Goal: Task Accomplishment & Management: Manage account settings

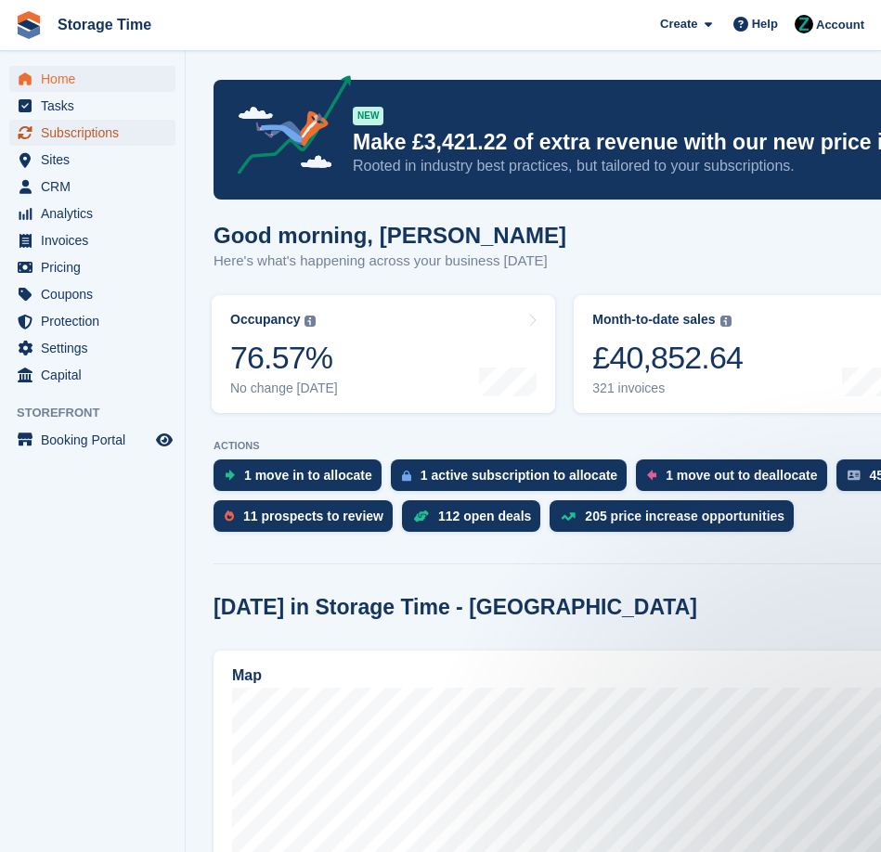
click at [137, 122] on span "Subscriptions" at bounding box center [96, 133] width 111 height 26
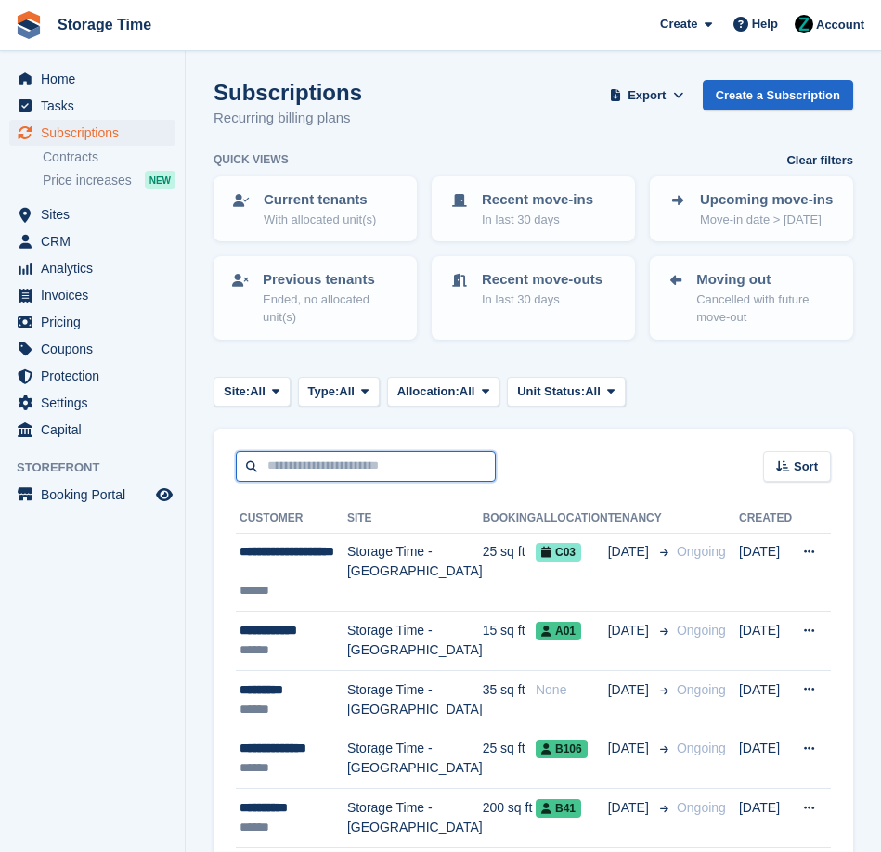
click at [358, 456] on input "text" at bounding box center [366, 466] width 260 height 31
type input "******"
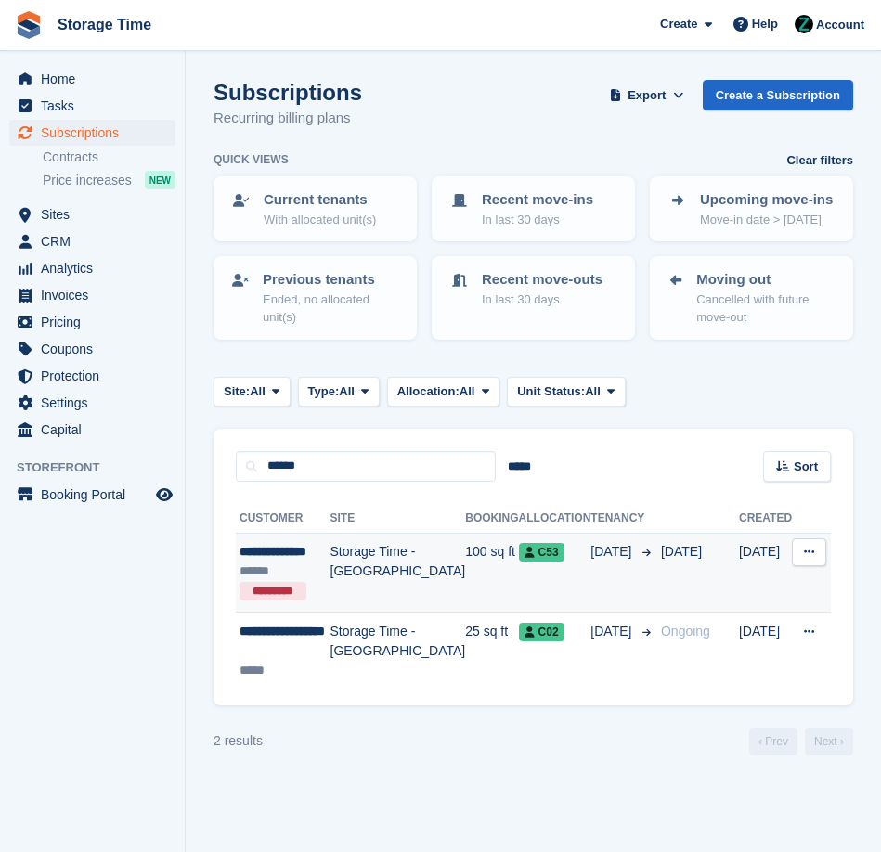
click at [465, 574] on td "100 sq ft" at bounding box center [491, 573] width 53 height 80
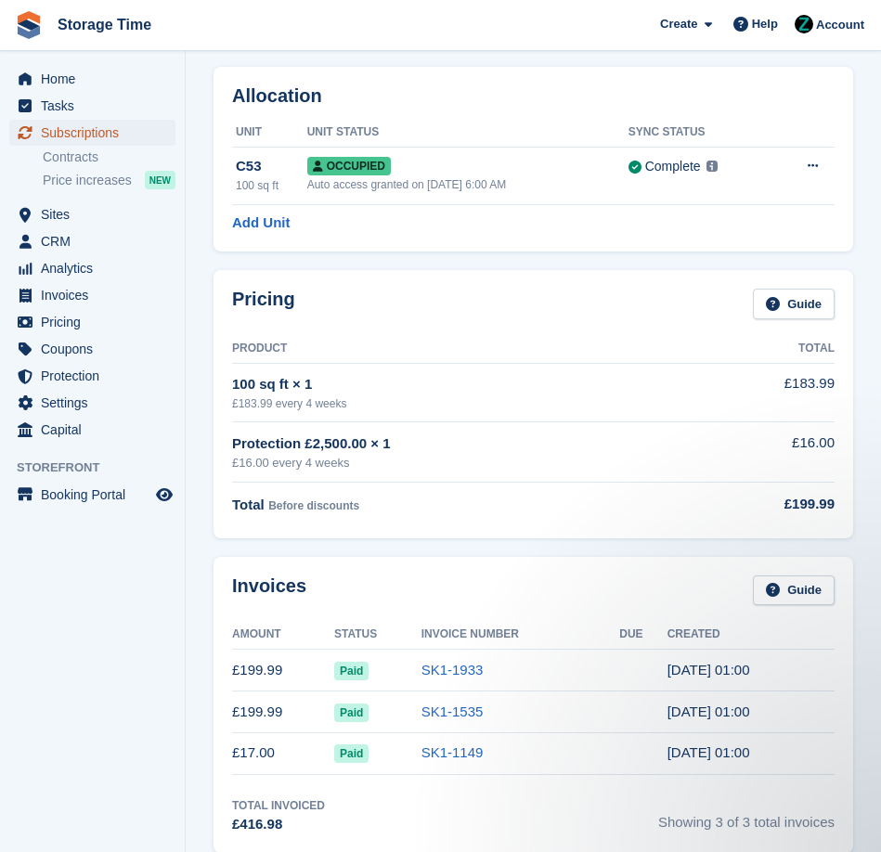
click at [114, 129] on span "Subscriptions" at bounding box center [96, 133] width 111 height 26
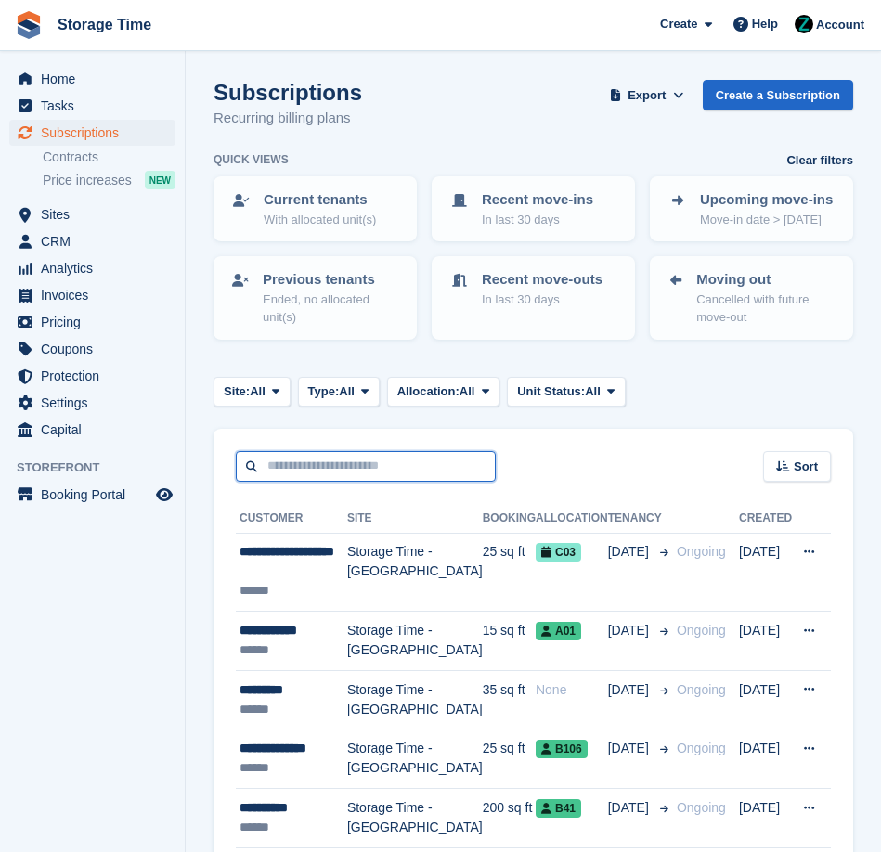
click at [358, 474] on input "text" at bounding box center [366, 466] width 260 height 31
type input "****"
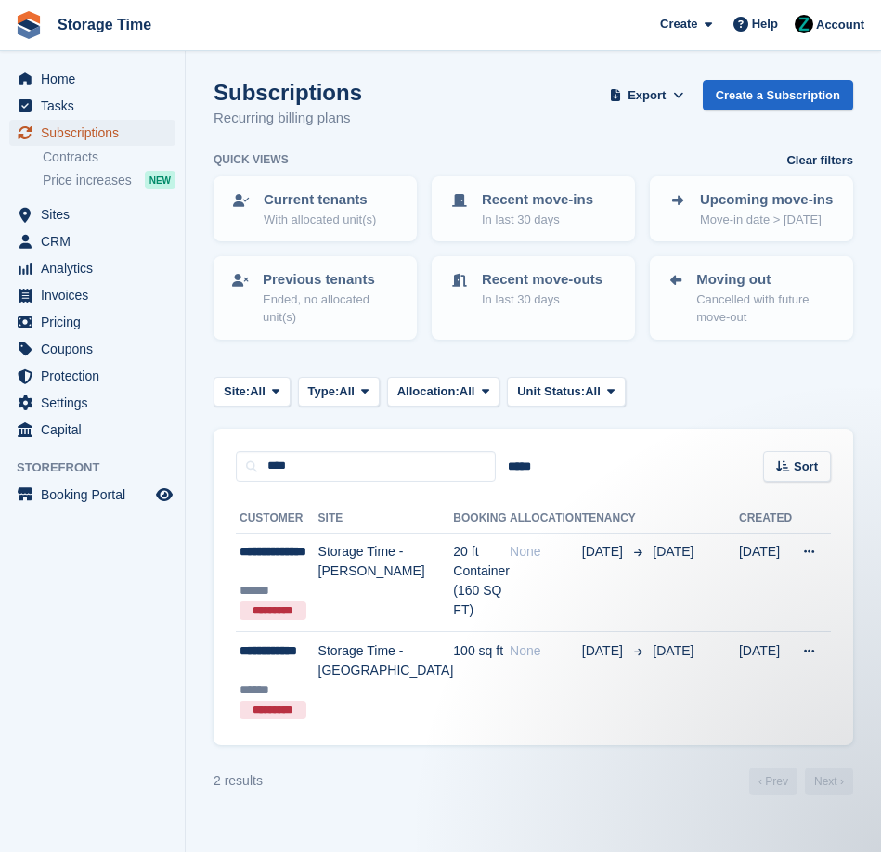
click at [120, 139] on span "Subscriptions" at bounding box center [96, 133] width 111 height 26
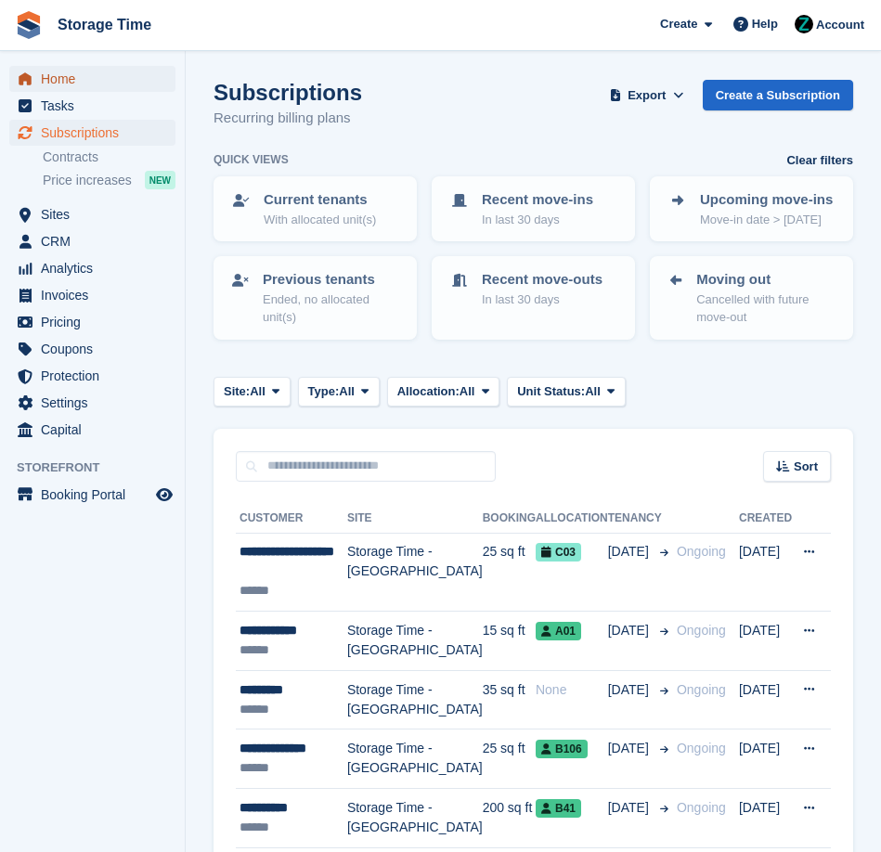
click at [108, 78] on span "Home" at bounding box center [96, 79] width 111 height 26
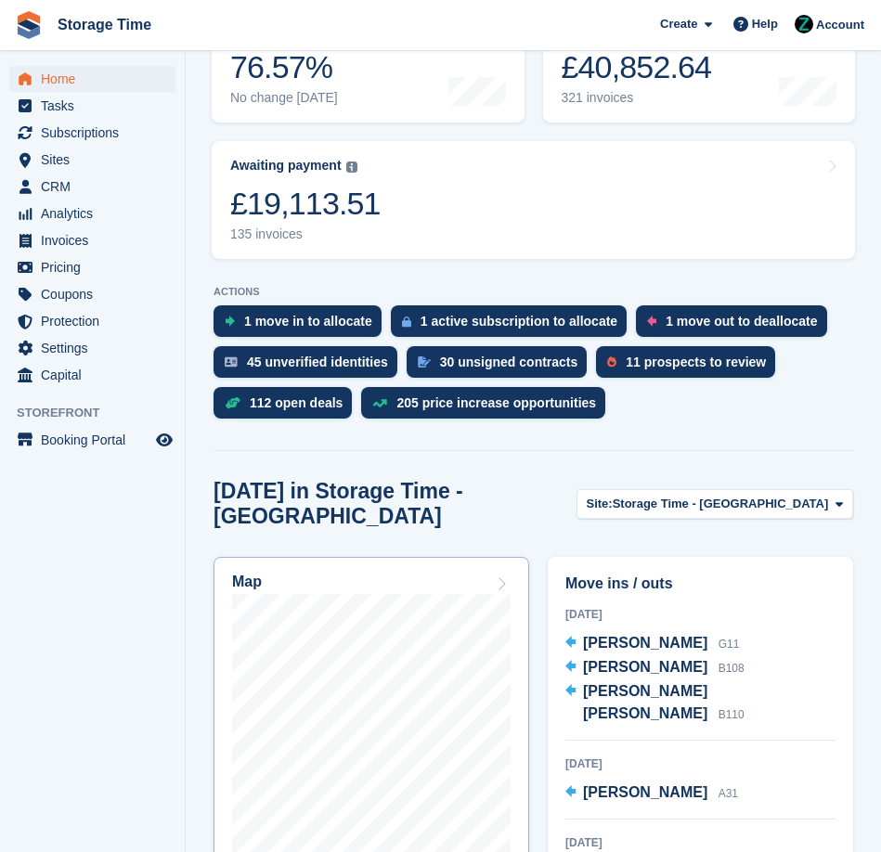
scroll to position [459, 0]
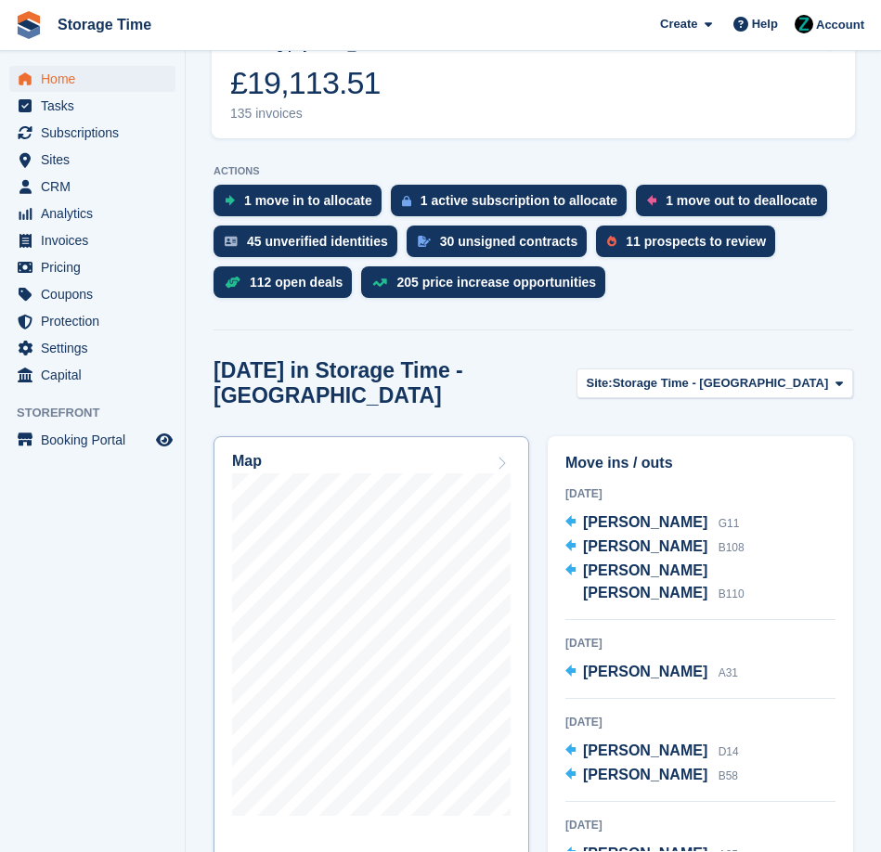
click at [426, 436] on link "Map" at bounding box center [372, 677] width 316 height 483
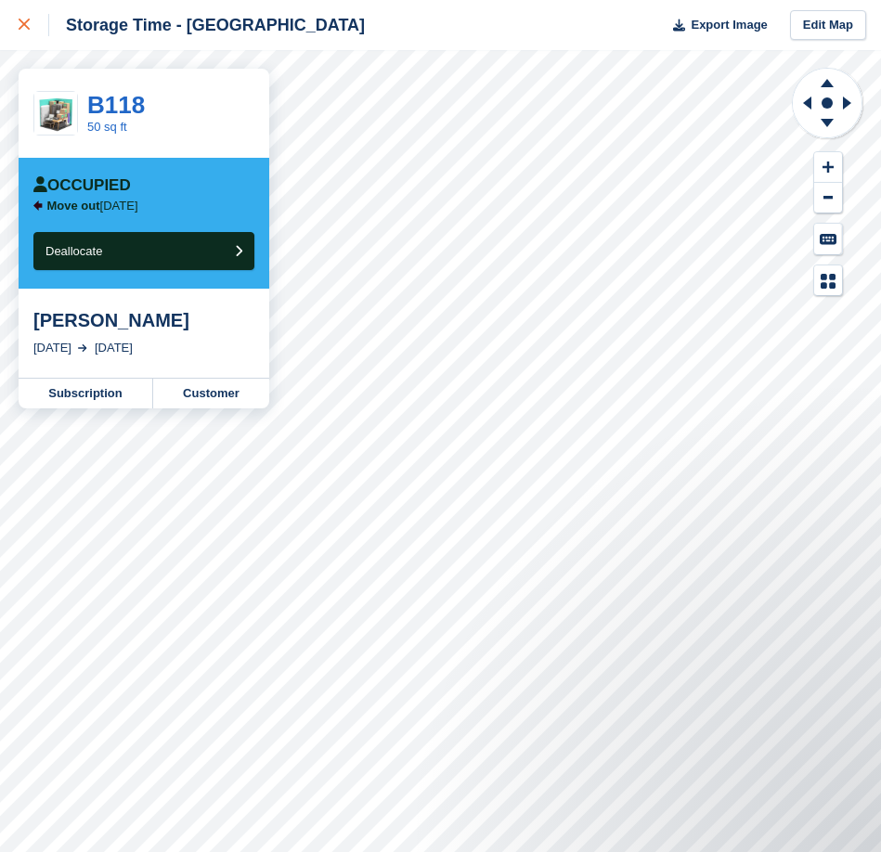
click at [32, 19] on div at bounding box center [34, 25] width 31 height 22
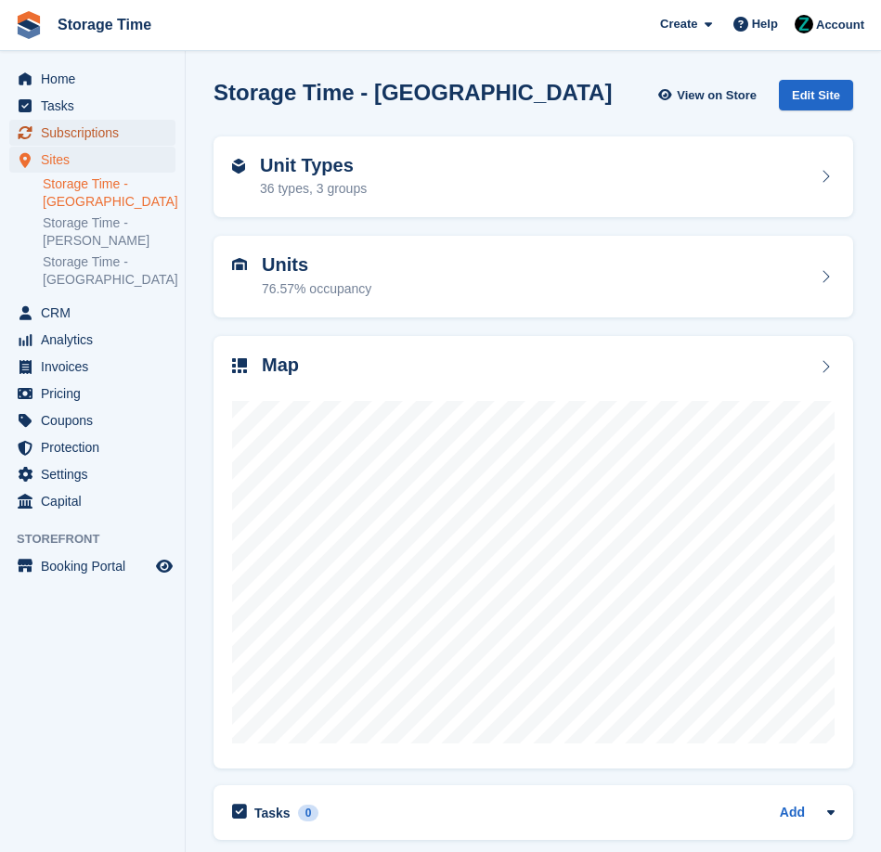
click at [135, 132] on span "Subscriptions" at bounding box center [96, 133] width 111 height 26
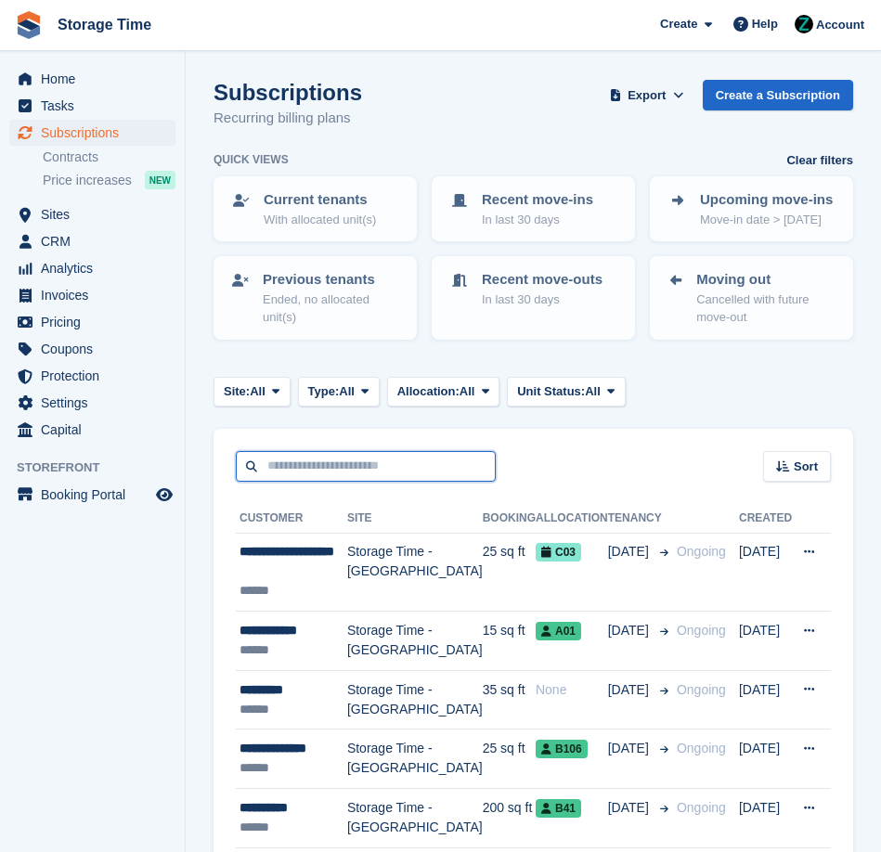
click at [348, 475] on input "text" at bounding box center [366, 466] width 260 height 31
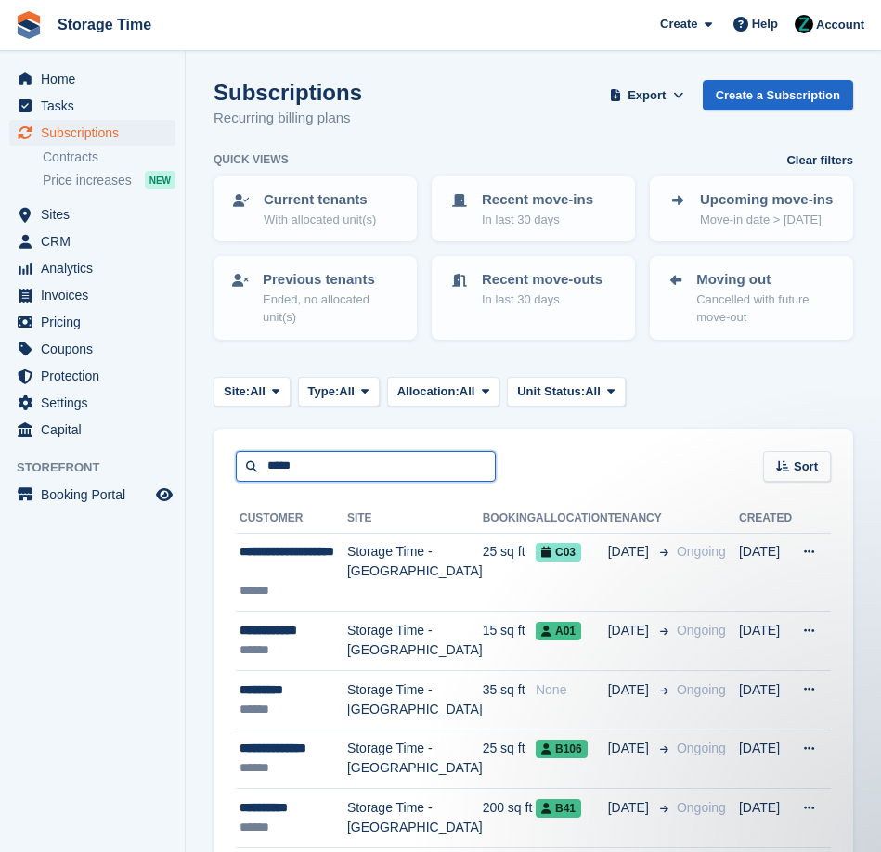
type input "*****"
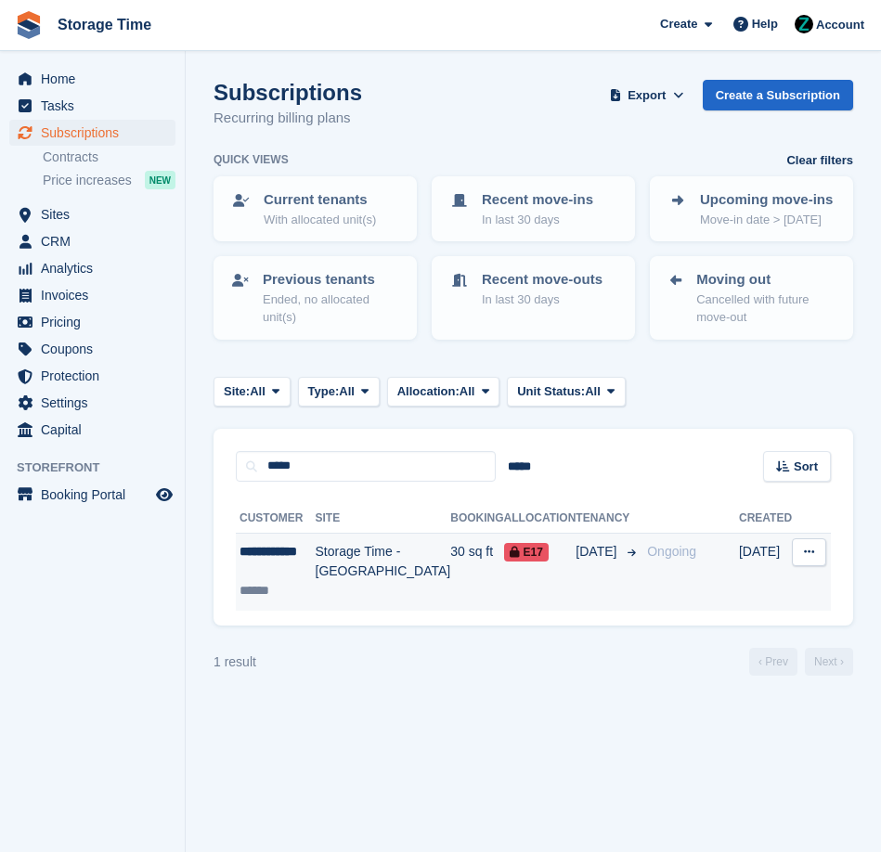
click at [317, 585] on td "Storage Time - [GEOGRAPHIC_DATA]" at bounding box center [384, 572] width 136 height 78
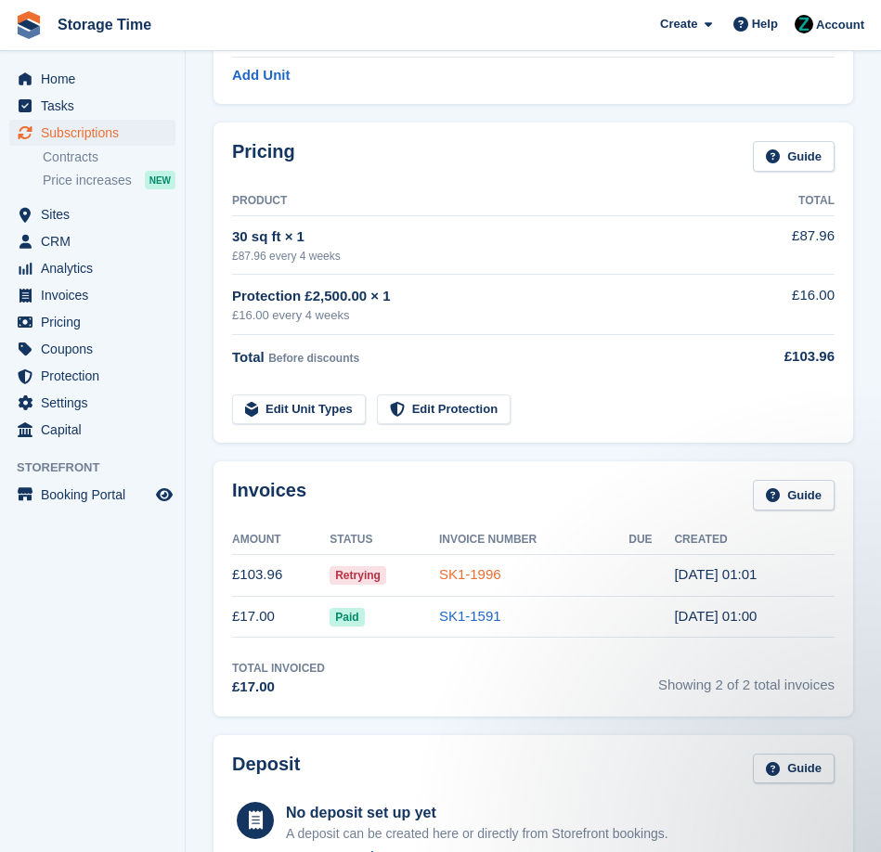
click at [460, 580] on link "SK1-1996" at bounding box center [470, 574] width 62 height 16
click at [479, 573] on link "SK1-1996" at bounding box center [470, 574] width 62 height 16
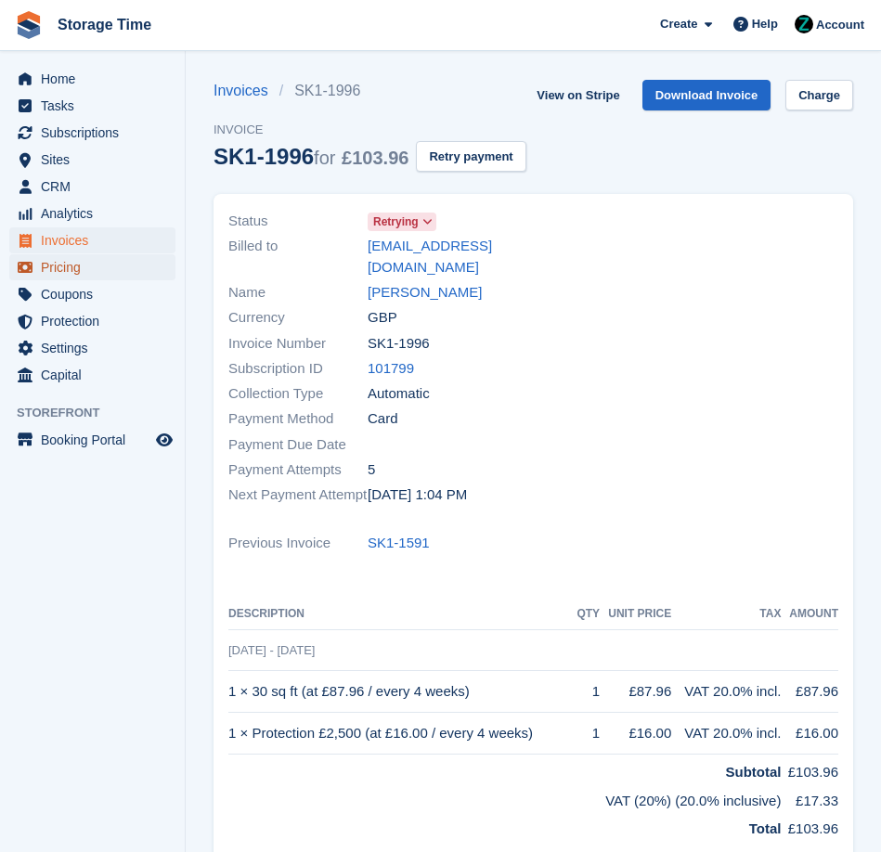
click at [123, 263] on span "Pricing" at bounding box center [96, 267] width 111 height 26
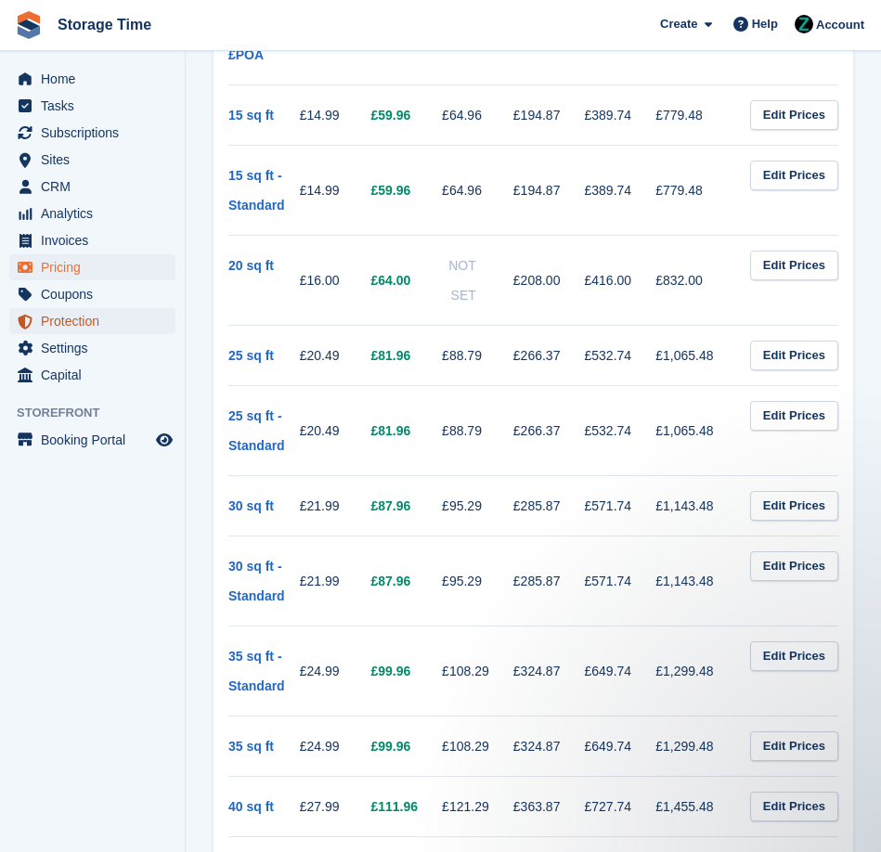
click at [50, 326] on span "Protection" at bounding box center [96, 321] width 111 height 26
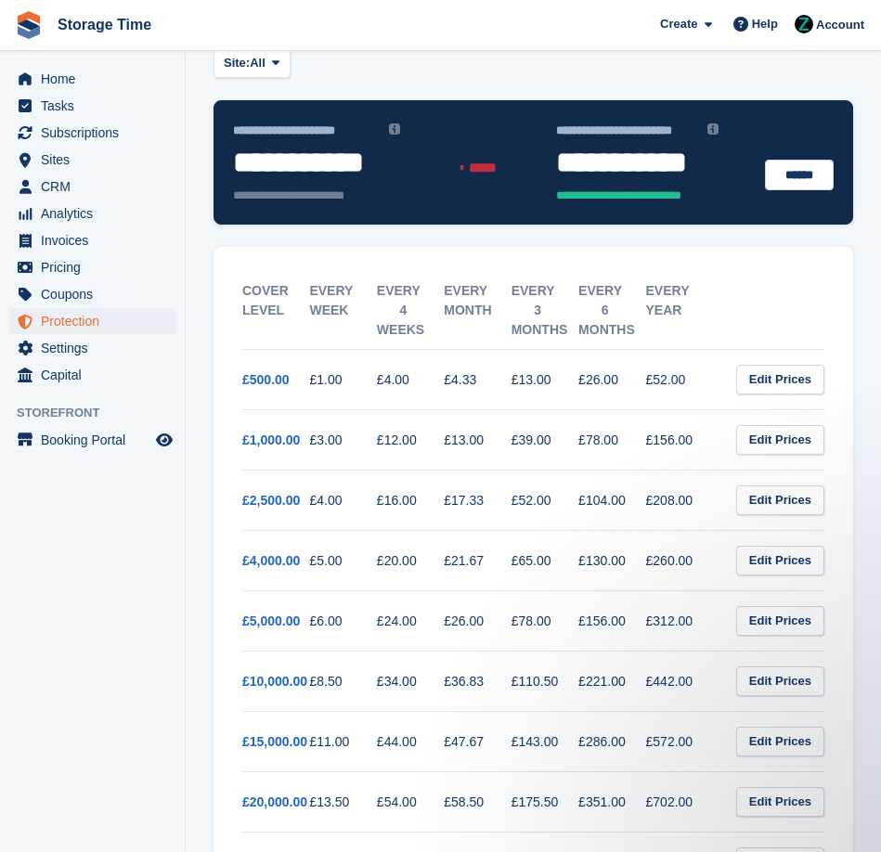
scroll to position [194, 0]
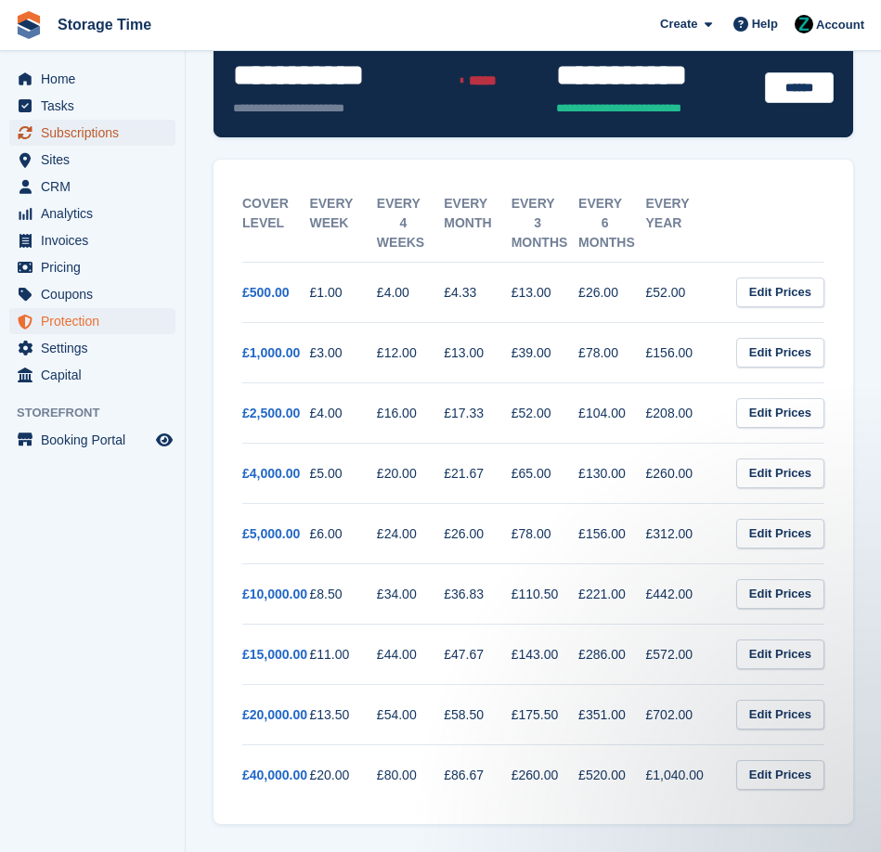
click at [102, 137] on span "Subscriptions" at bounding box center [96, 133] width 111 height 26
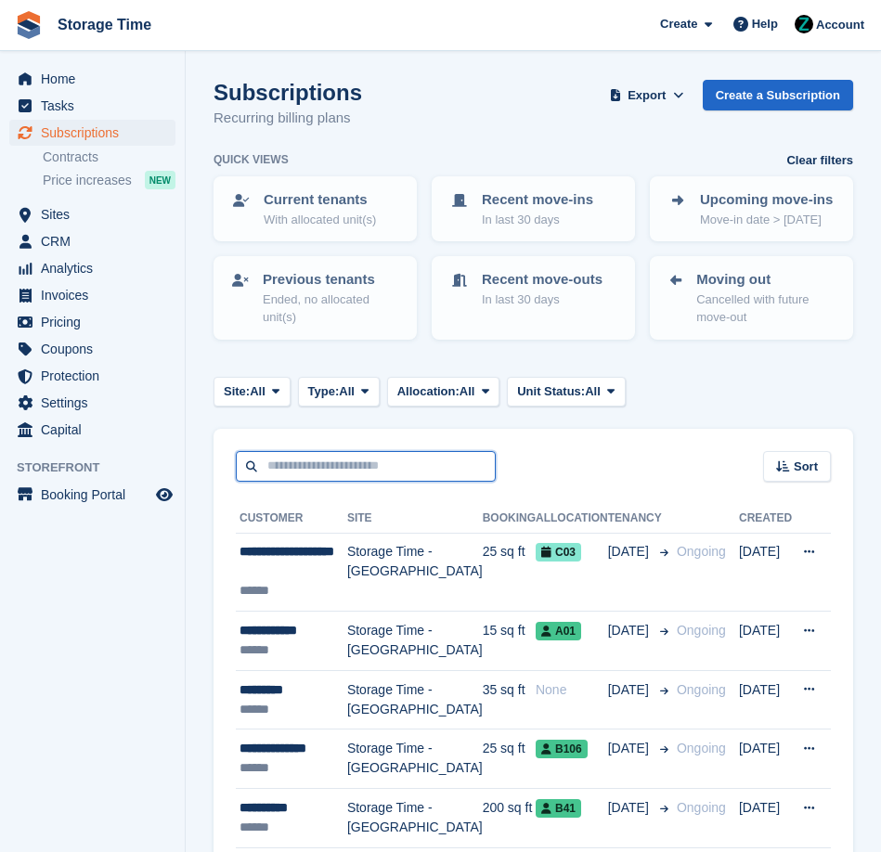
click at [303, 463] on input "text" at bounding box center [366, 466] width 260 height 31
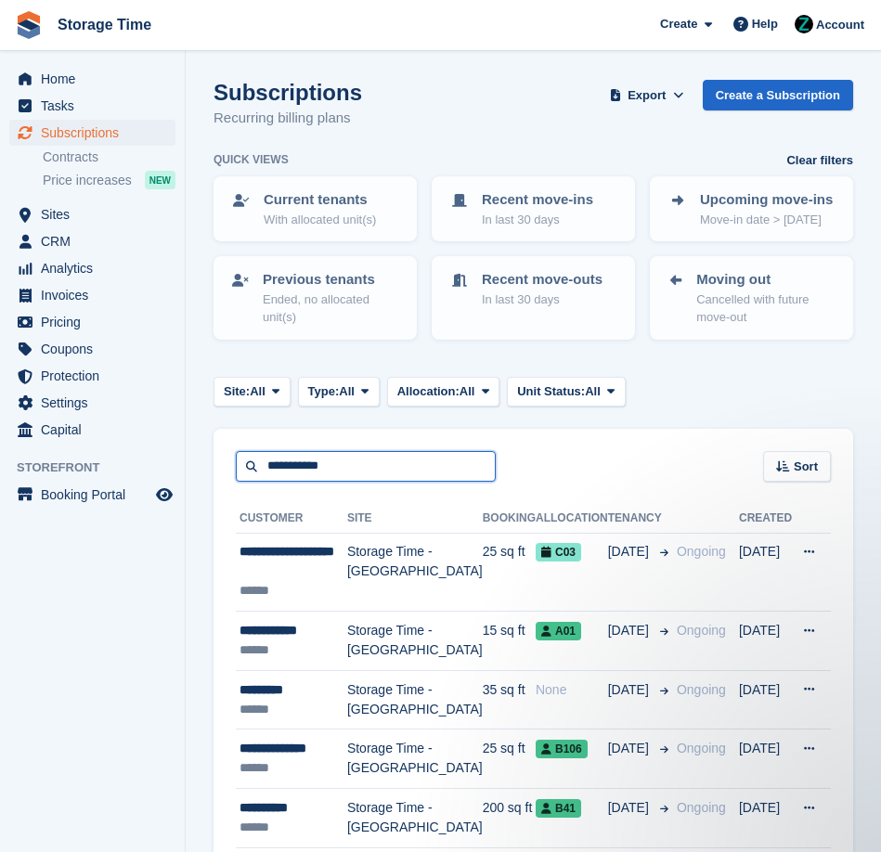
type input "**********"
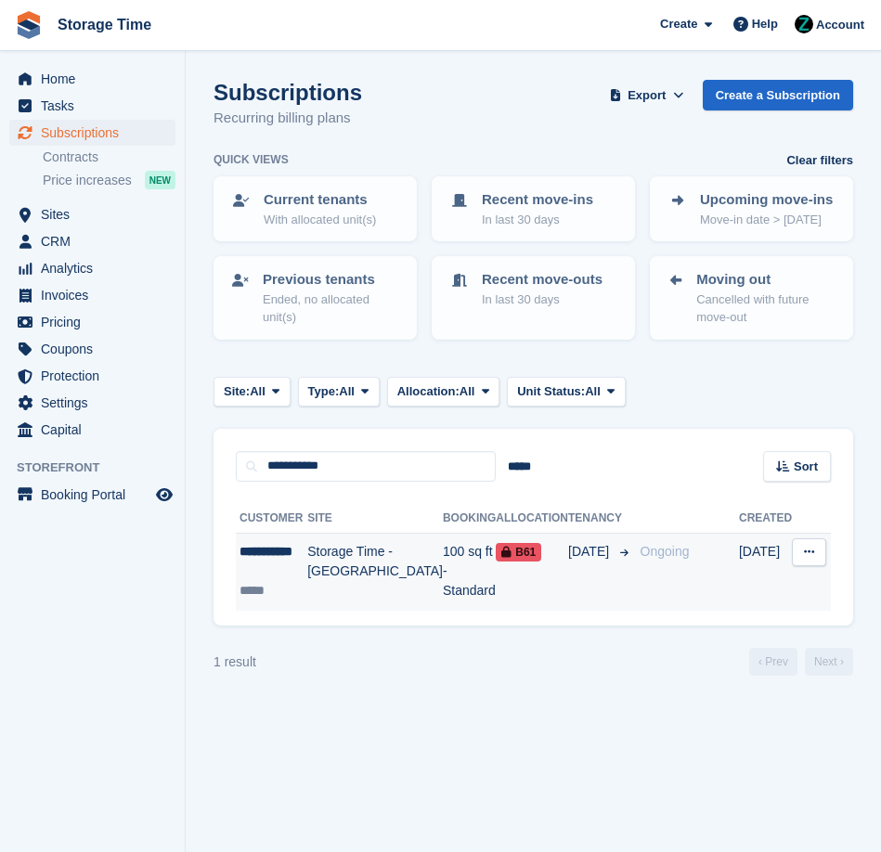
click at [461, 559] on td "100 sq ft - Standard" at bounding box center [469, 572] width 53 height 78
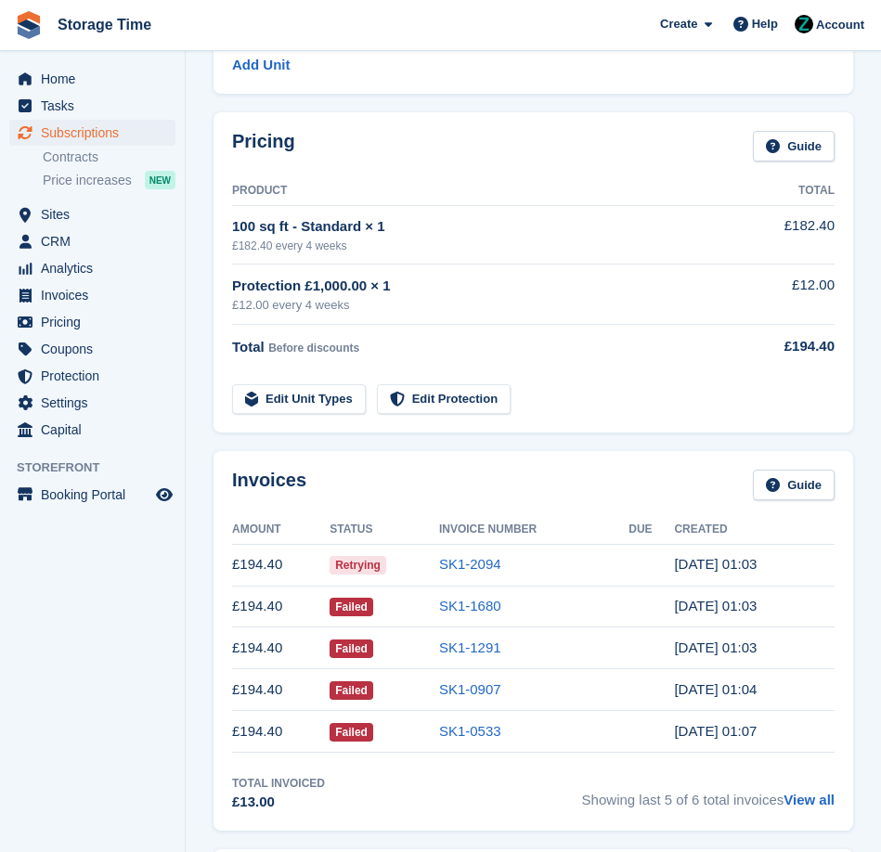
scroll to position [230, 0]
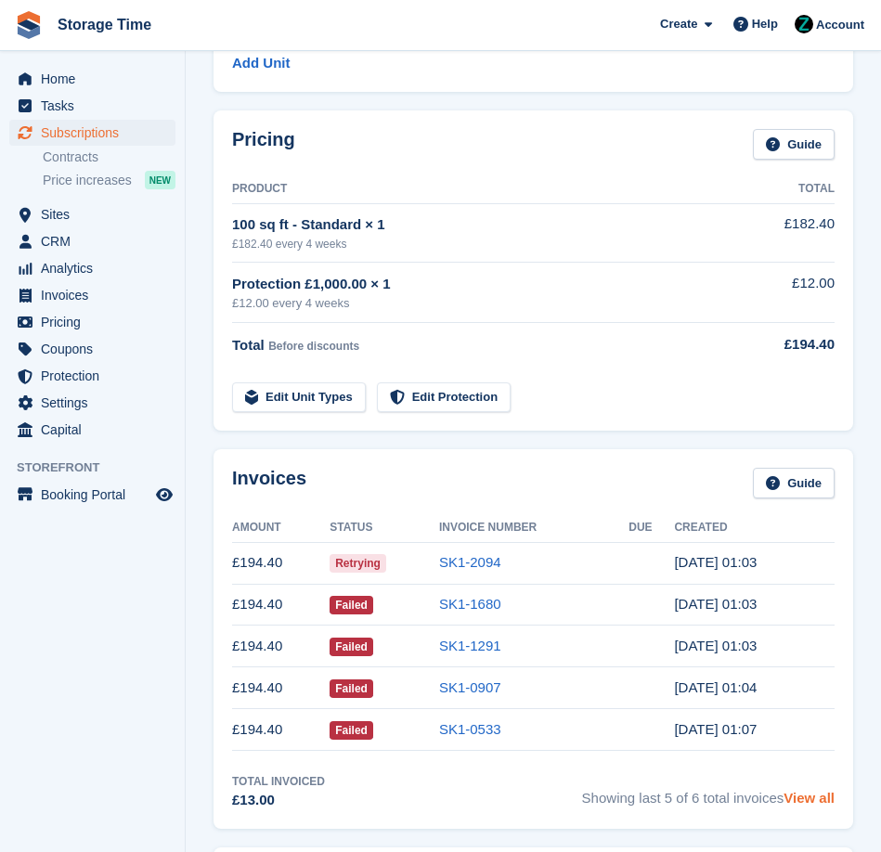
click at [826, 799] on link "View all" at bounding box center [809, 798] width 51 height 16
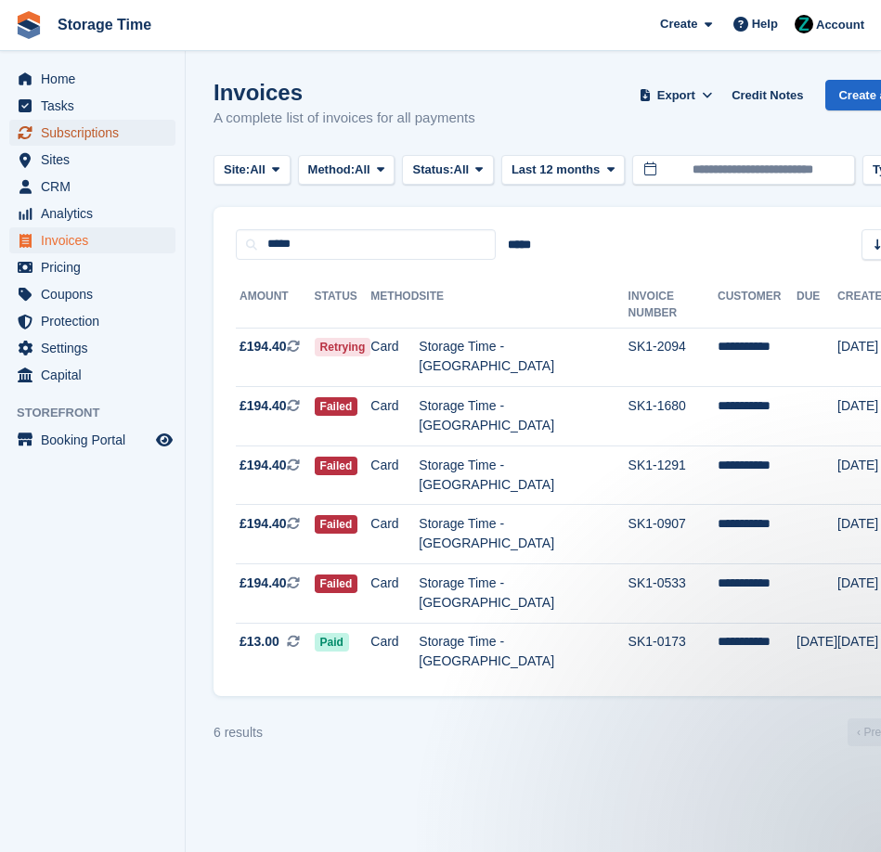
click at [75, 135] on span "Subscriptions" at bounding box center [96, 133] width 111 height 26
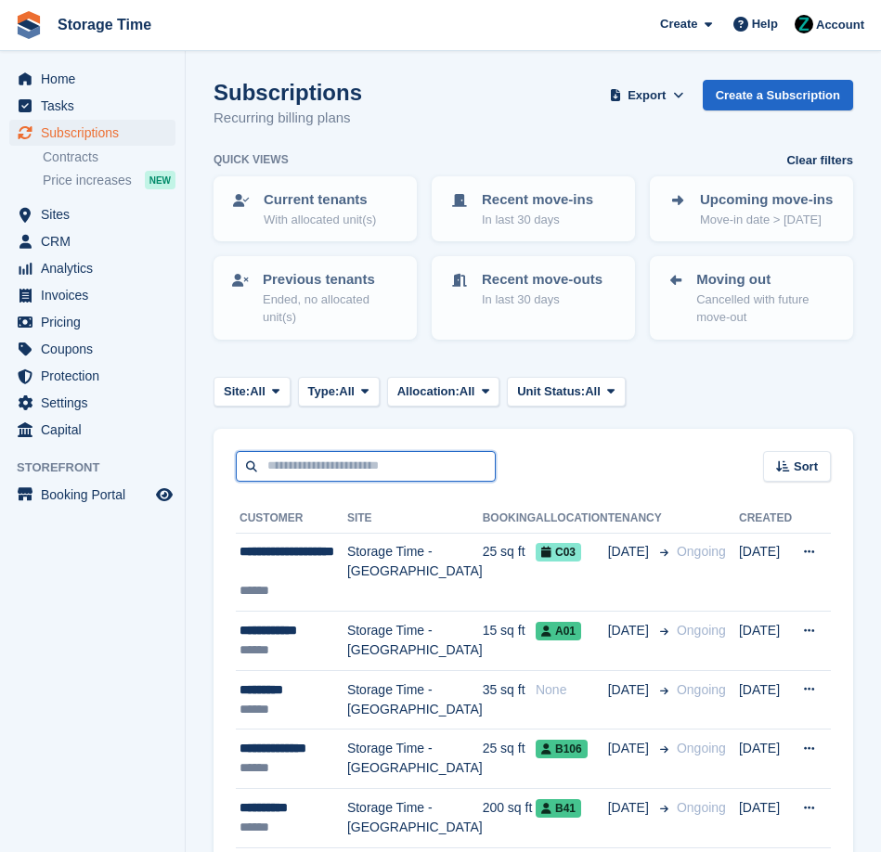
click at [335, 468] on input "text" at bounding box center [366, 466] width 260 height 31
type input "*****"
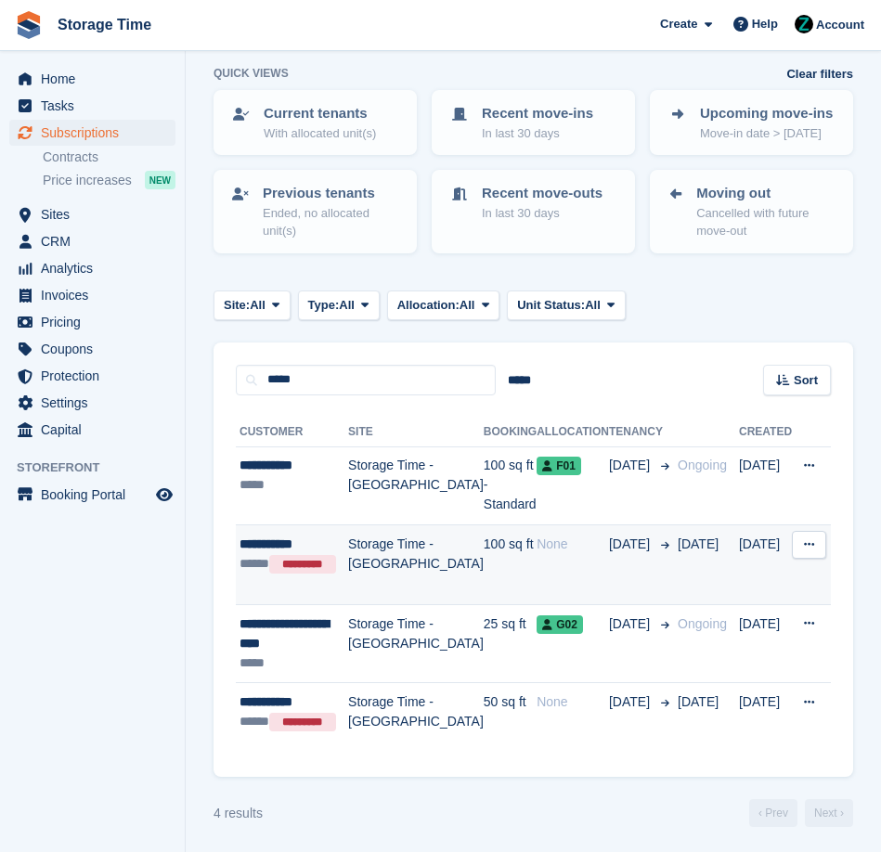
scroll to position [89, 0]
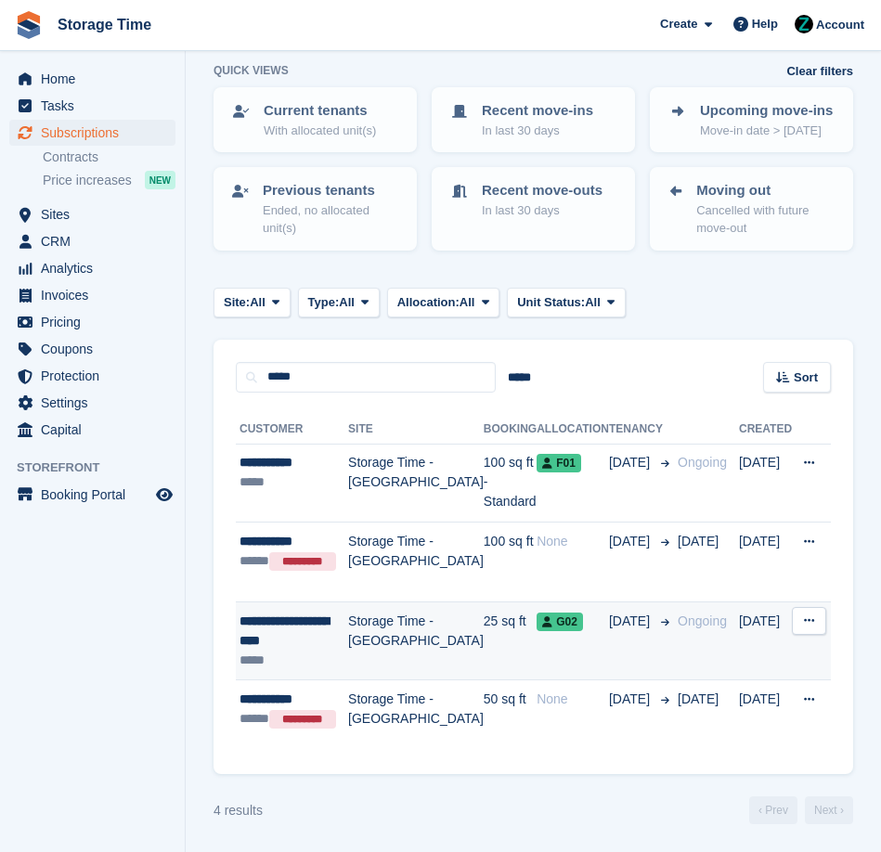
click at [364, 651] on td "Storage Time - [GEOGRAPHIC_DATA]" at bounding box center [416, 641] width 136 height 79
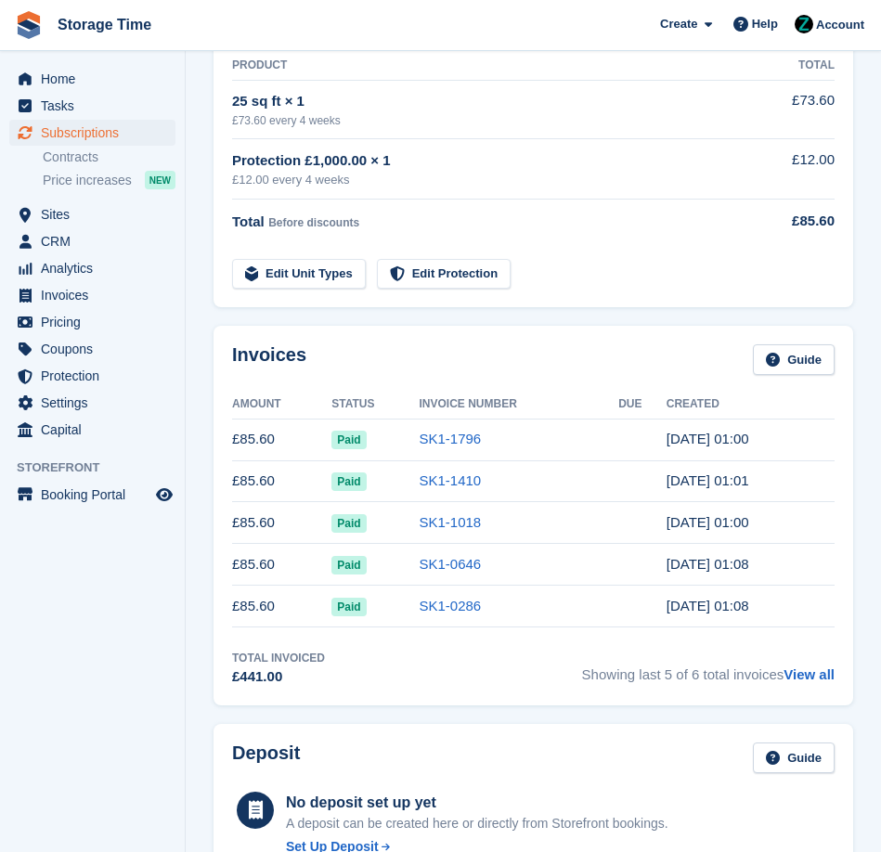
scroll to position [369, 0]
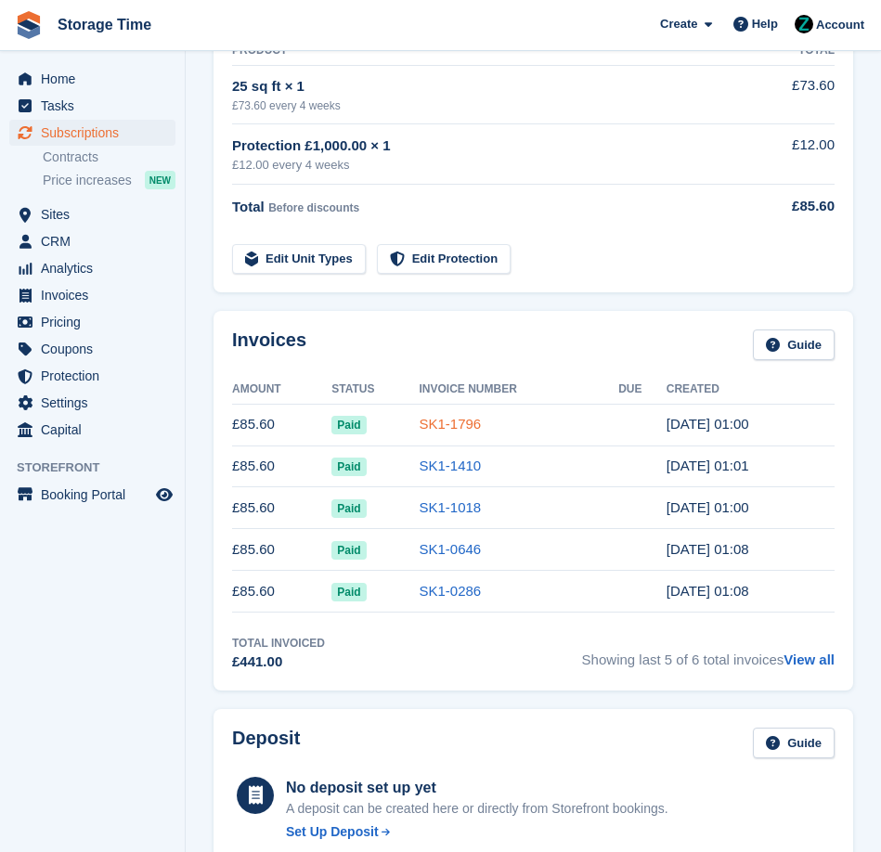
click at [461, 432] on link "SK1-1796" at bounding box center [450, 424] width 62 height 16
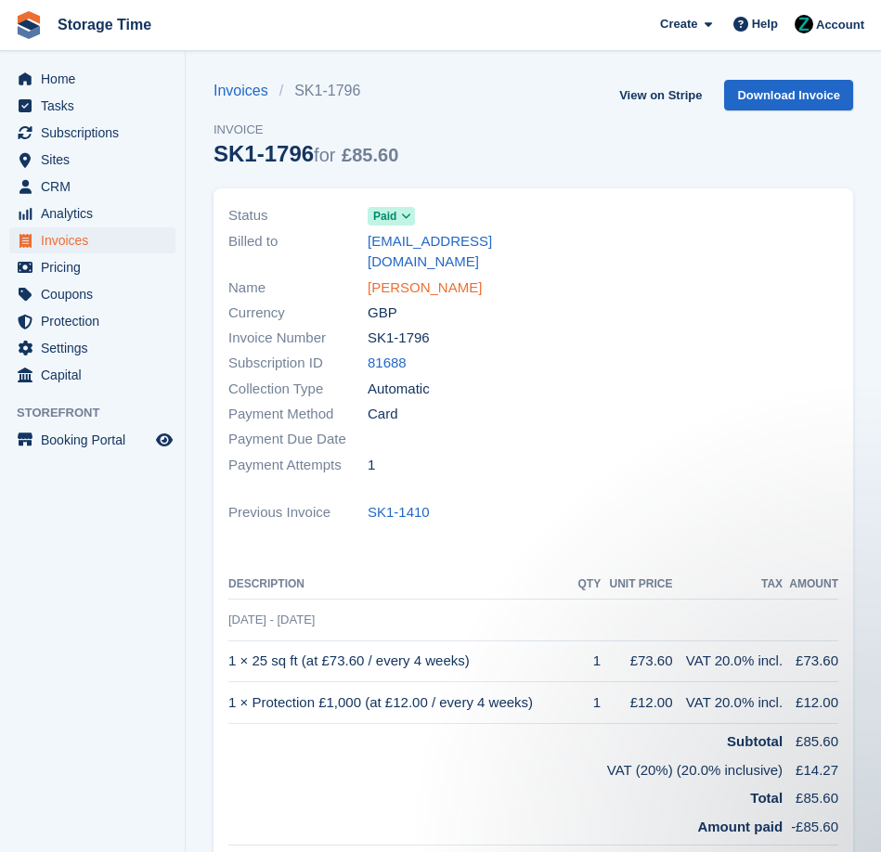
click at [482, 278] on link "Emily Rose Spreadborough" at bounding box center [425, 288] width 114 height 21
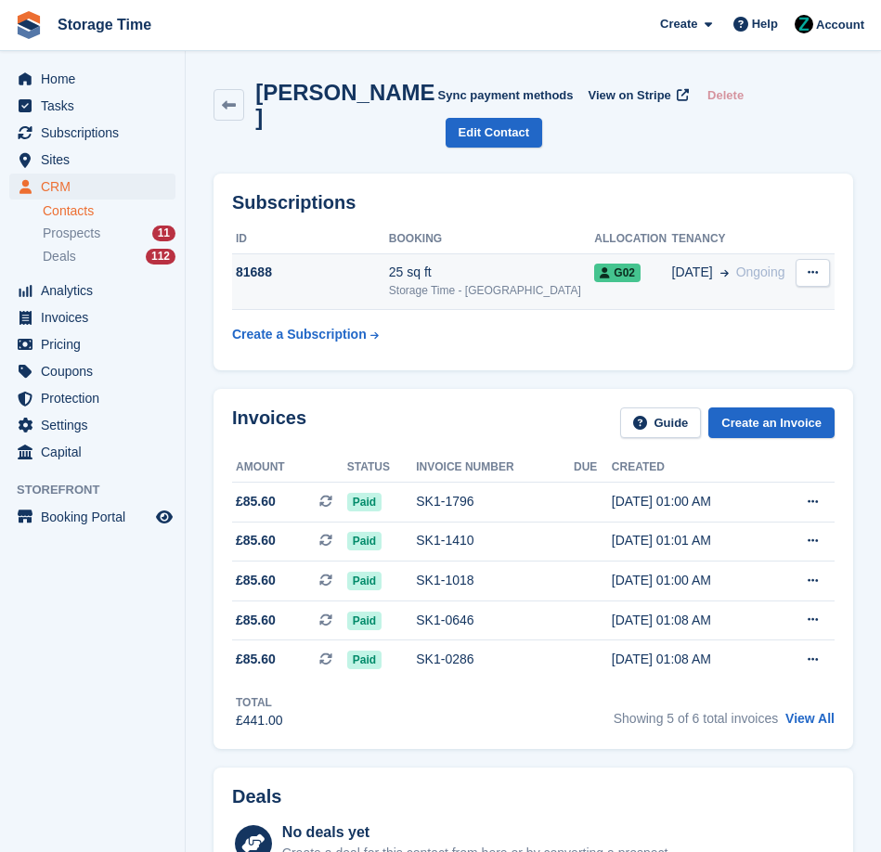
click at [825, 268] on button at bounding box center [813, 273] width 34 height 28
click at [771, 316] on p "Cancel subscription" at bounding box center [741, 309] width 162 height 24
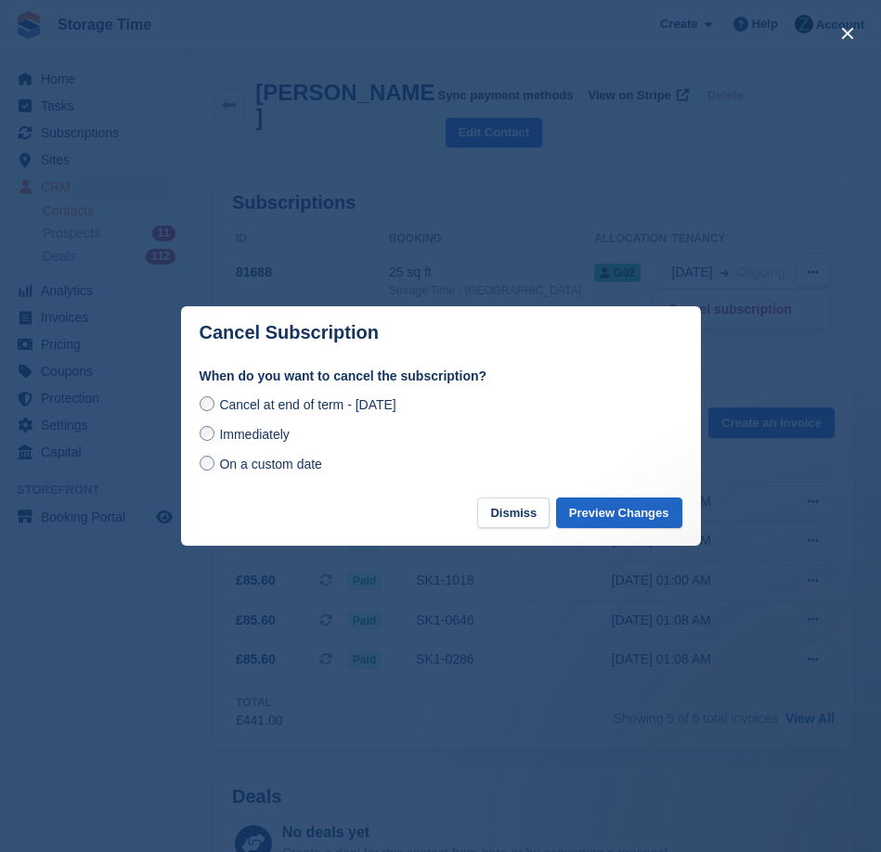
click at [288, 463] on span "On a custom date" at bounding box center [270, 464] width 103 height 15
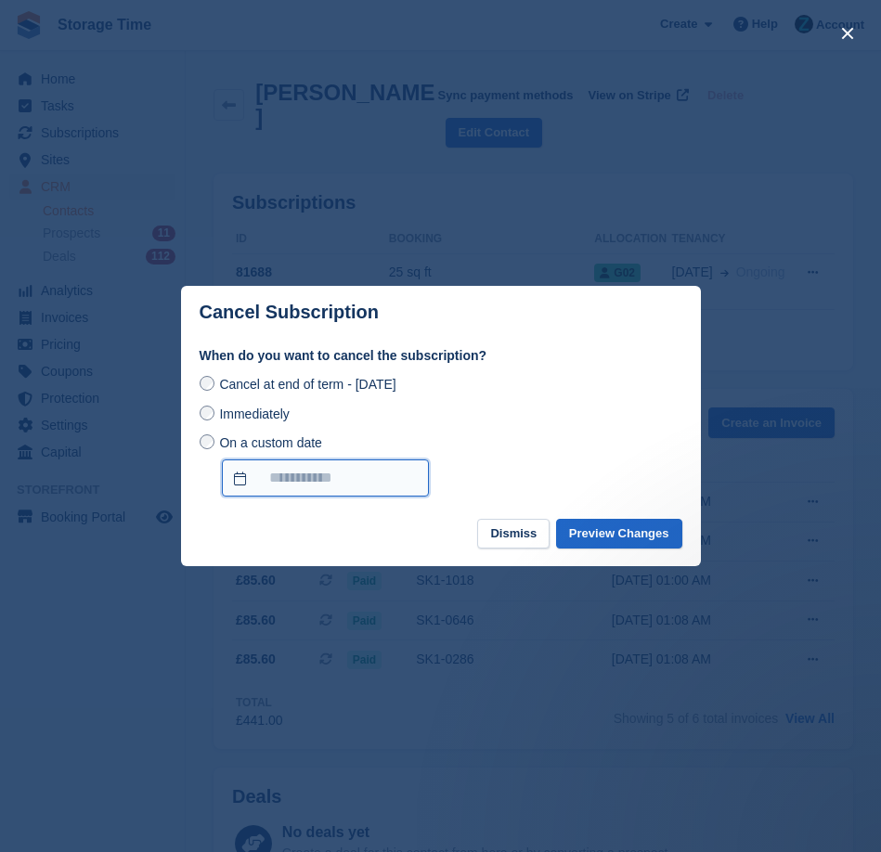
click at [378, 477] on input "On a custom date" at bounding box center [325, 478] width 207 height 37
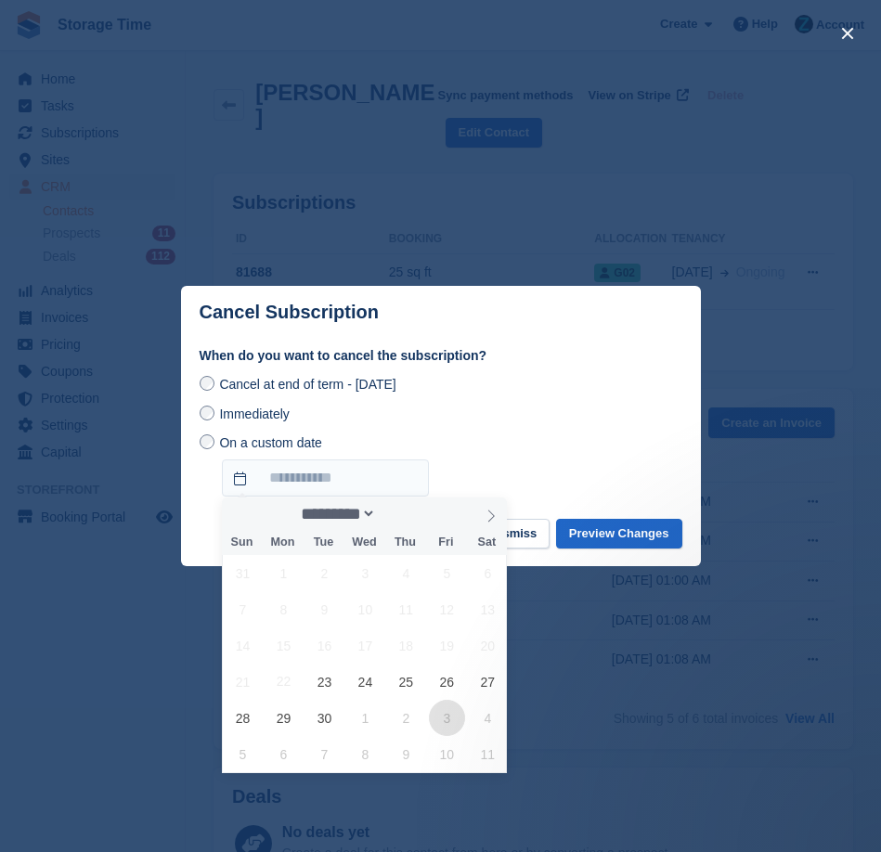
click at [451, 721] on span "3" at bounding box center [447, 718] width 36 height 36
type input "**********"
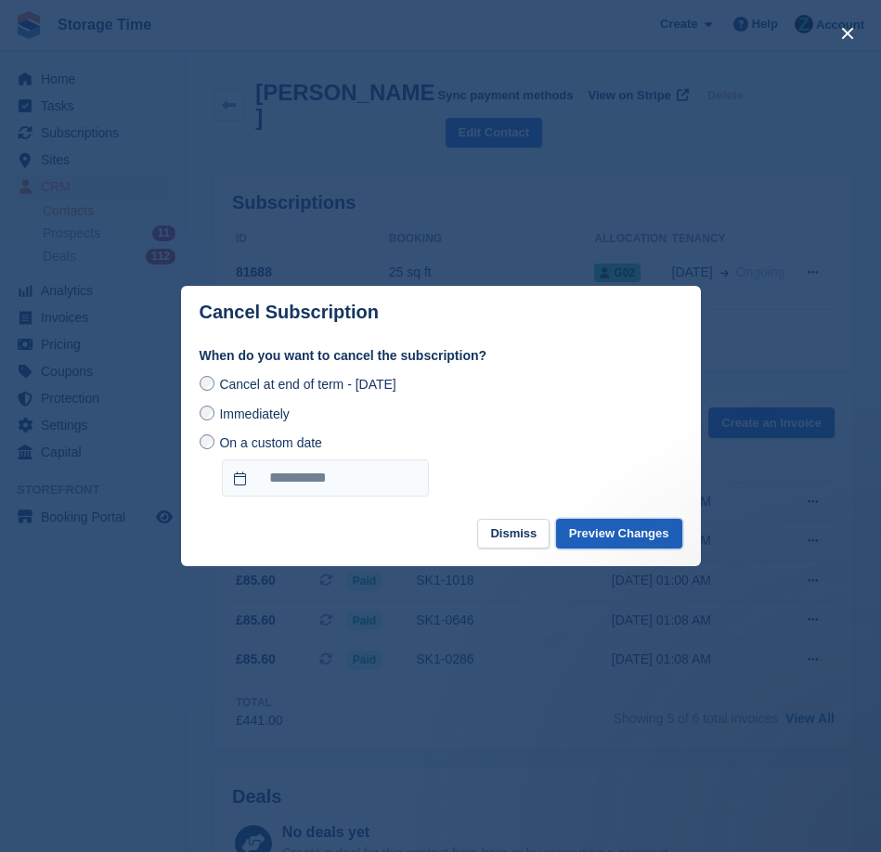
click at [611, 529] on button "Preview Changes" at bounding box center [619, 534] width 126 height 31
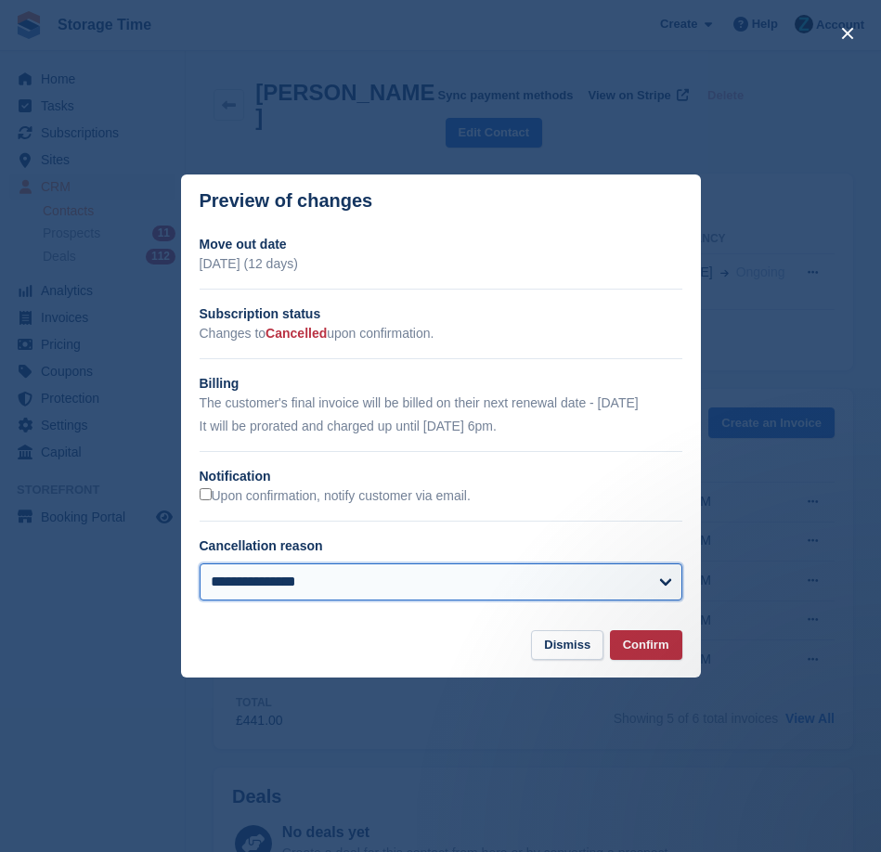
click at [383, 594] on select "**********" at bounding box center [441, 582] width 483 height 37
select select "**********"
click at [200, 564] on select "**********" at bounding box center [441, 582] width 483 height 37
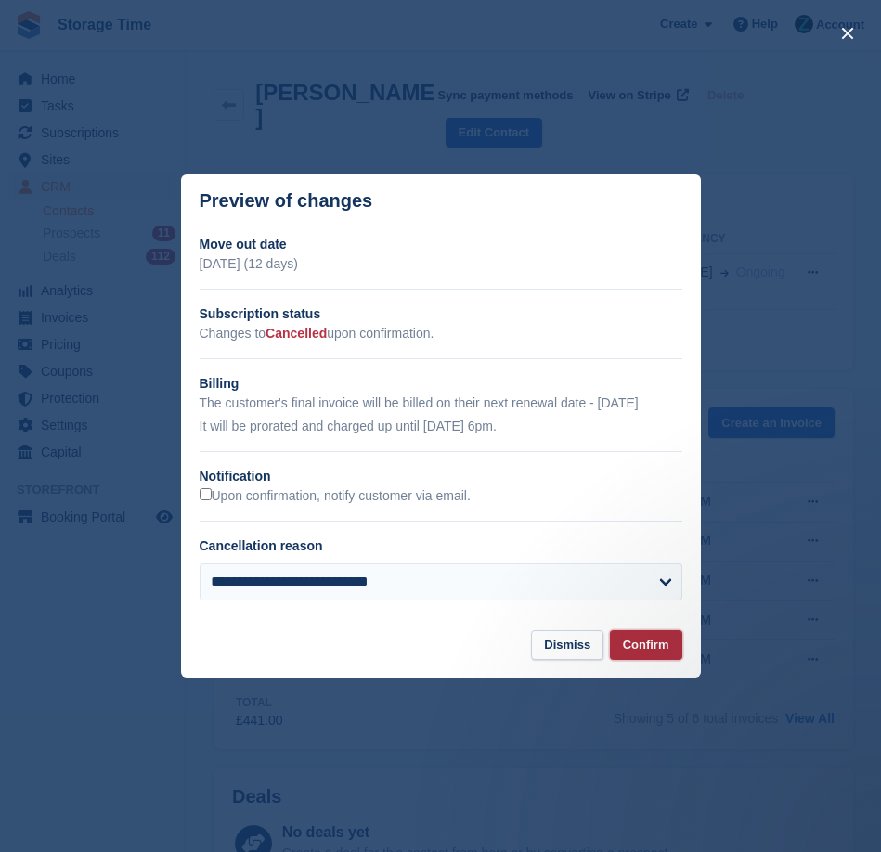
click at [663, 644] on button "Confirm" at bounding box center [646, 645] width 72 height 31
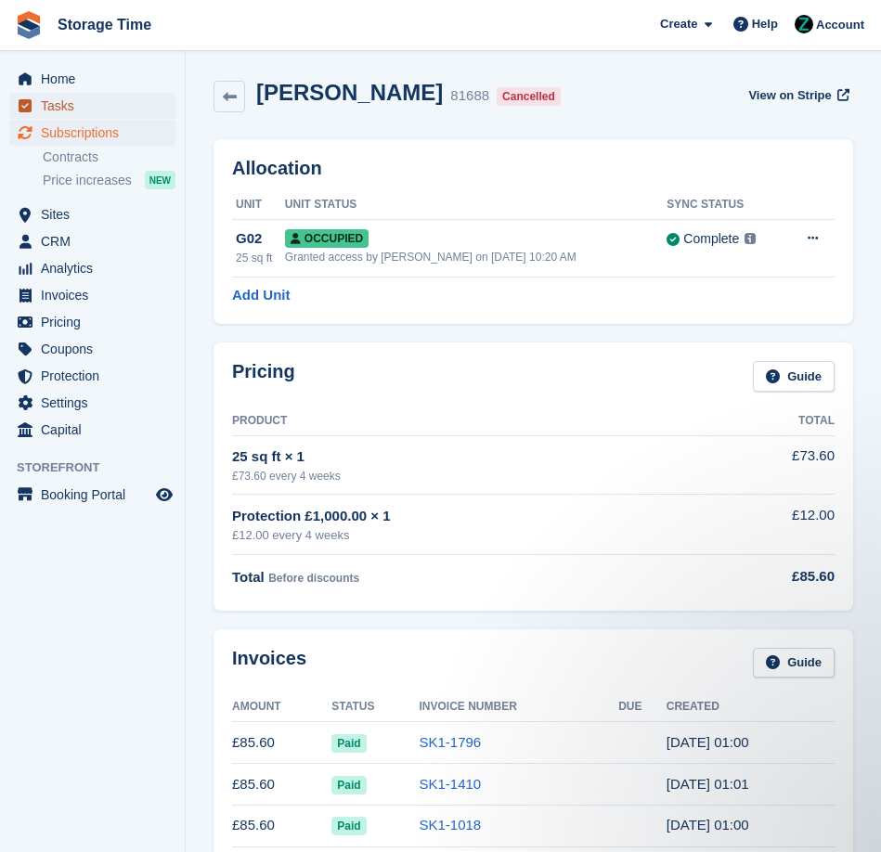
click at [92, 118] on span "Tasks" at bounding box center [96, 106] width 111 height 26
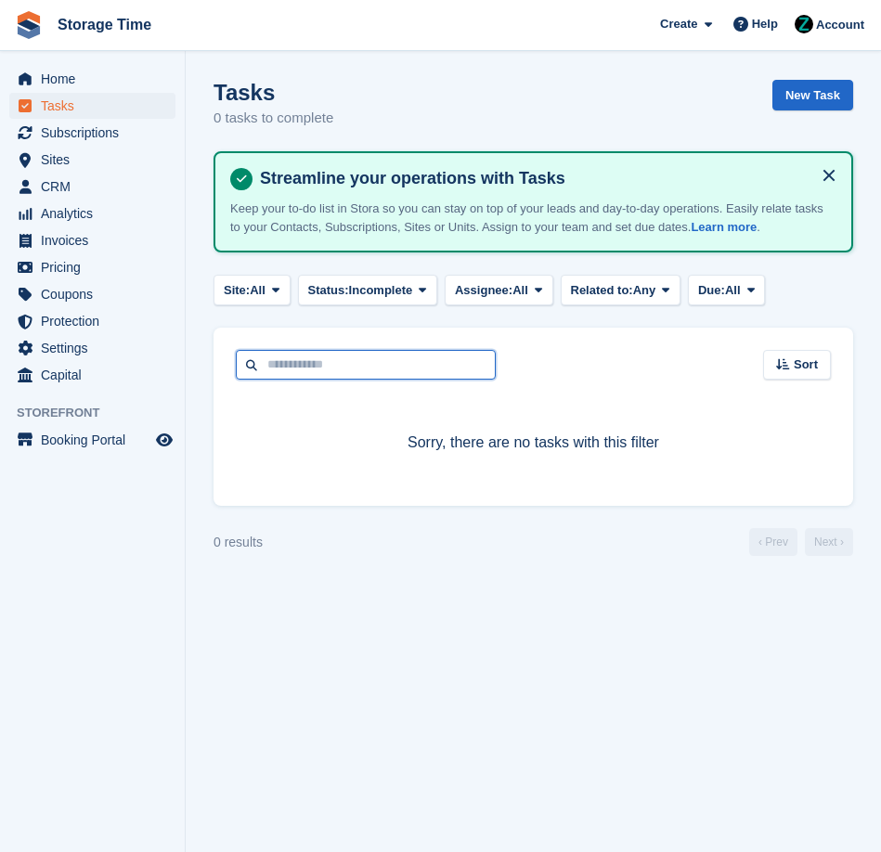
click at [304, 369] on input "text" at bounding box center [366, 365] width 260 height 31
type input "****"
click at [118, 124] on span "Subscriptions" at bounding box center [96, 133] width 111 height 26
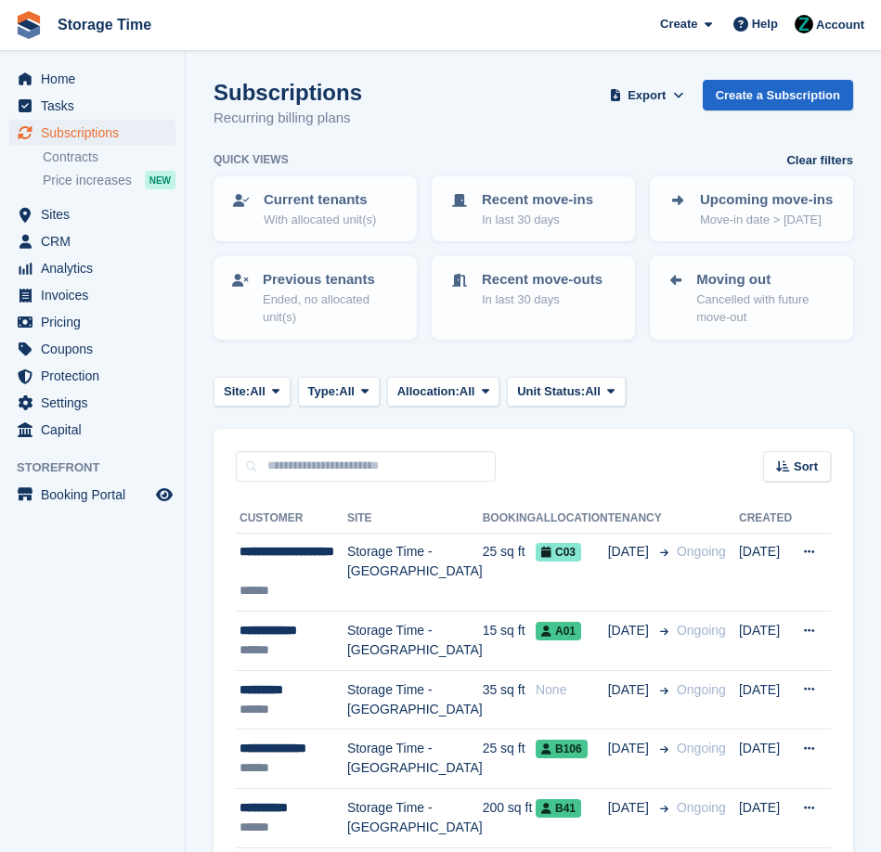
click at [309, 448] on div "Sort Sort by Customer name Date created Move in date Move out date Created (old…" at bounding box center [534, 455] width 640 height 53
click at [309, 468] on input "text" at bounding box center [366, 466] width 260 height 31
type input "****"
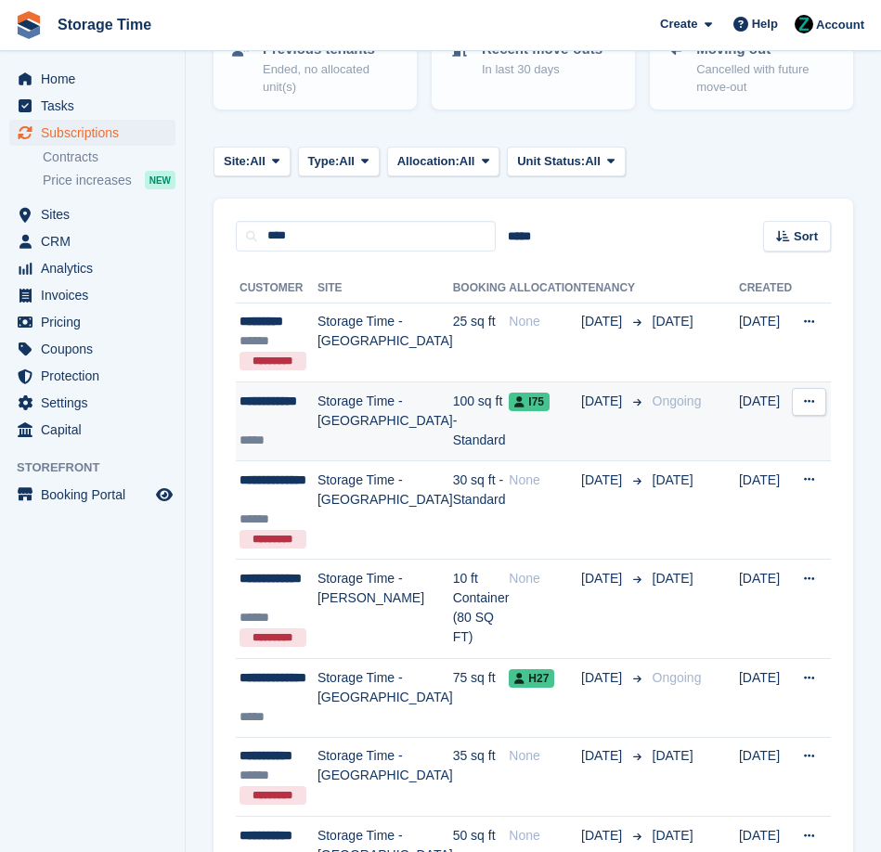
scroll to position [233, 0]
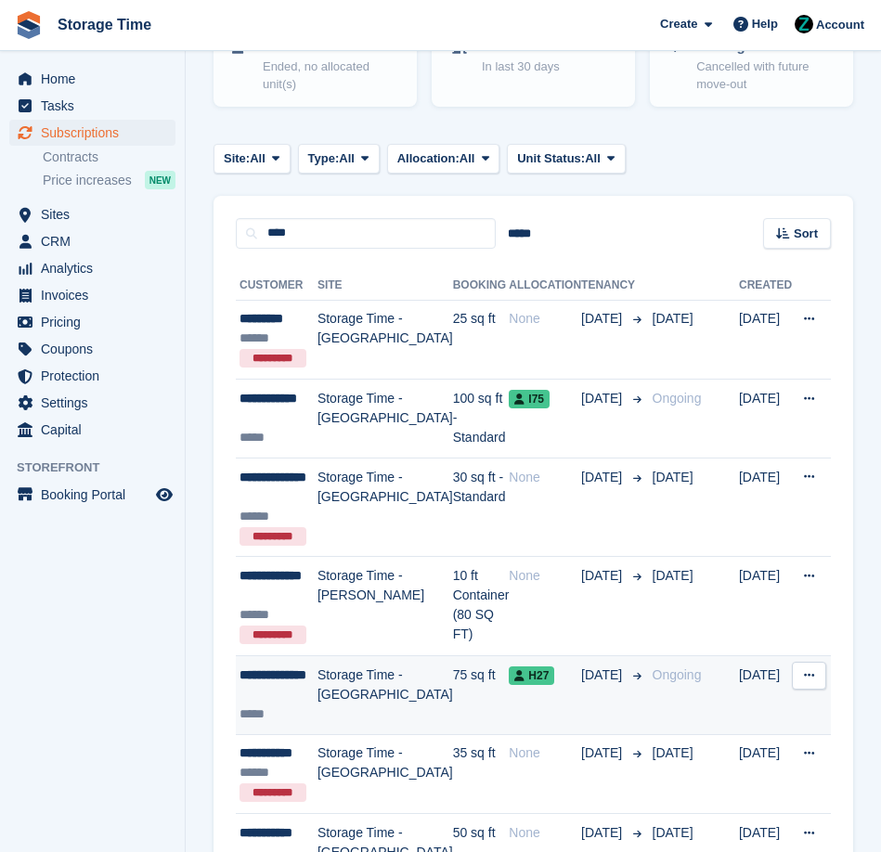
click at [395, 717] on td "Storage Time - [GEOGRAPHIC_DATA]" at bounding box center [386, 695] width 136 height 79
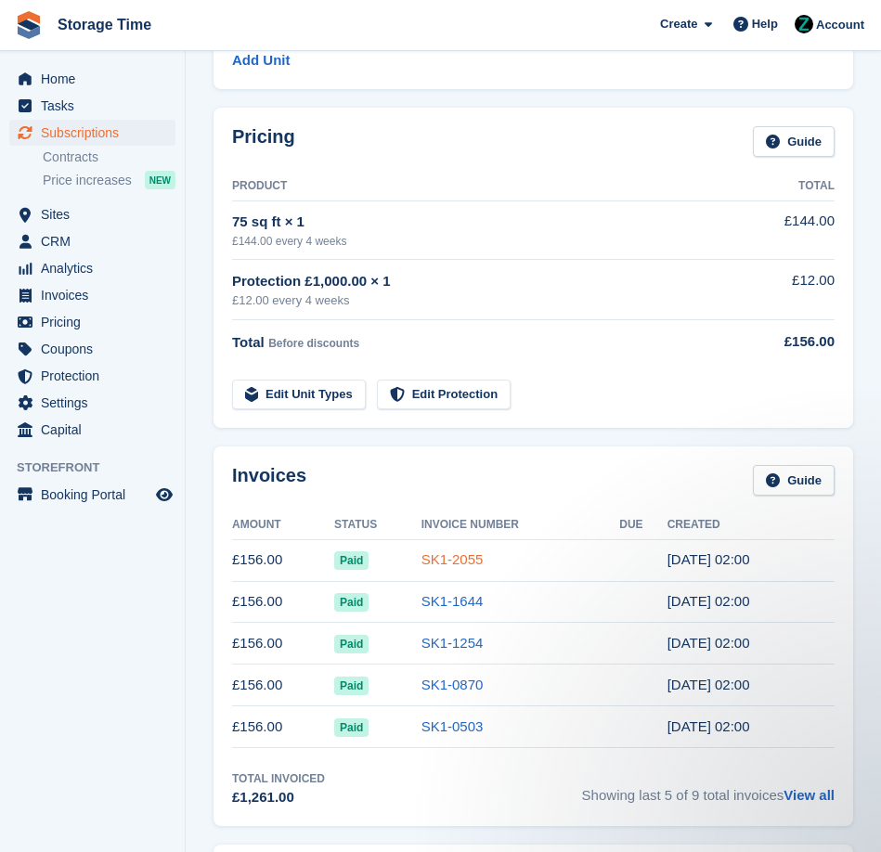
click at [430, 561] on link "SK1-2055" at bounding box center [453, 560] width 62 height 16
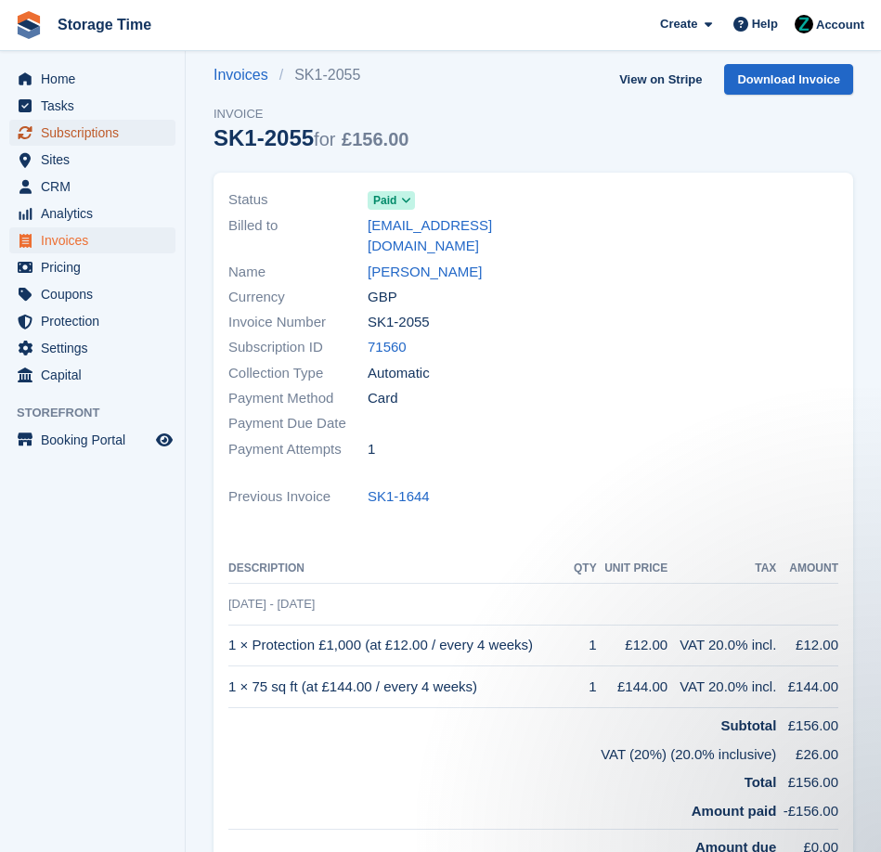
click at [133, 134] on span "Subscriptions" at bounding box center [96, 133] width 111 height 26
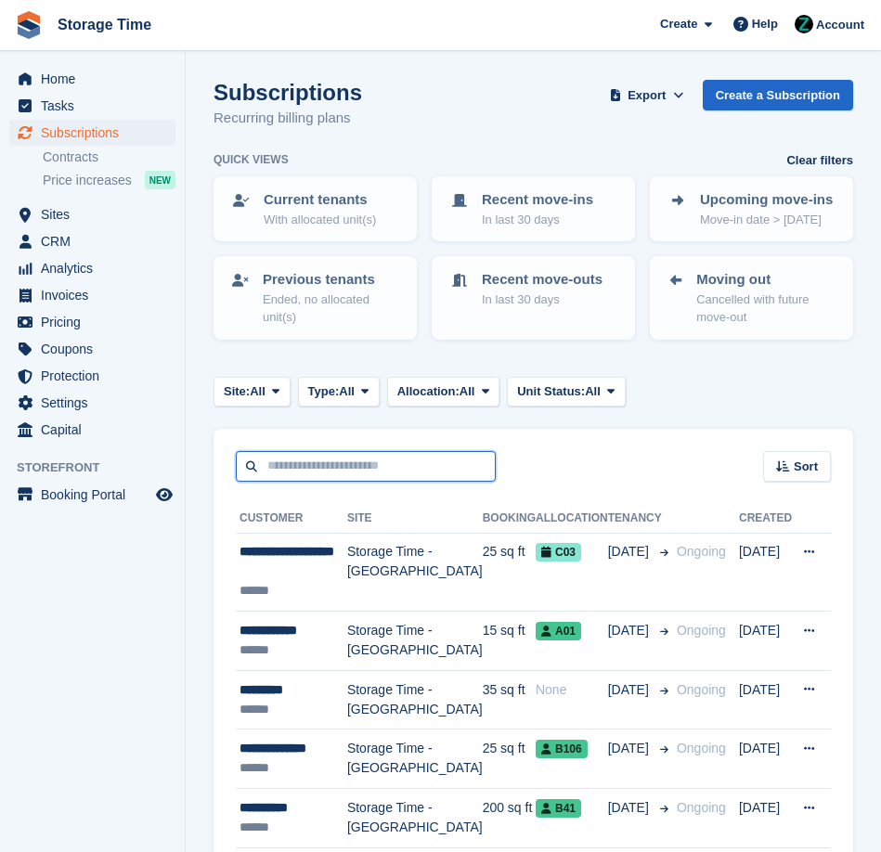
click at [339, 462] on input "text" at bounding box center [366, 466] width 260 height 31
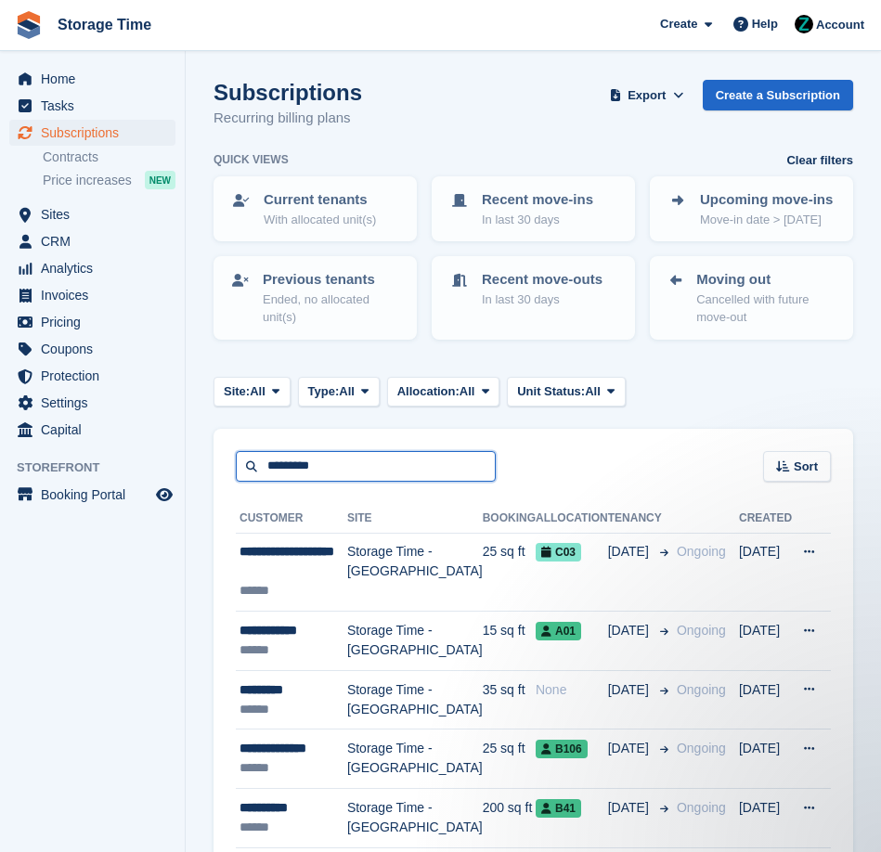
type input "*********"
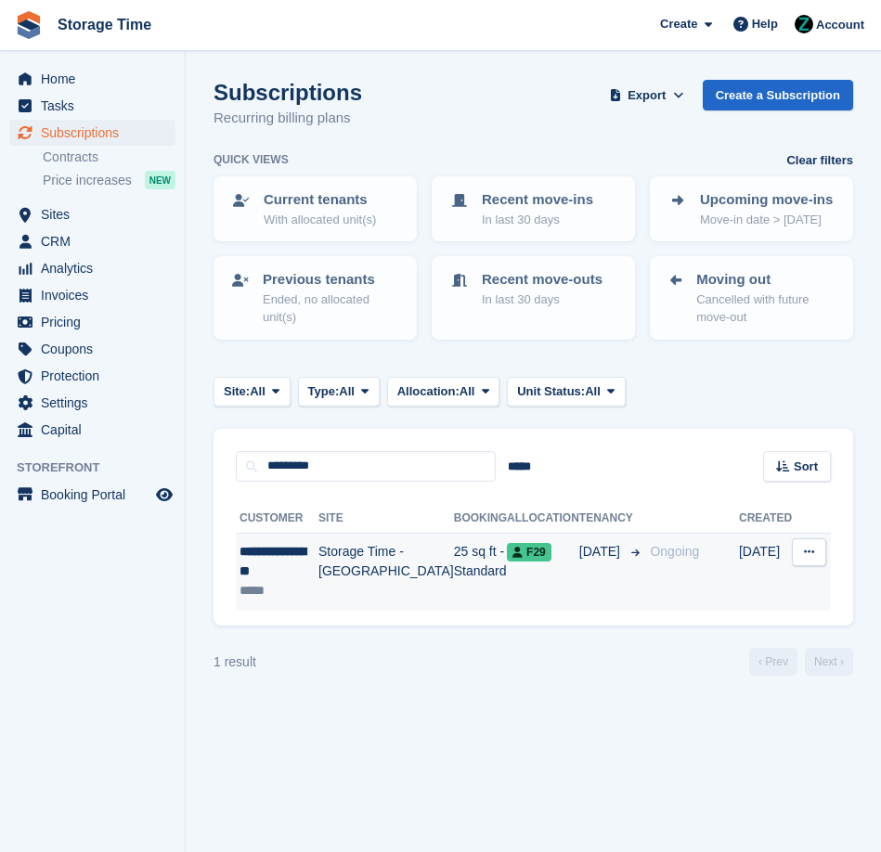
click at [454, 581] on td "25 sq ft - Standard" at bounding box center [480, 572] width 53 height 78
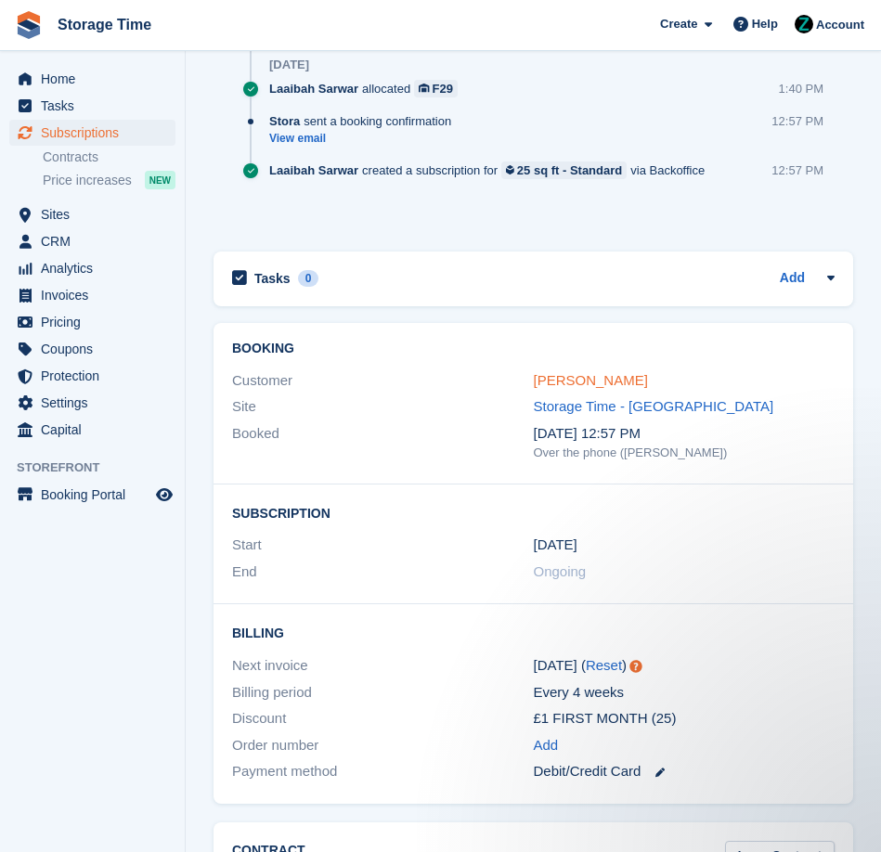
click at [577, 375] on link "Stephanie Elliott" at bounding box center [591, 380] width 114 height 16
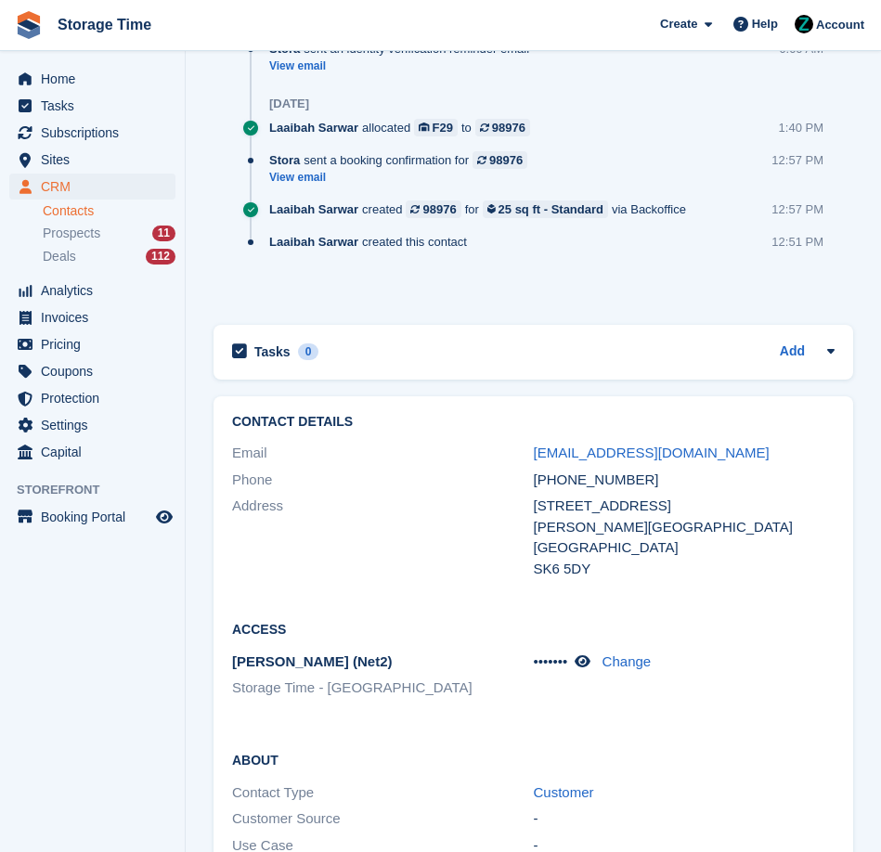
scroll to position [1595, 0]
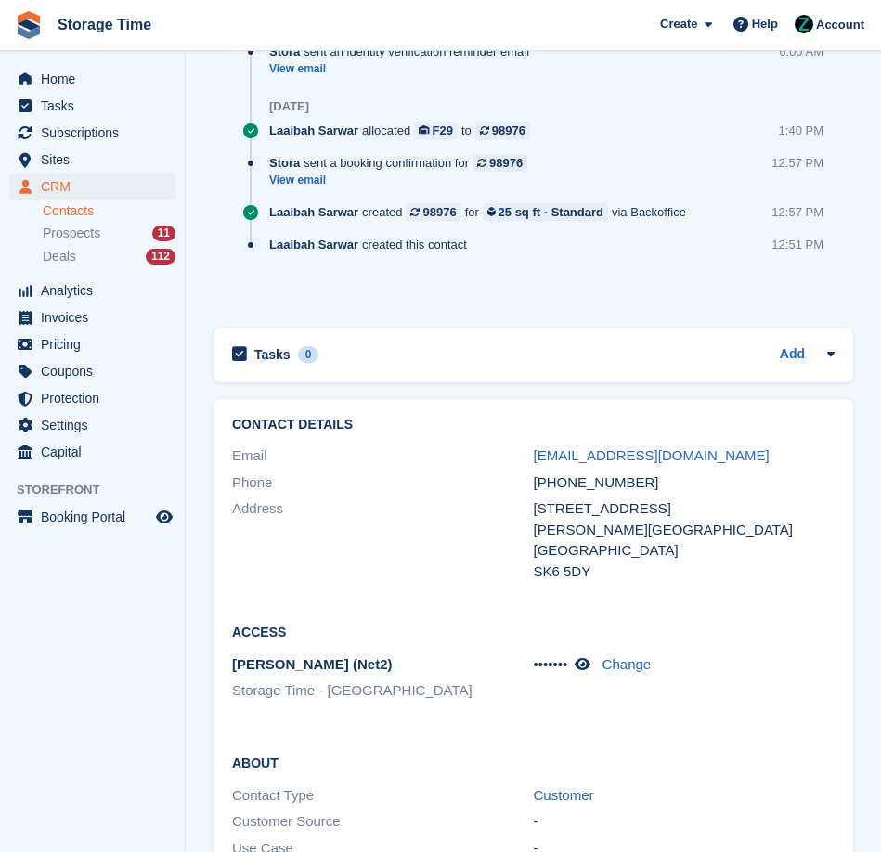
click at [602, 573] on div "SK6 5DY" at bounding box center [685, 572] width 302 height 21
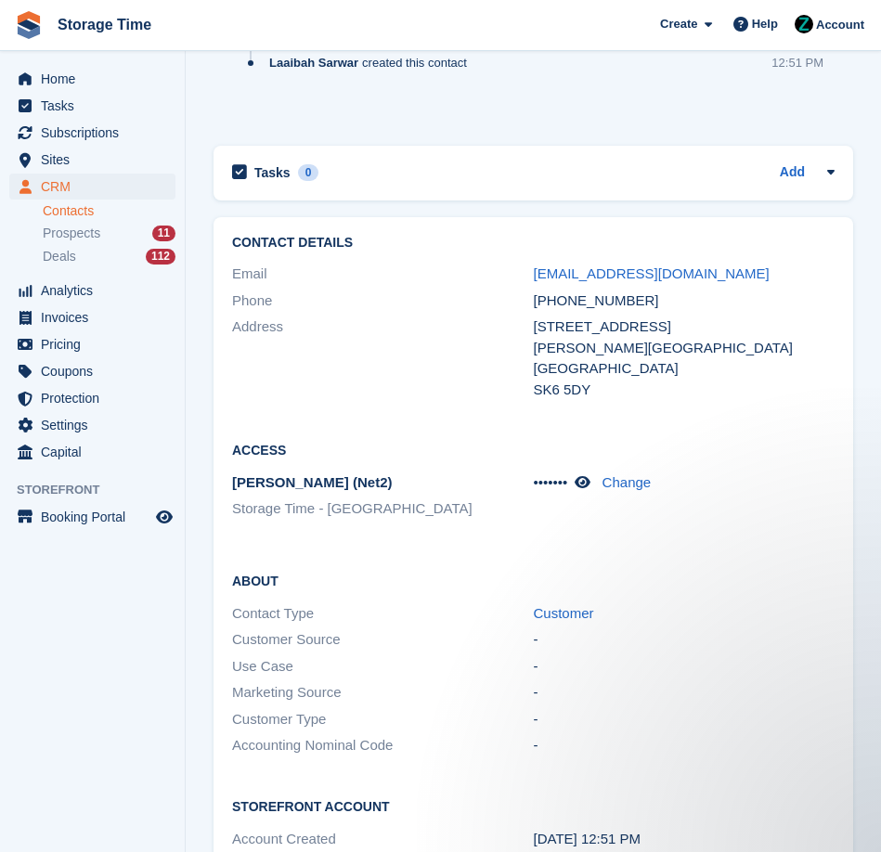
scroll to position [1775, 0]
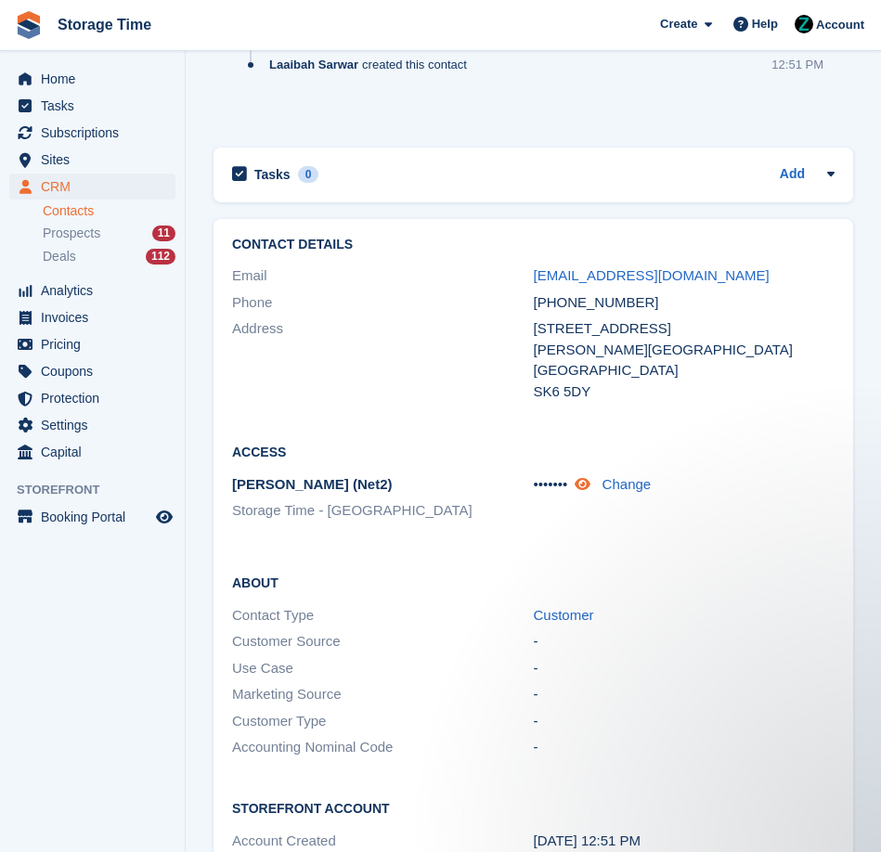
click at [591, 485] on icon at bounding box center [583, 484] width 16 height 14
click at [88, 128] on span "Subscriptions" at bounding box center [96, 133] width 111 height 26
click at [87, 128] on span "Subscriptions" at bounding box center [96, 133] width 111 height 26
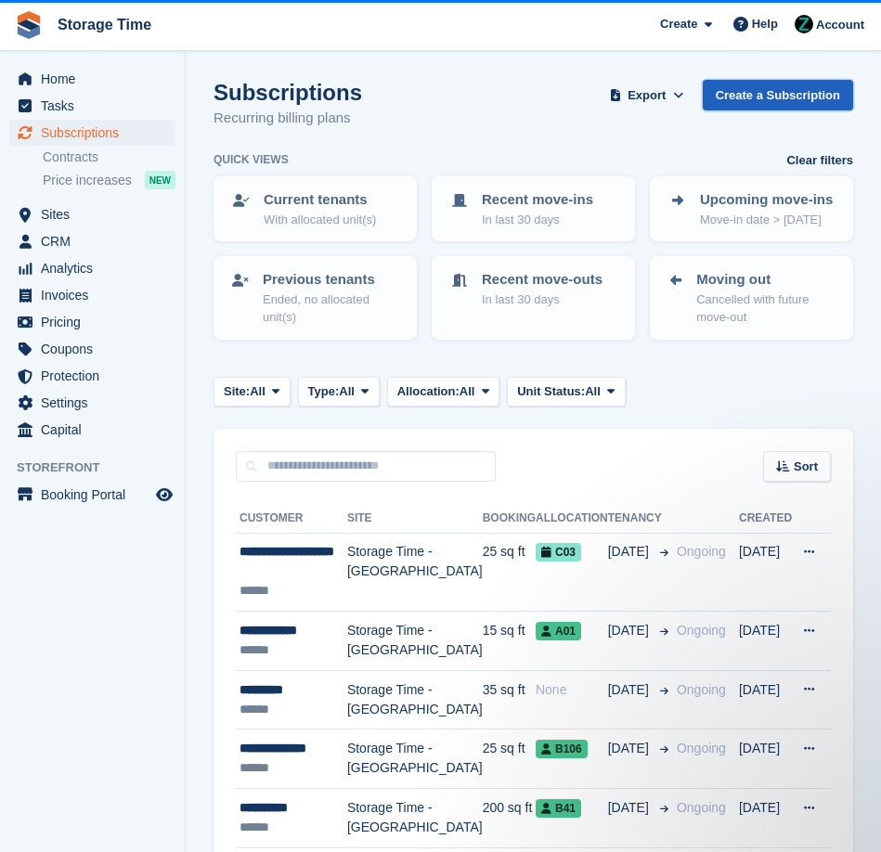
click at [763, 87] on link "Create a Subscription" at bounding box center [778, 95] width 150 height 31
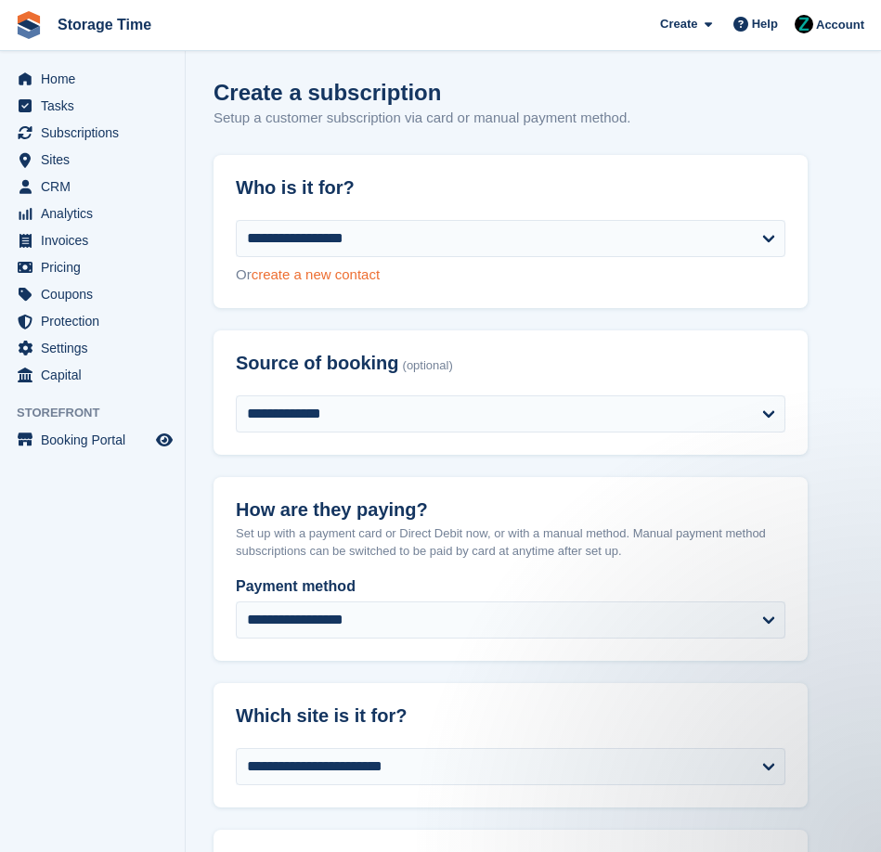
click at [342, 282] on link "create a new contact" at bounding box center [316, 274] width 128 height 16
select select "**********"
select select "****"
select select "*"
select select "****"
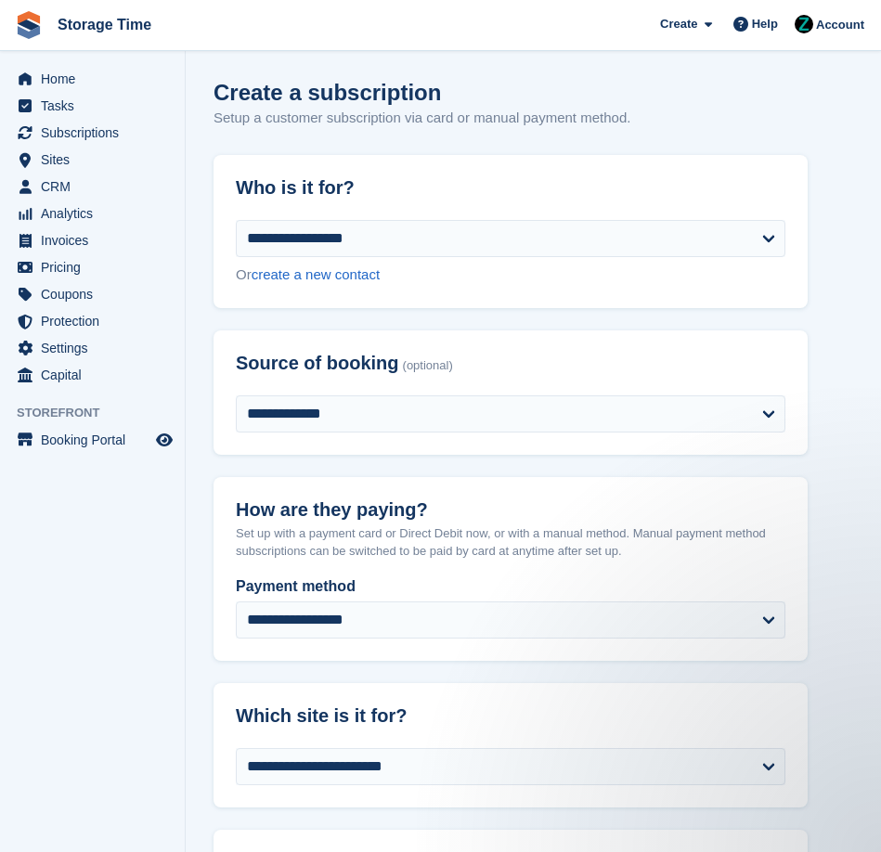
select select "*****"
select select
select select "***"
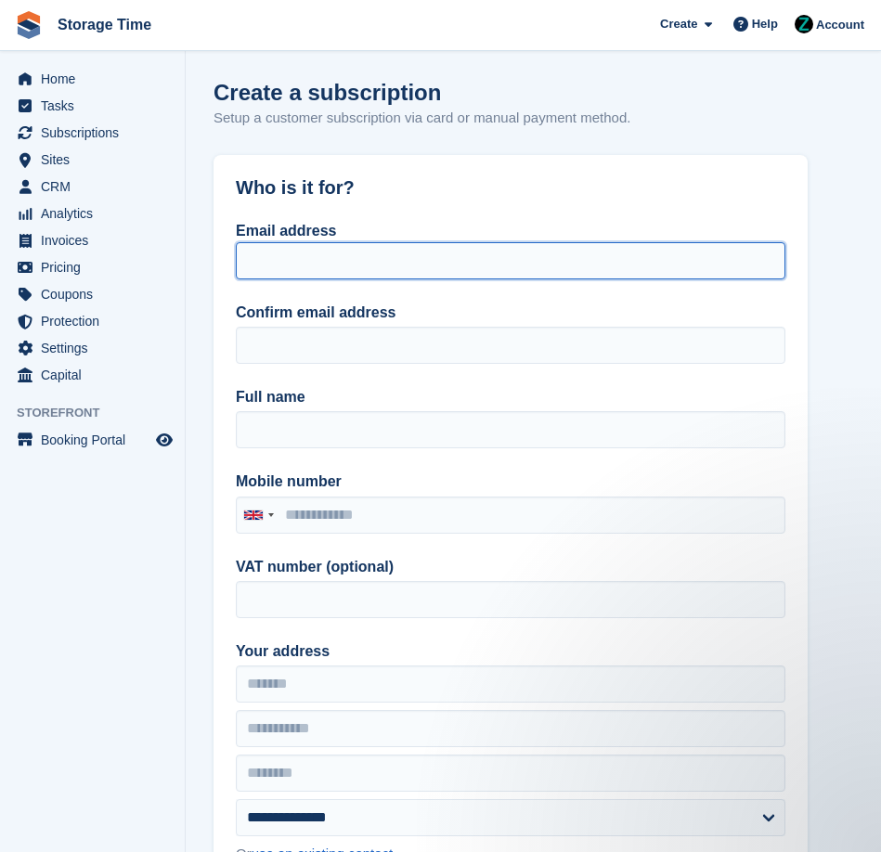
click at [266, 262] on input "Email address" at bounding box center [511, 260] width 550 height 37
click at [341, 252] on input "Email address" at bounding box center [511, 260] width 550 height 37
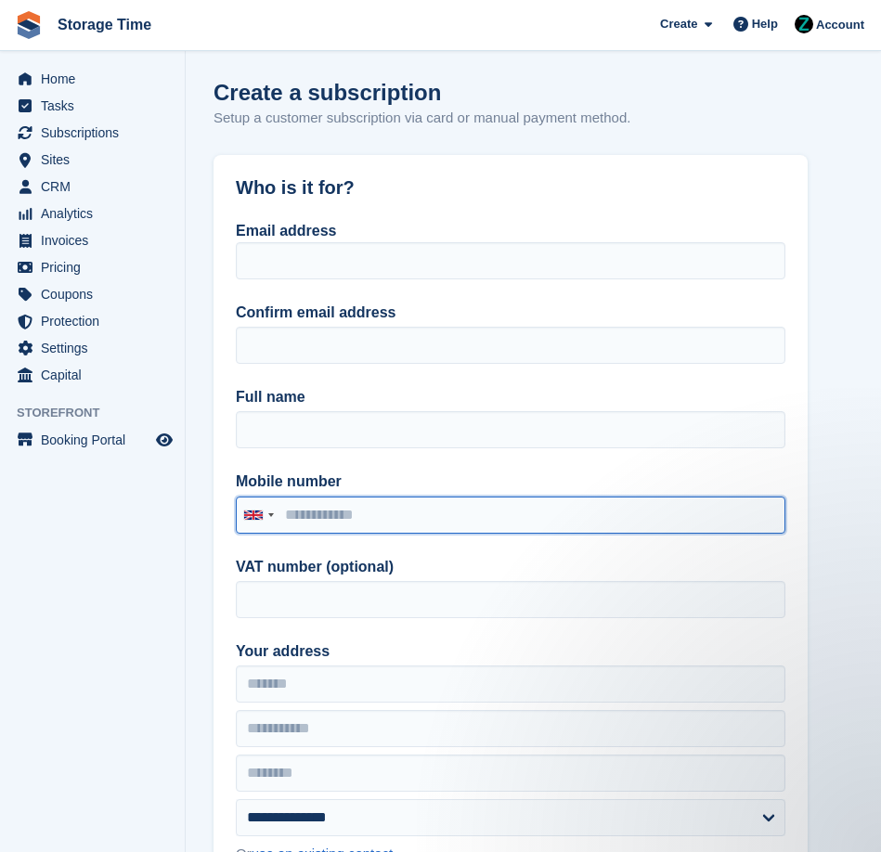
click at [321, 500] on input "Mobile number" at bounding box center [511, 515] width 550 height 37
type input "**********"
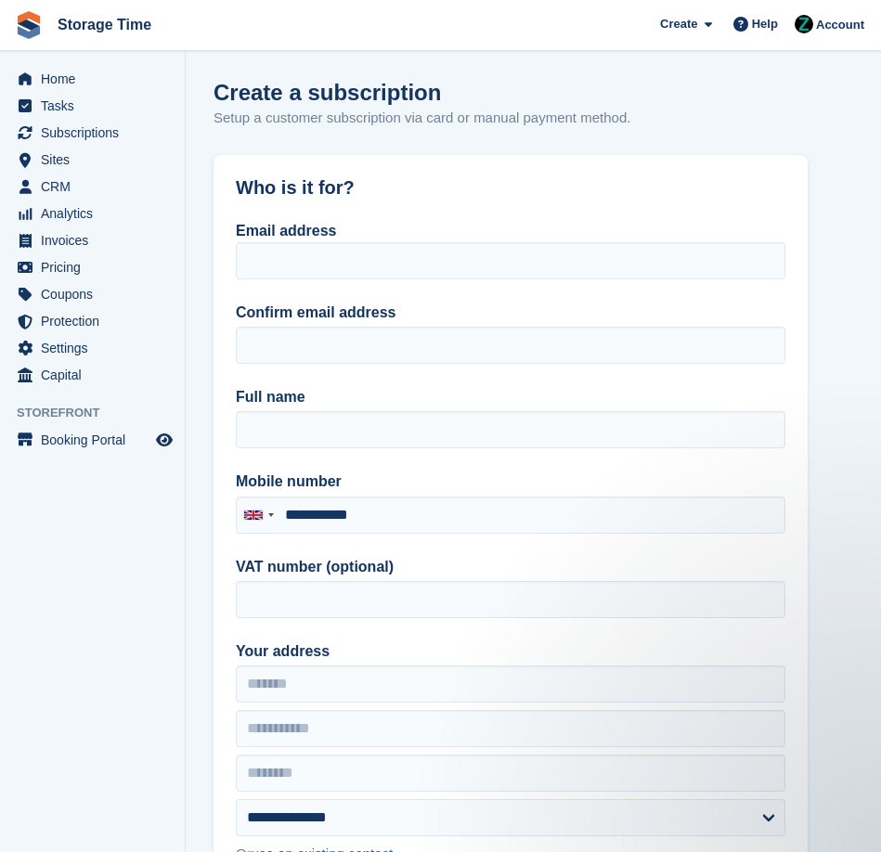
click at [337, 238] on div "Email address" at bounding box center [511, 249] width 550 height 59
click at [329, 276] on input "Email address" at bounding box center [511, 260] width 550 height 37
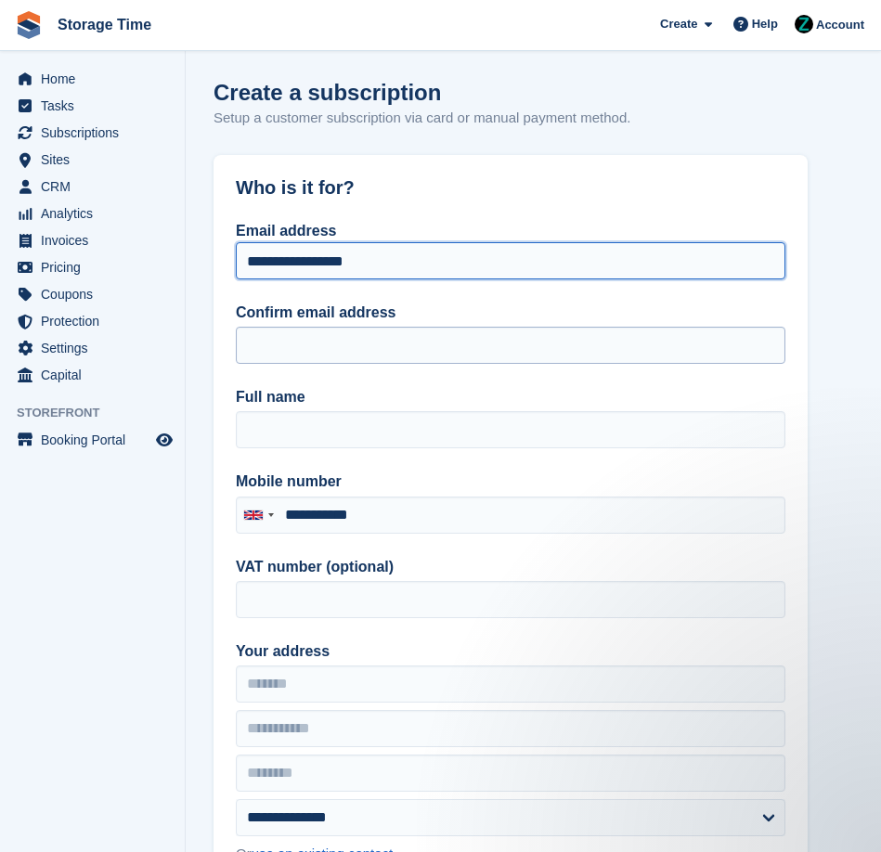
type input "**********"
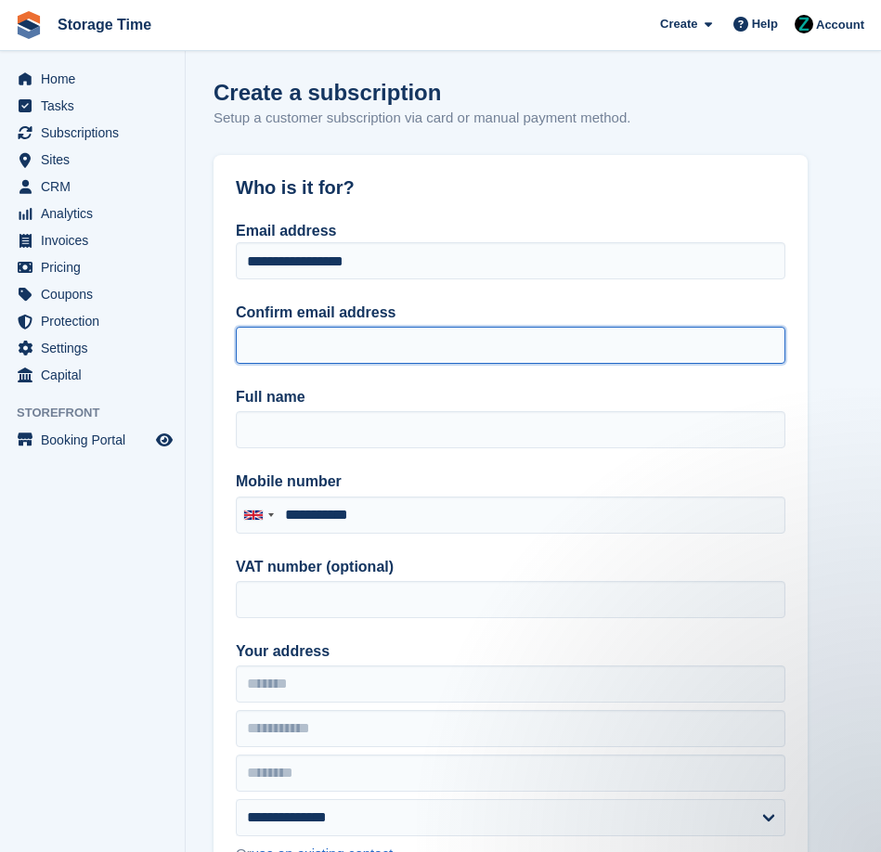
click at [372, 345] on input "Confirm email address" at bounding box center [511, 345] width 550 height 37
type input "**********"
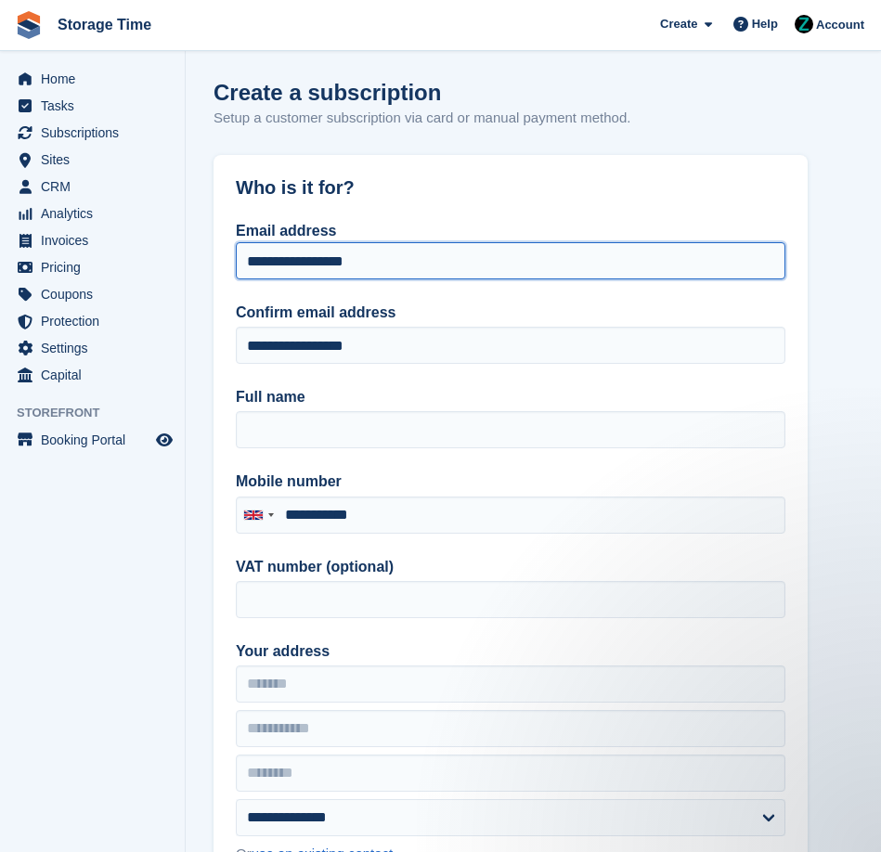
click at [383, 266] on input "**********" at bounding box center [511, 260] width 550 height 37
type input "**********"
click at [313, 474] on label "Mobile number" at bounding box center [511, 482] width 550 height 22
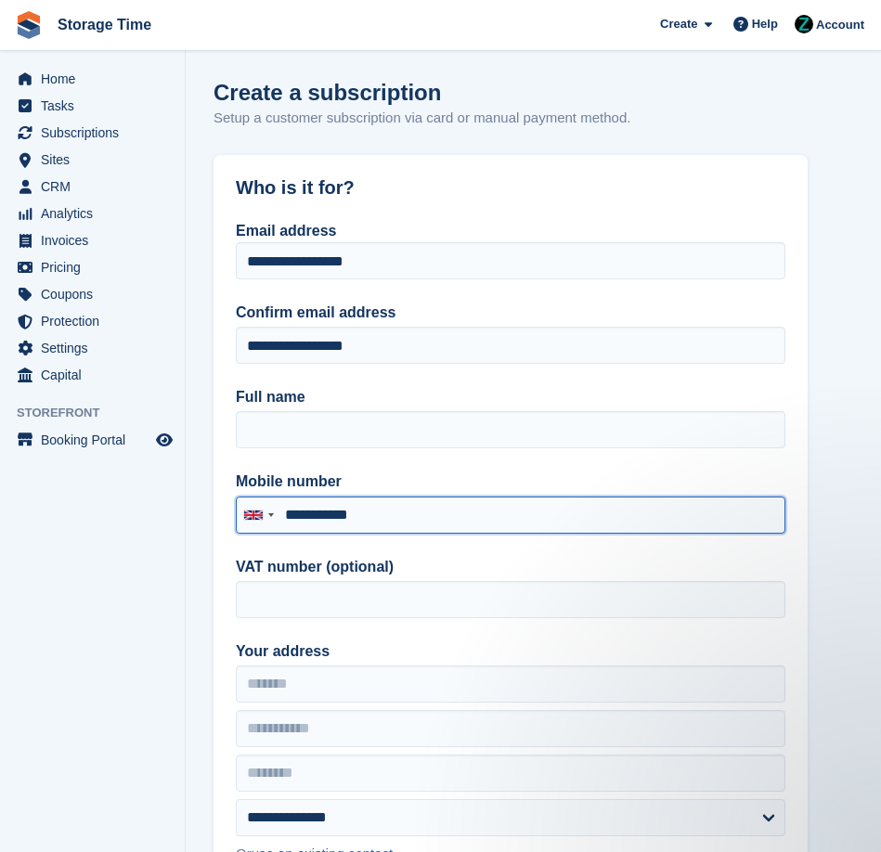
click at [313, 497] on input "**********" at bounding box center [511, 515] width 550 height 37
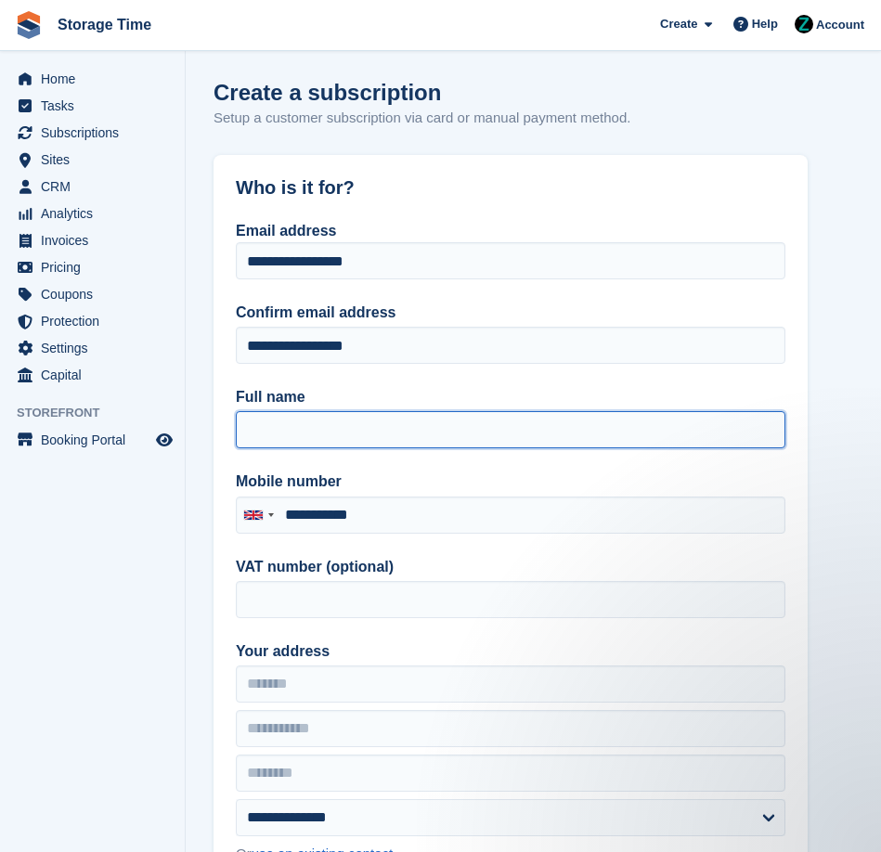
click at [331, 445] on input "Full name" at bounding box center [511, 429] width 550 height 37
type input "**********"
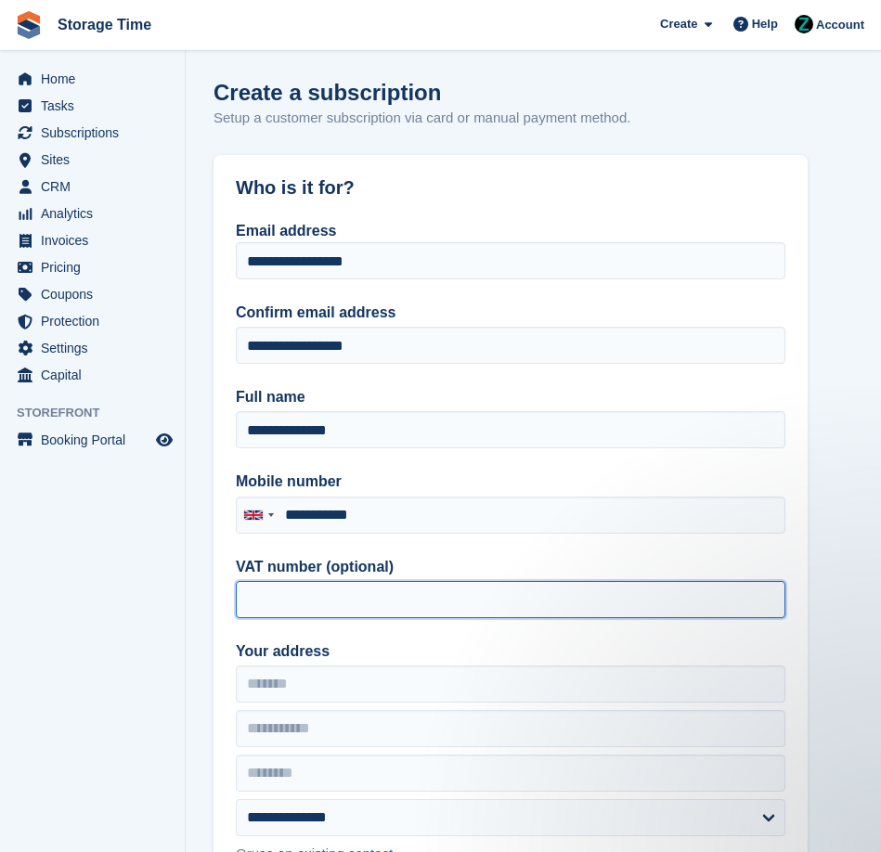
click at [279, 611] on input "VAT number (optional)" at bounding box center [511, 599] width 550 height 37
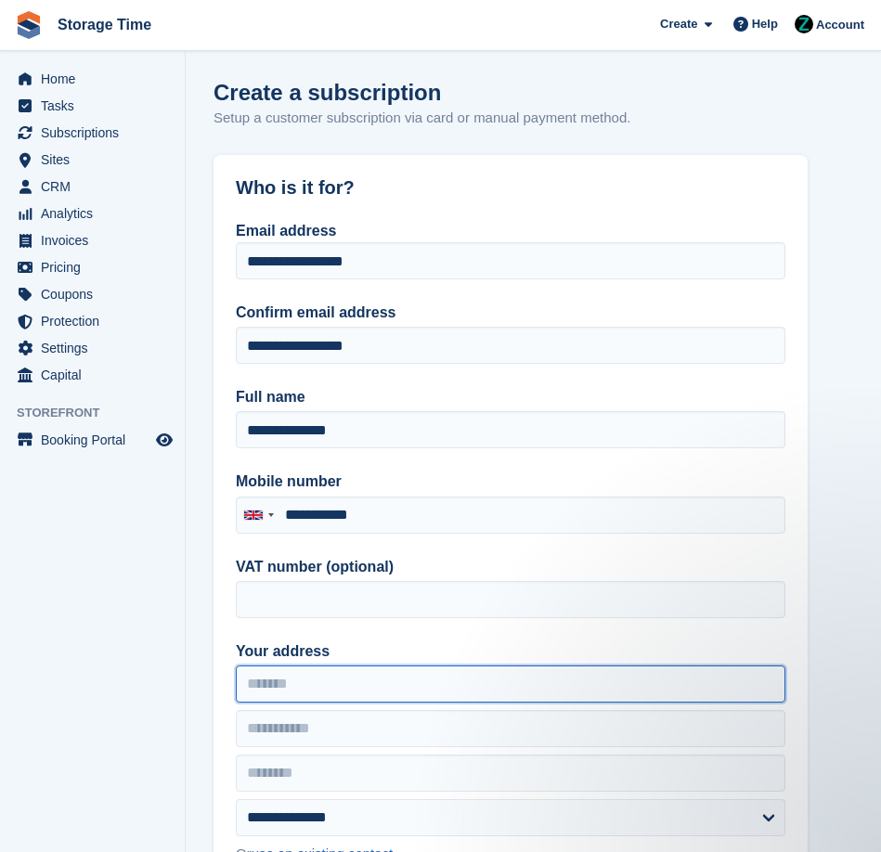
click at [306, 694] on input "Your address" at bounding box center [511, 684] width 550 height 37
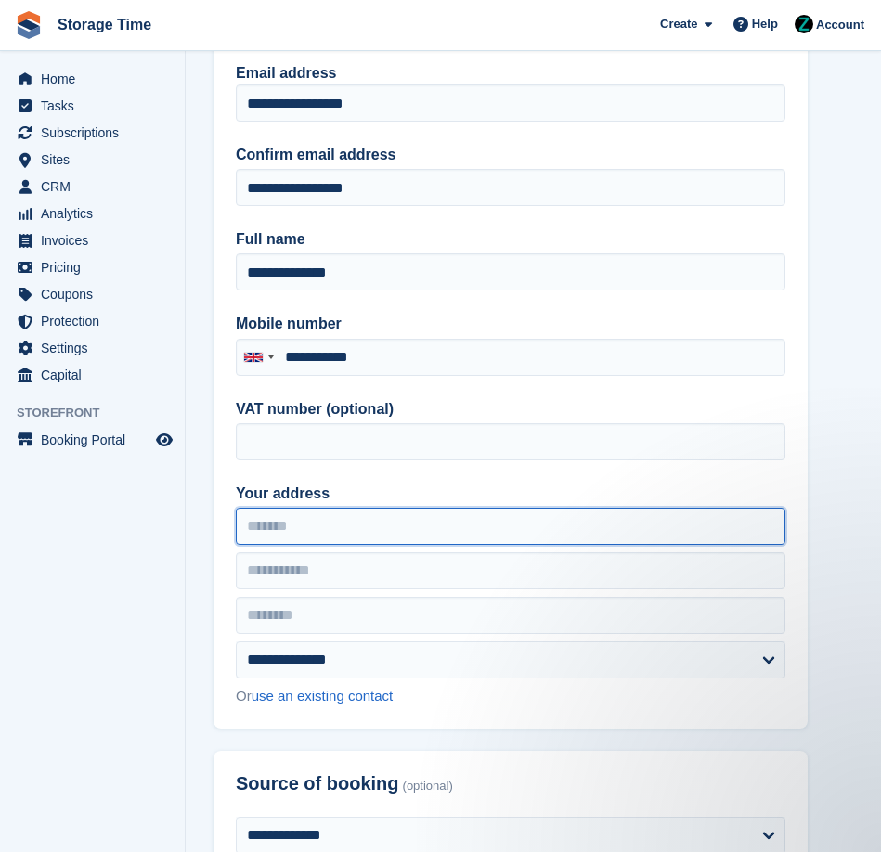
scroll to position [188, 0]
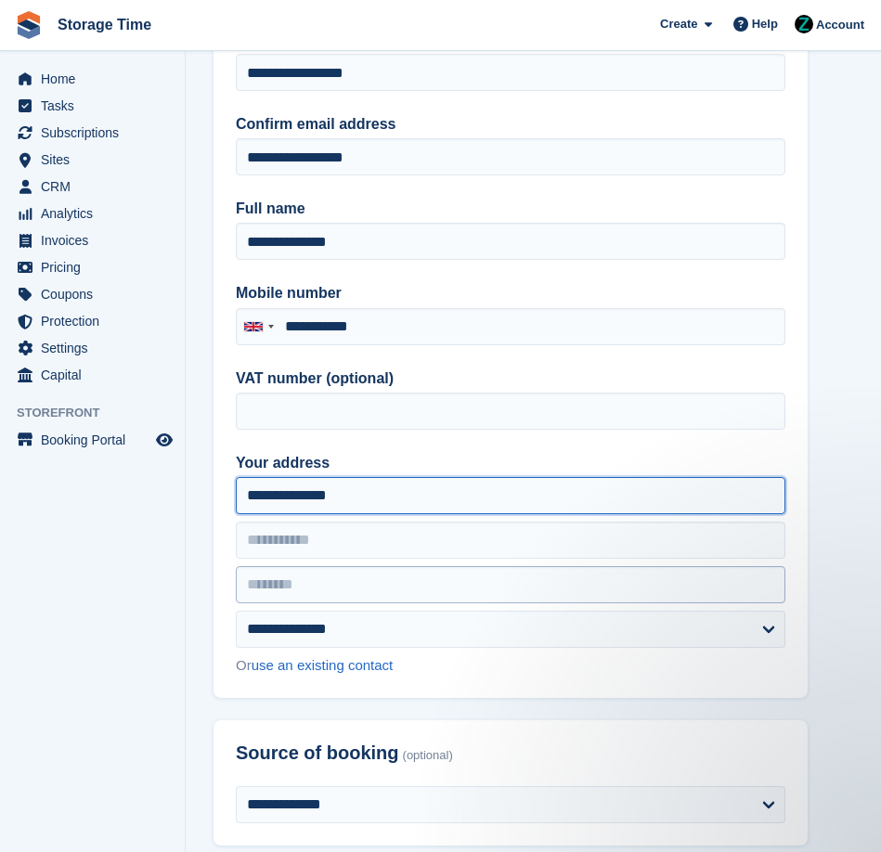
type input "**********"
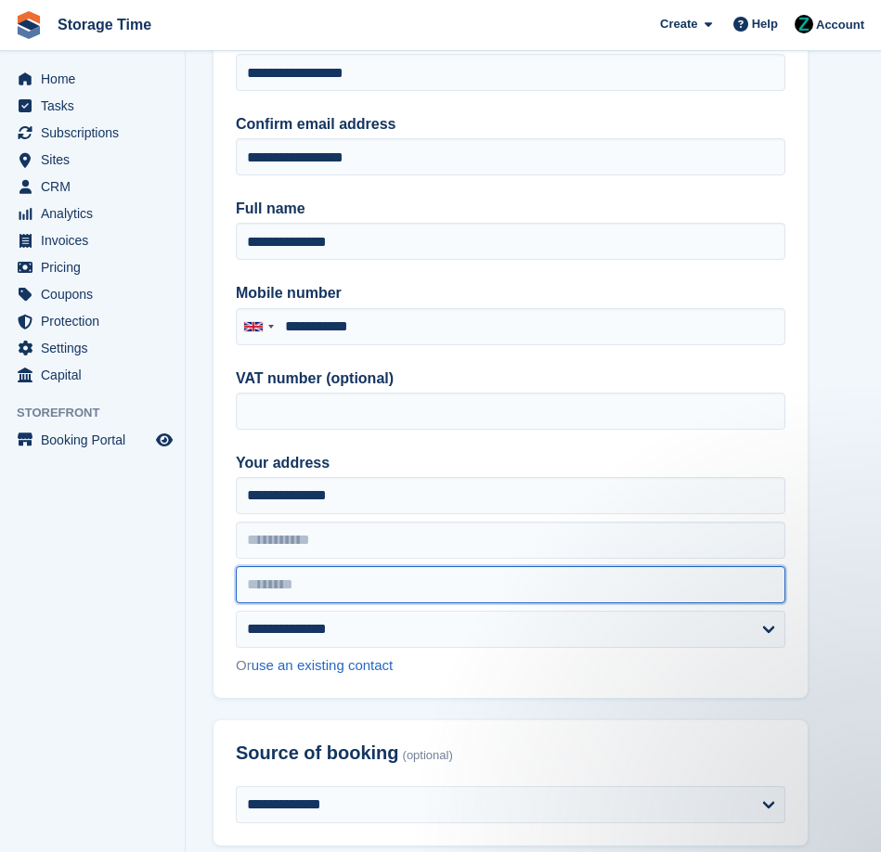
click at [387, 571] on input "text" at bounding box center [511, 584] width 550 height 37
type input "*******"
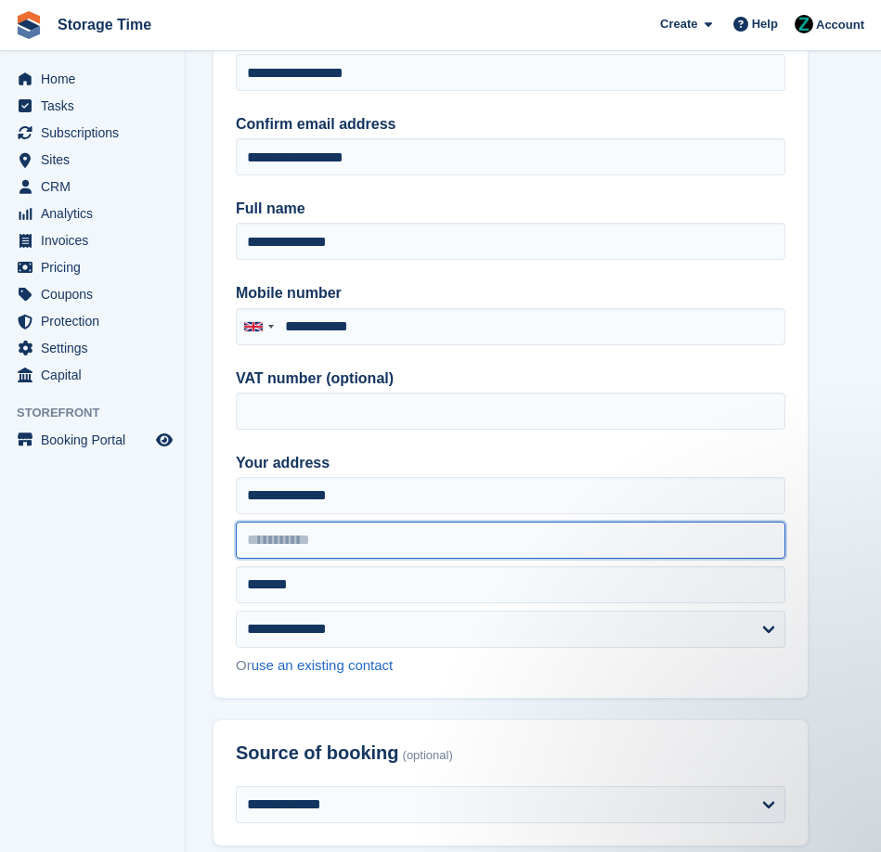
click at [340, 552] on input "text" at bounding box center [511, 540] width 550 height 37
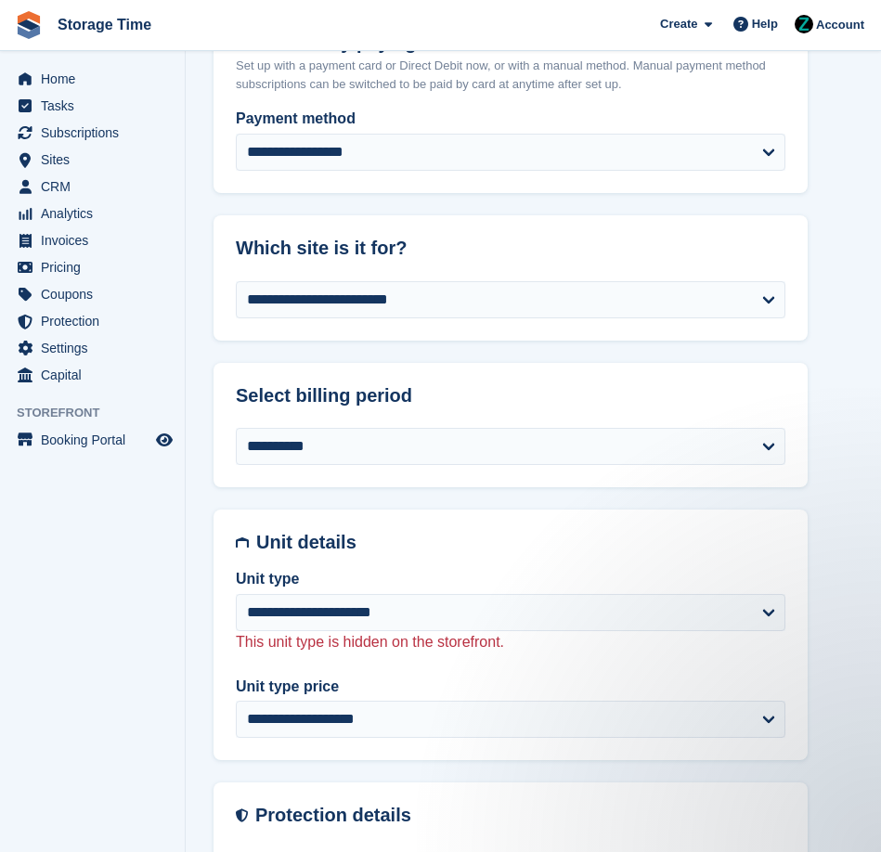
scroll to position [1046, 0]
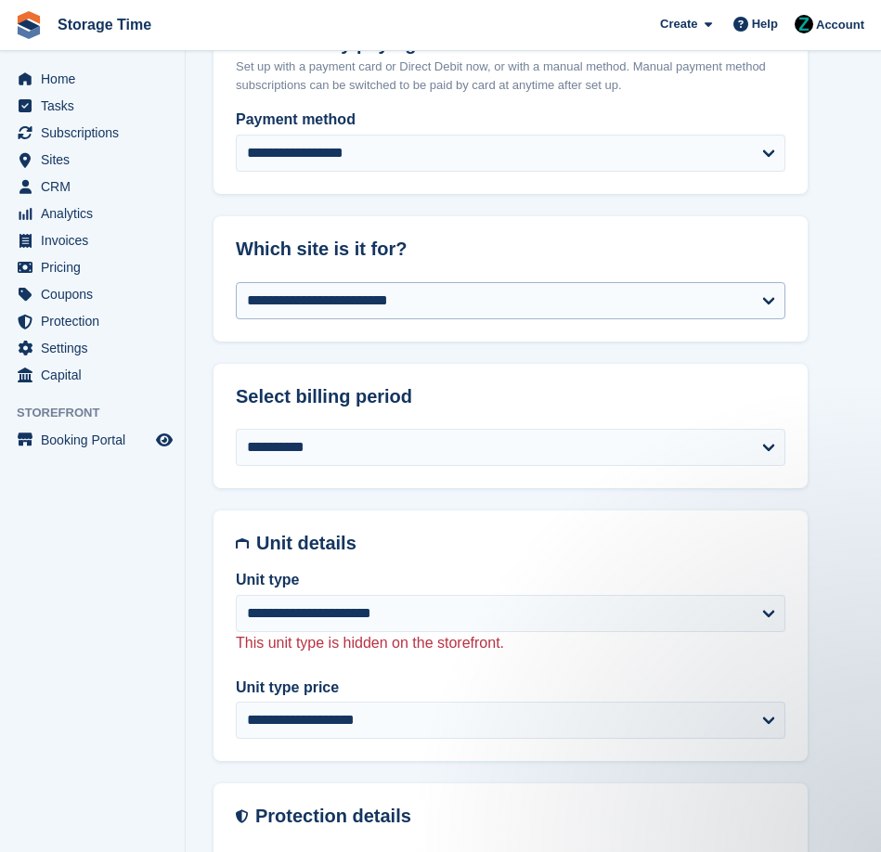
type input "********"
click at [472, 292] on select "**********" at bounding box center [511, 300] width 550 height 37
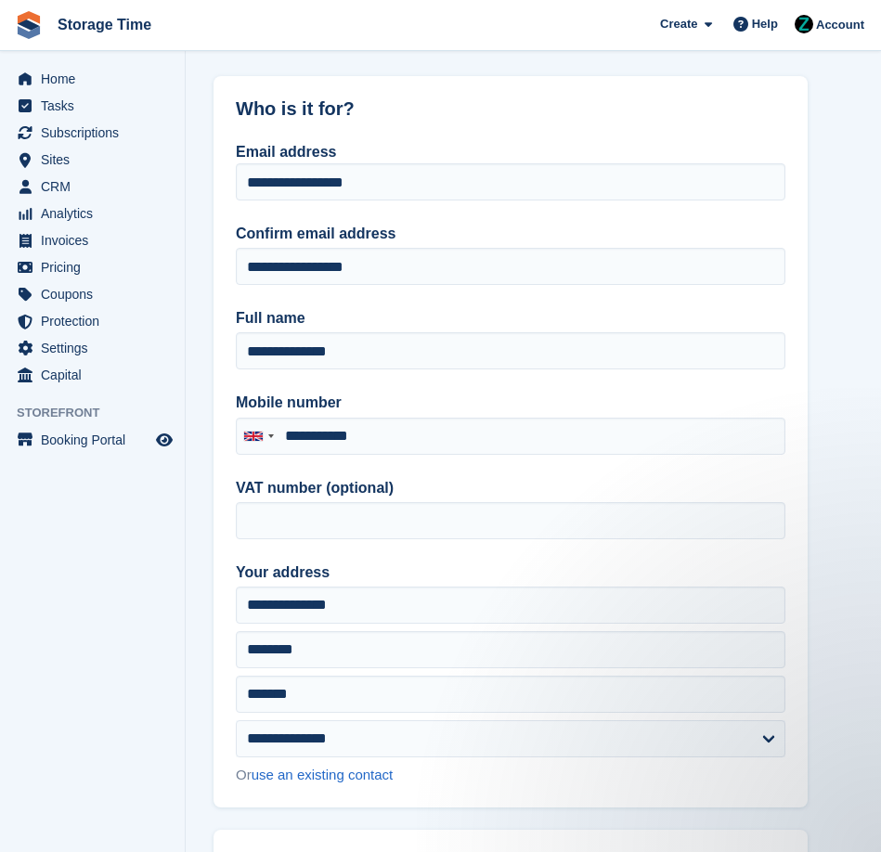
scroll to position [0, 0]
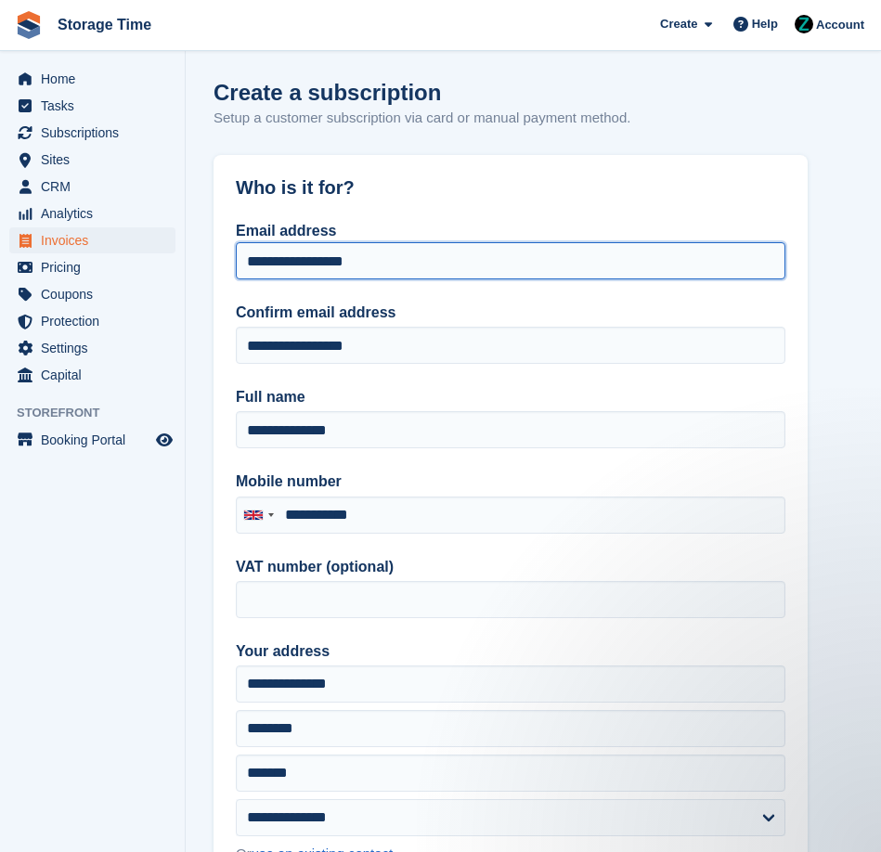
drag, startPoint x: 494, startPoint y: 257, endPoint x: 151, endPoint y: 249, distance: 342.7
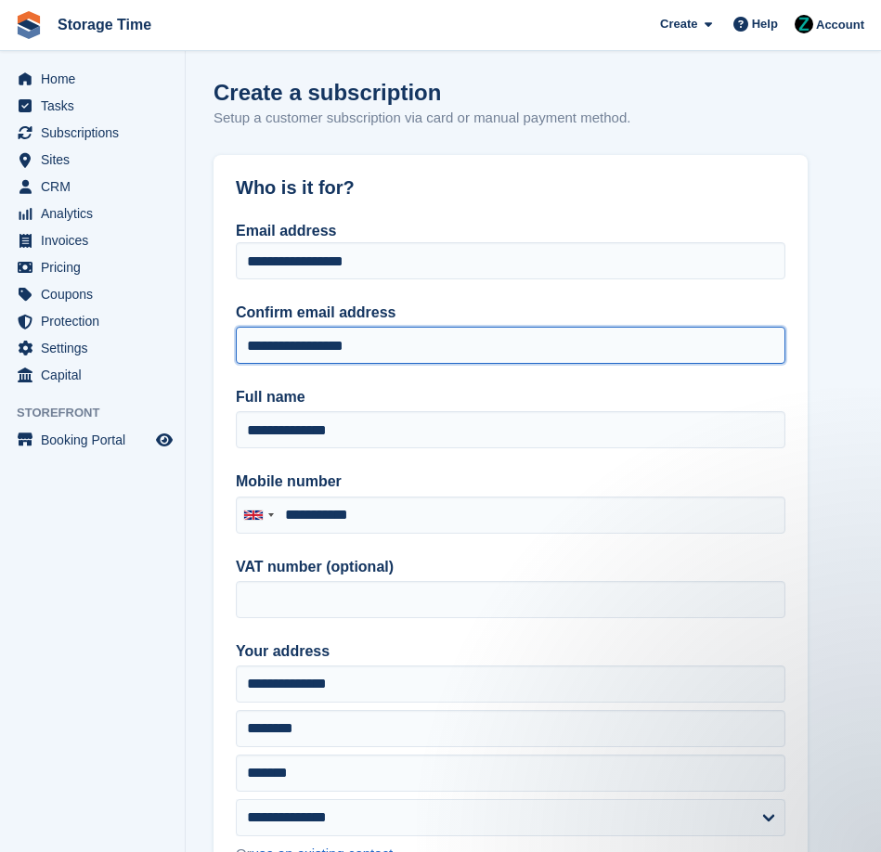
drag, startPoint x: 469, startPoint y: 337, endPoint x: 211, endPoint y: 332, distance: 258.2
drag, startPoint x: 467, startPoint y: 356, endPoint x: 210, endPoint y: 341, distance: 257.6
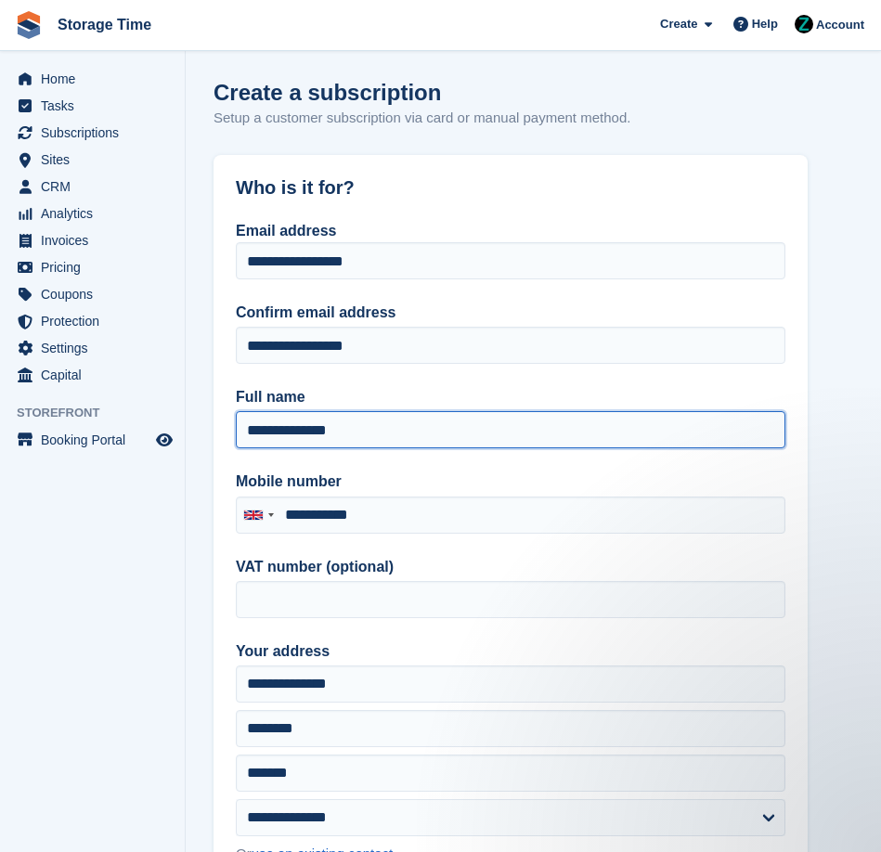
drag, startPoint x: 390, startPoint y: 434, endPoint x: 191, endPoint y: 418, distance: 199.3
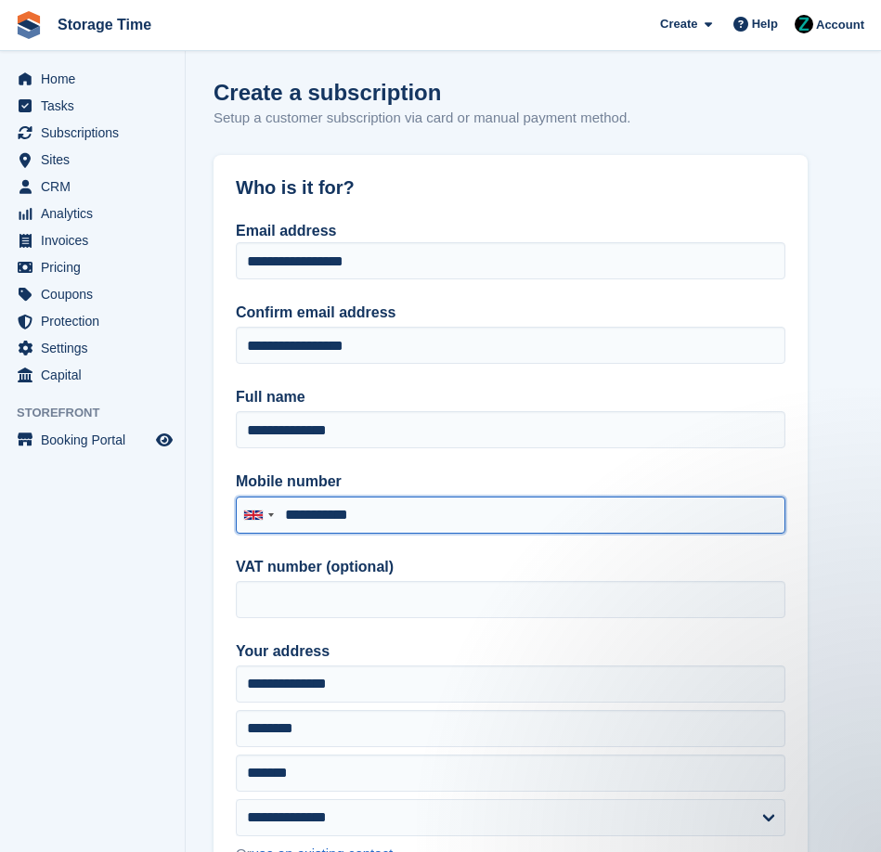
drag, startPoint x: 416, startPoint y: 513, endPoint x: 191, endPoint y: 513, distance: 224.7
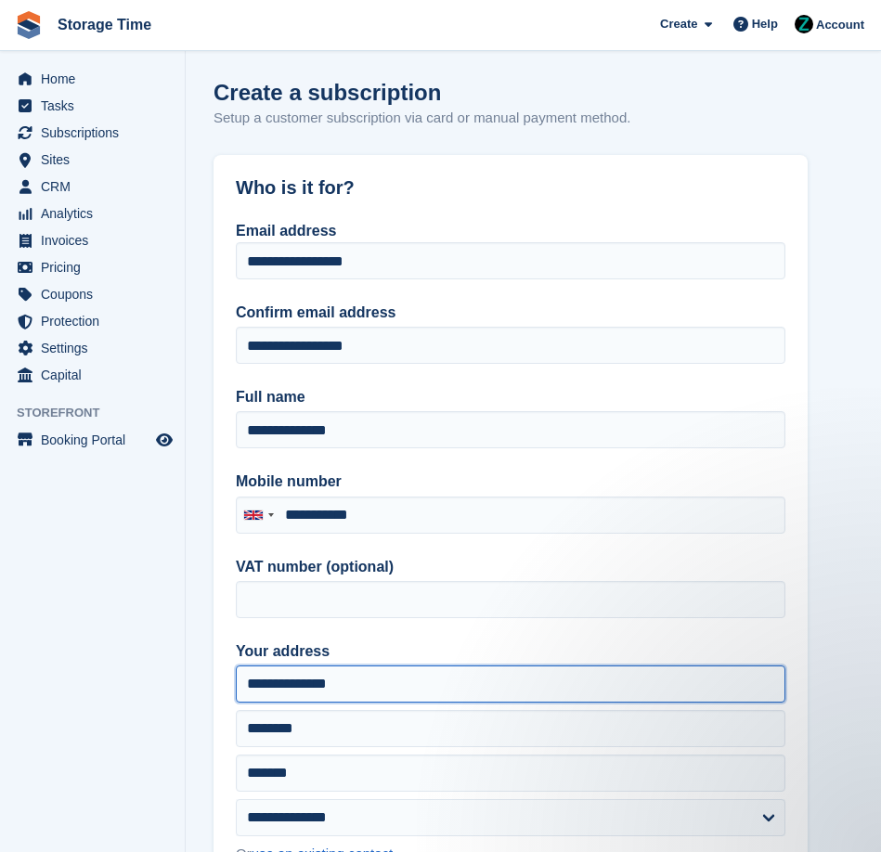
drag, startPoint x: 385, startPoint y: 677, endPoint x: 94, endPoint y: 649, distance: 292.9
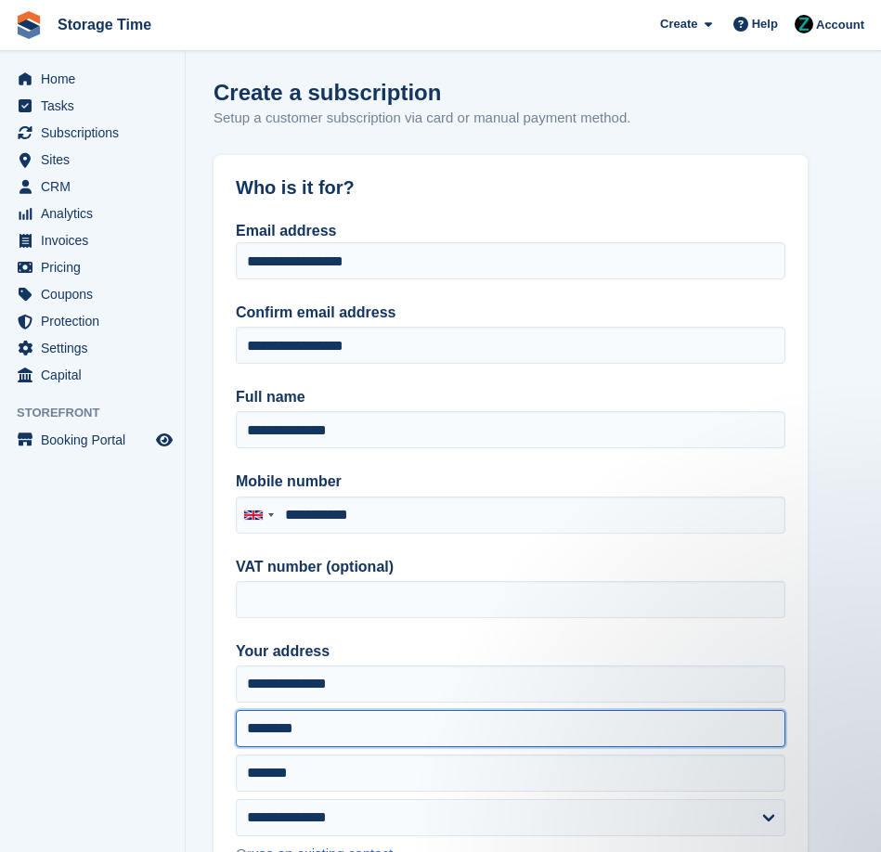
drag, startPoint x: 339, startPoint y: 730, endPoint x: 188, endPoint y: 702, distance: 153.9
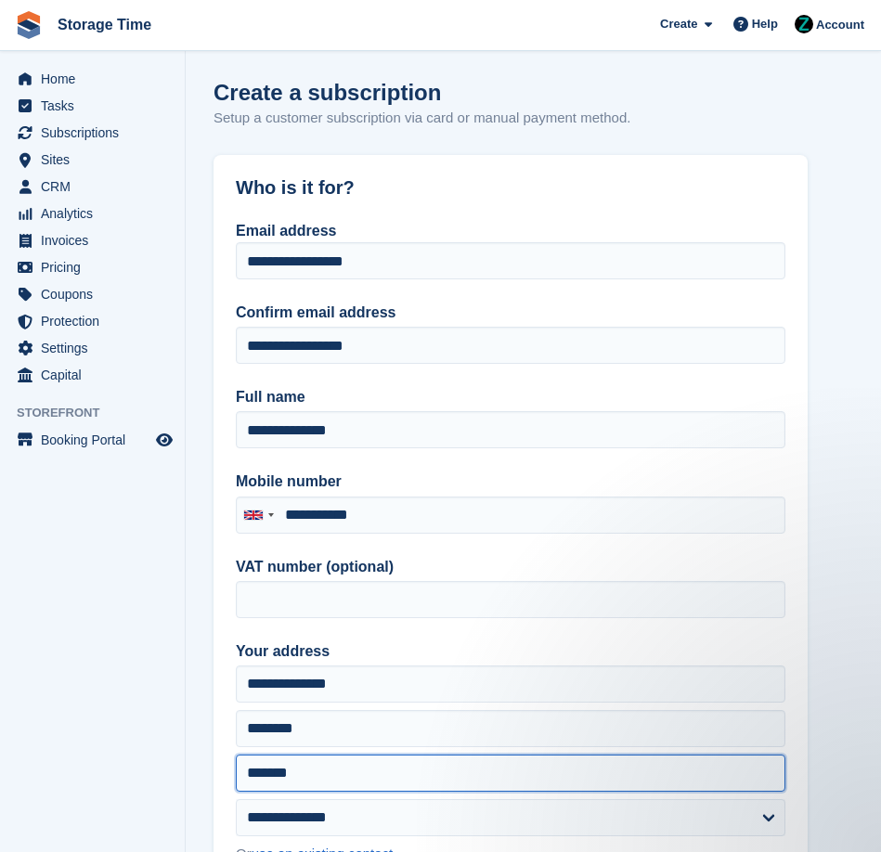
drag, startPoint x: 347, startPoint y: 779, endPoint x: 163, endPoint y: 780, distance: 183.9
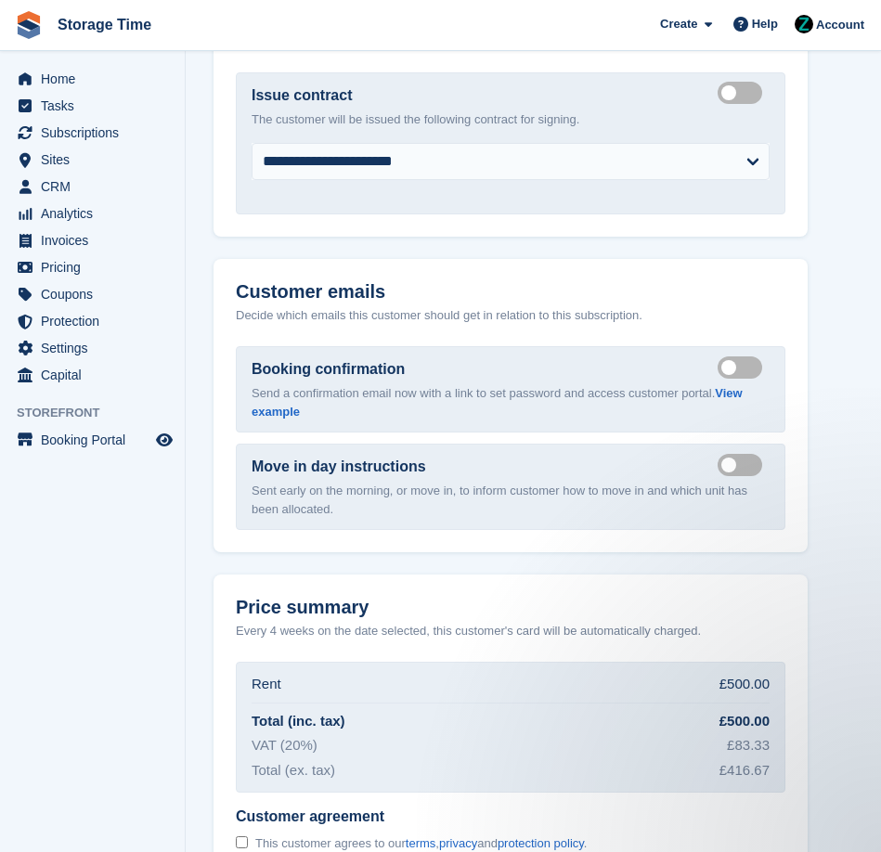
scroll to position [2627, 0]
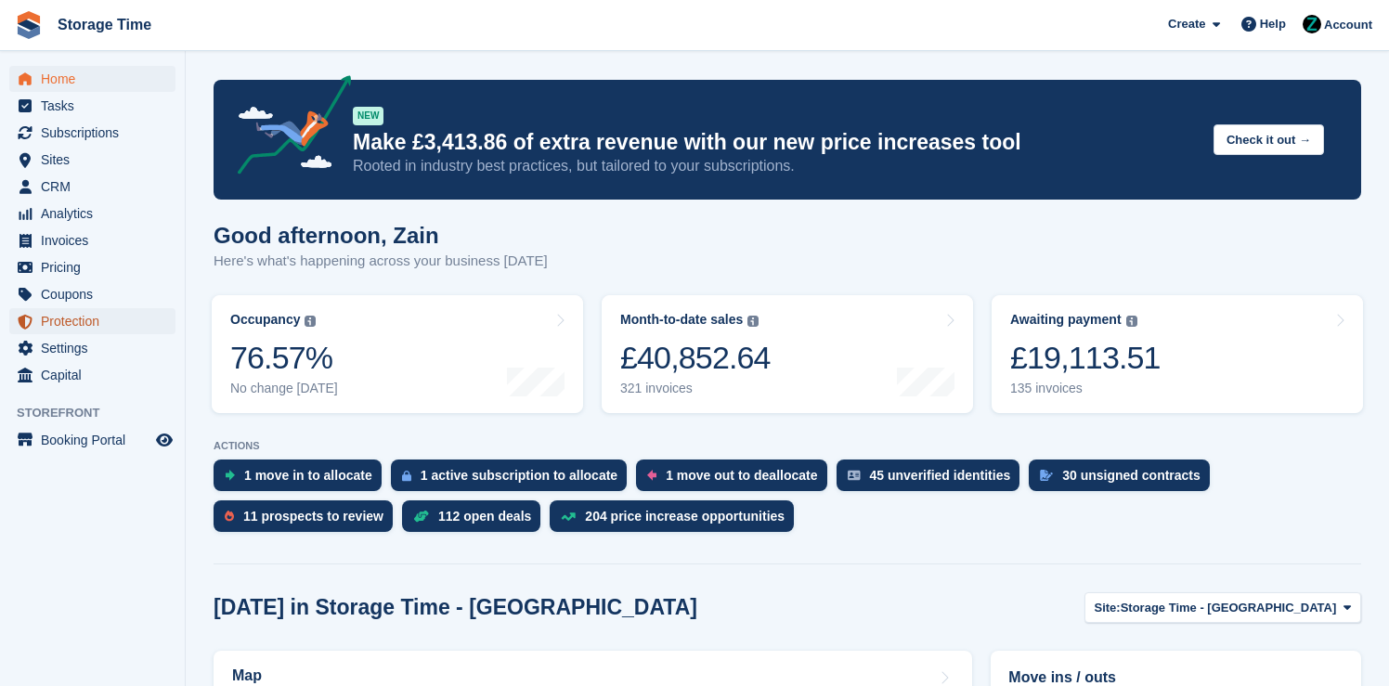
click at [63, 318] on span "Protection" at bounding box center [96, 321] width 111 height 26
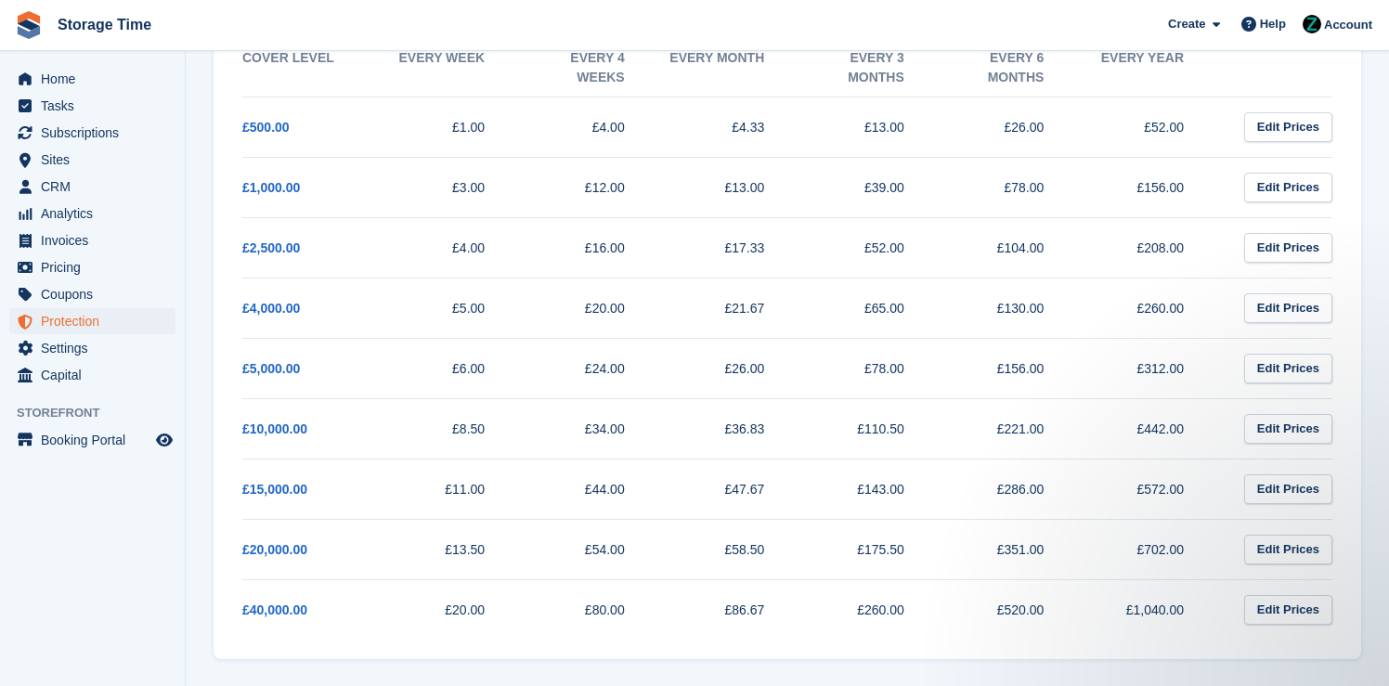
drag, startPoint x: 254, startPoint y: 618, endPoint x: 494, endPoint y: 610, distance: 239.7
click at [494, 610] on tr "£40,000.00 £20.00 £80.00 £86.67 £260.00 £520.00 £1,040.00 Edit Prices" at bounding box center [787, 609] width 1090 height 60
click at [494, 610] on td "£20.00" at bounding box center [453, 609] width 140 height 60
drag, startPoint x: 494, startPoint y: 610, endPoint x: 173, endPoint y: 610, distance: 321.3
click at [173, 610] on div "Home Tasks Subscriptions Subscriptions Subscriptions Contracts Price increases …" at bounding box center [694, 173] width 1389 height 1027
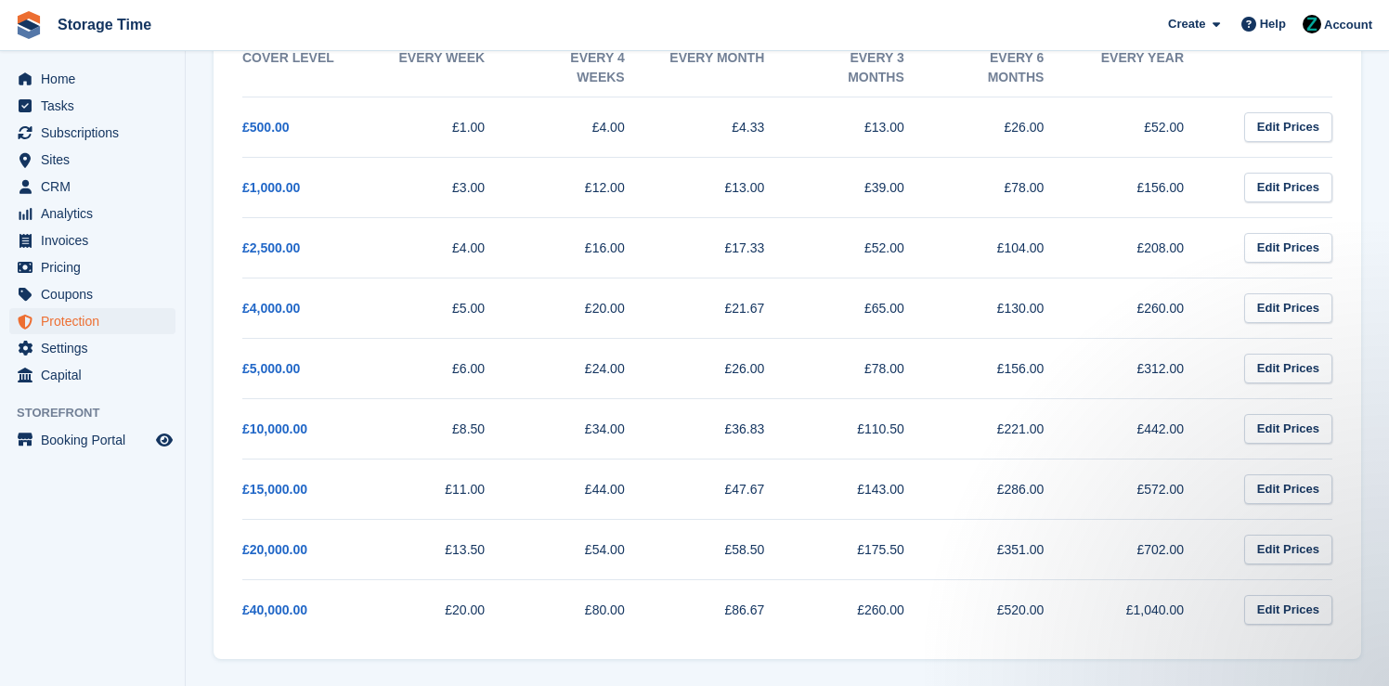
click at [1037, 616] on td "£520.00" at bounding box center [1012, 609] width 140 height 60
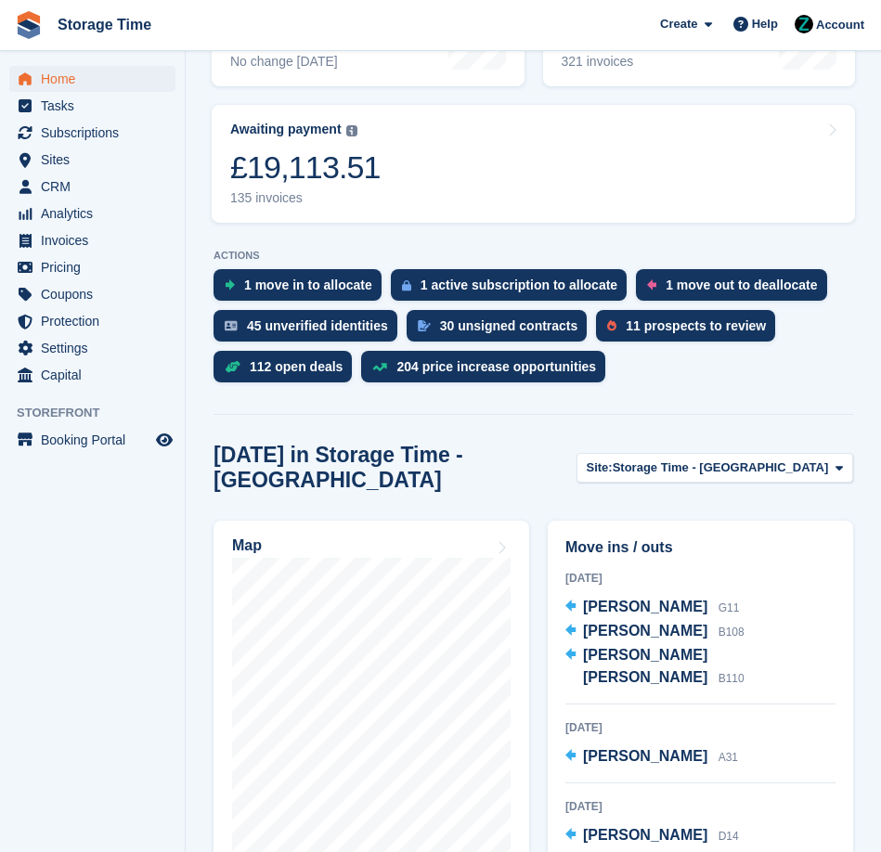
scroll to position [443, 0]
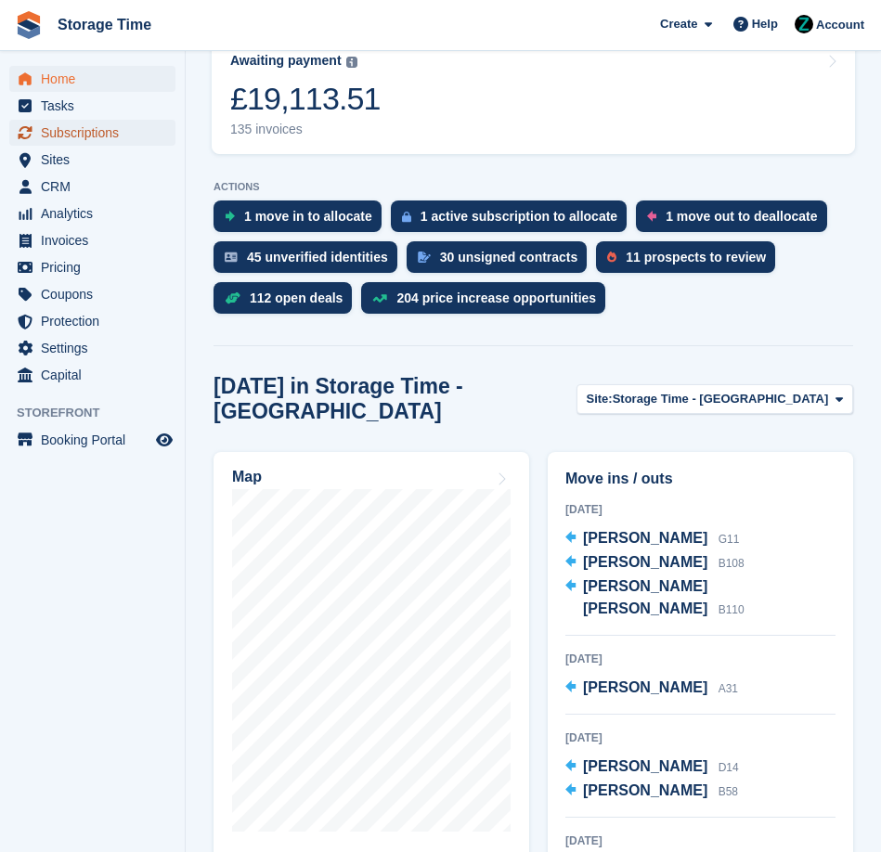
click at [60, 124] on span "Subscriptions" at bounding box center [96, 133] width 111 height 26
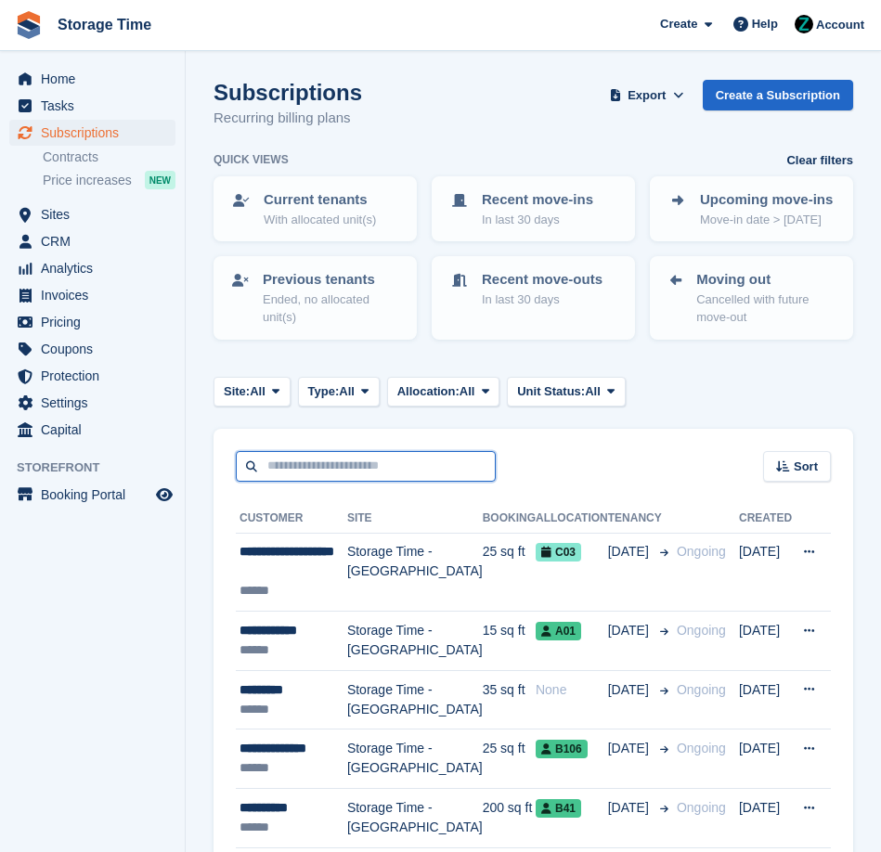
click at [362, 473] on input "text" at bounding box center [366, 466] width 260 height 31
type input "******"
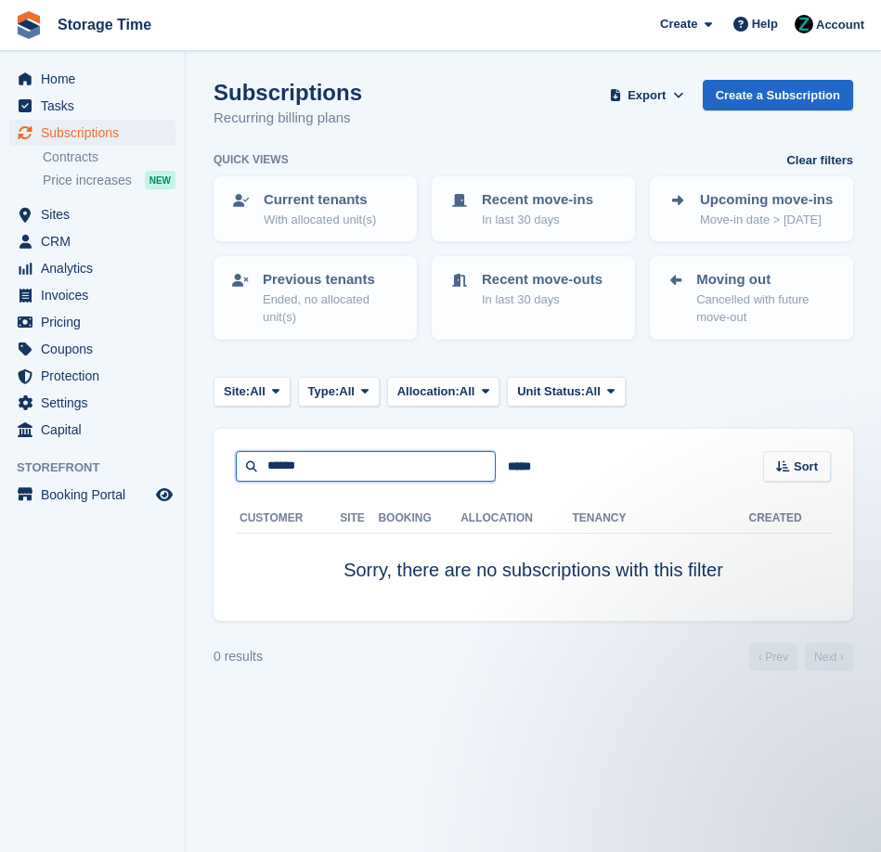
click at [399, 473] on input "******" at bounding box center [366, 466] width 260 height 31
drag, startPoint x: 399, startPoint y: 473, endPoint x: 189, endPoint y: 457, distance: 210.4
click at [189, 457] on section "Subscriptions Recurring billing plans Export Export Subscriptions Export a CSV …" at bounding box center [533, 426] width 695 height 852
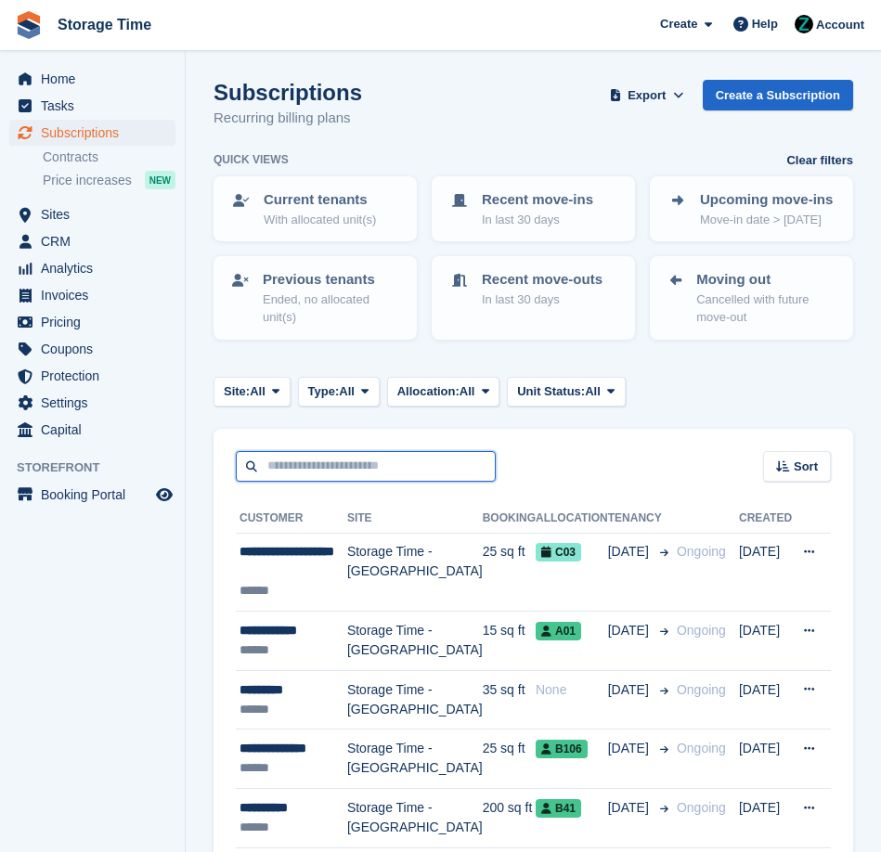
click at [337, 468] on input "text" at bounding box center [366, 466] width 260 height 31
type input "****"
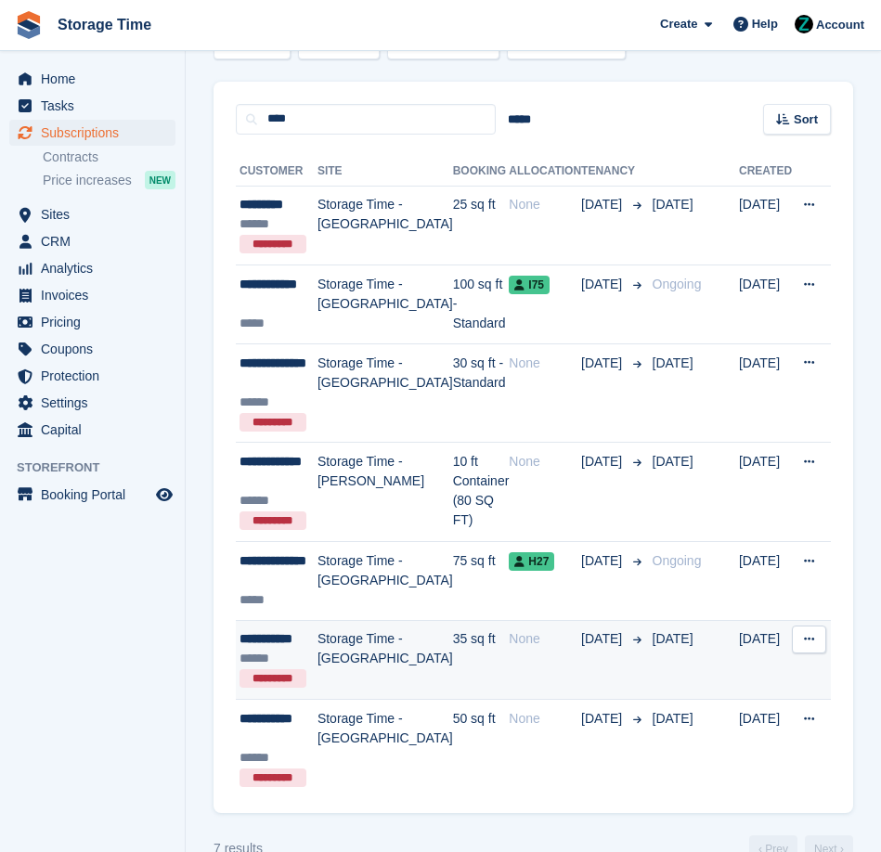
scroll to position [386, 0]
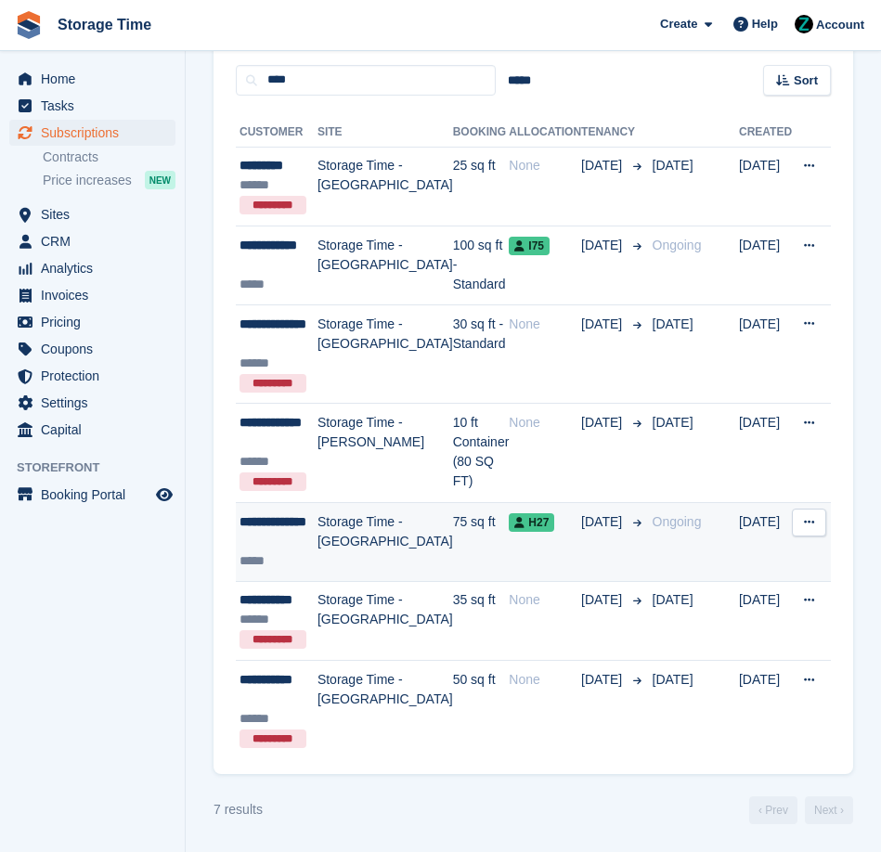
click at [509, 555] on td "H27" at bounding box center [545, 542] width 72 height 79
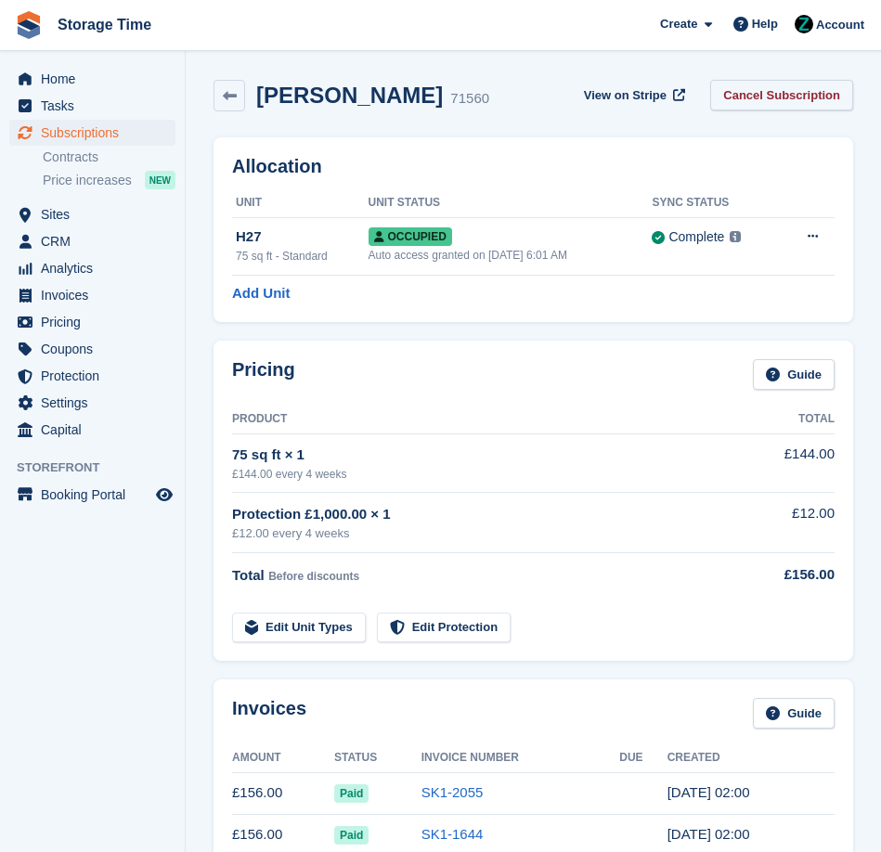
click at [791, 101] on link "Cancel Subscription" at bounding box center [781, 95] width 143 height 31
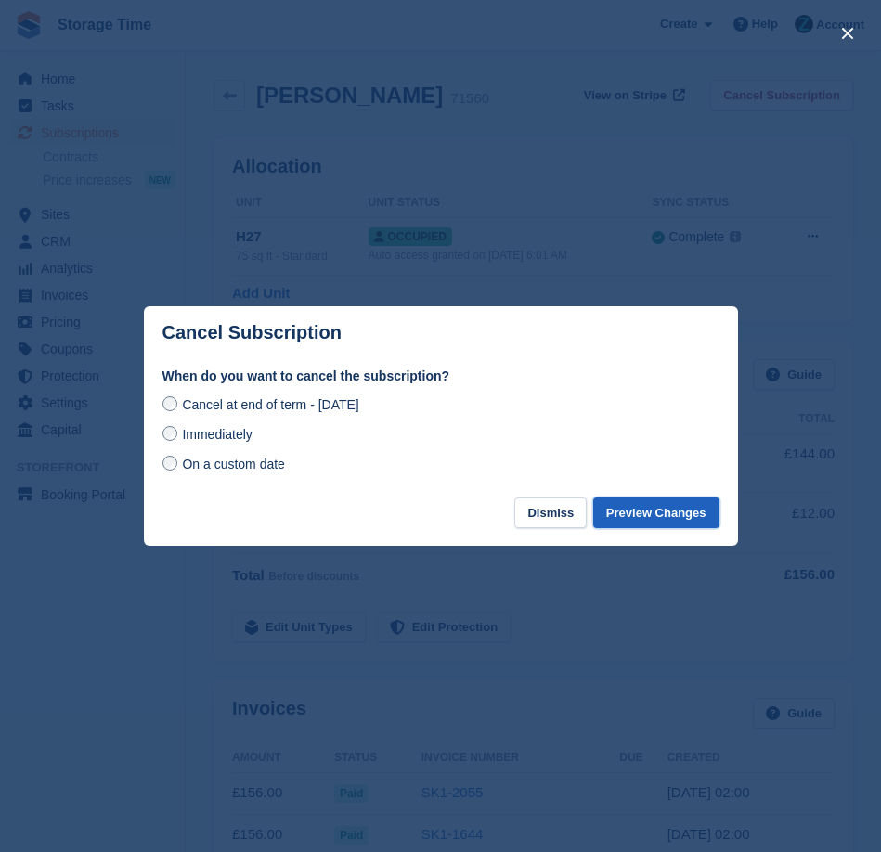
click at [672, 502] on button "Preview Changes" at bounding box center [656, 513] width 126 height 31
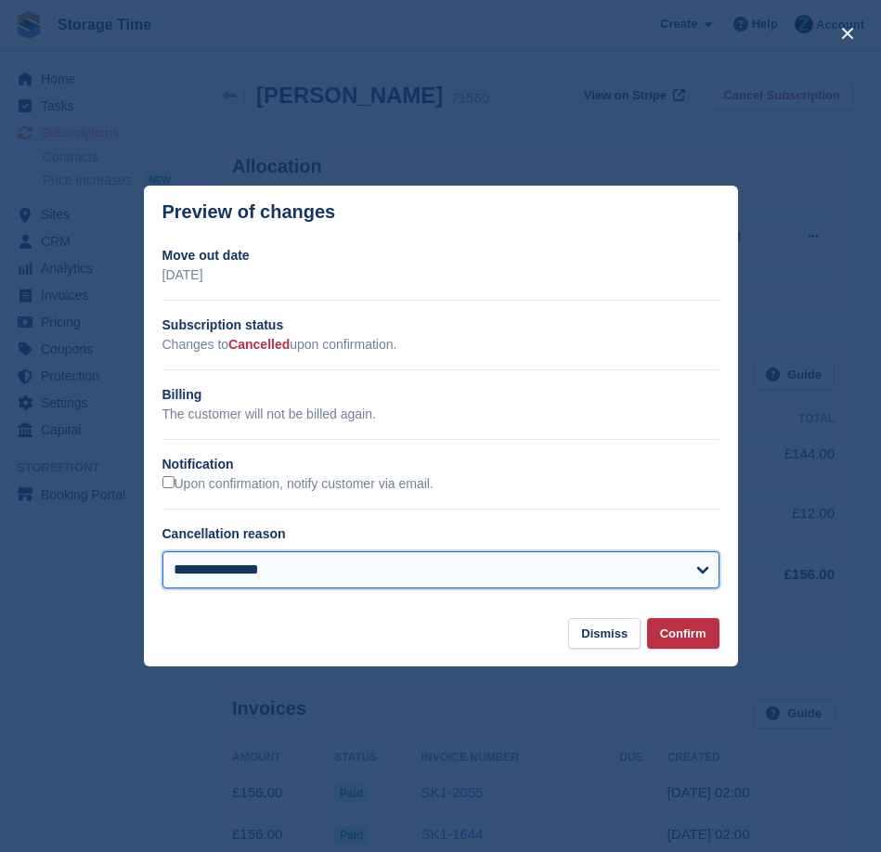
click at [244, 558] on select "**********" at bounding box center [440, 570] width 557 height 37
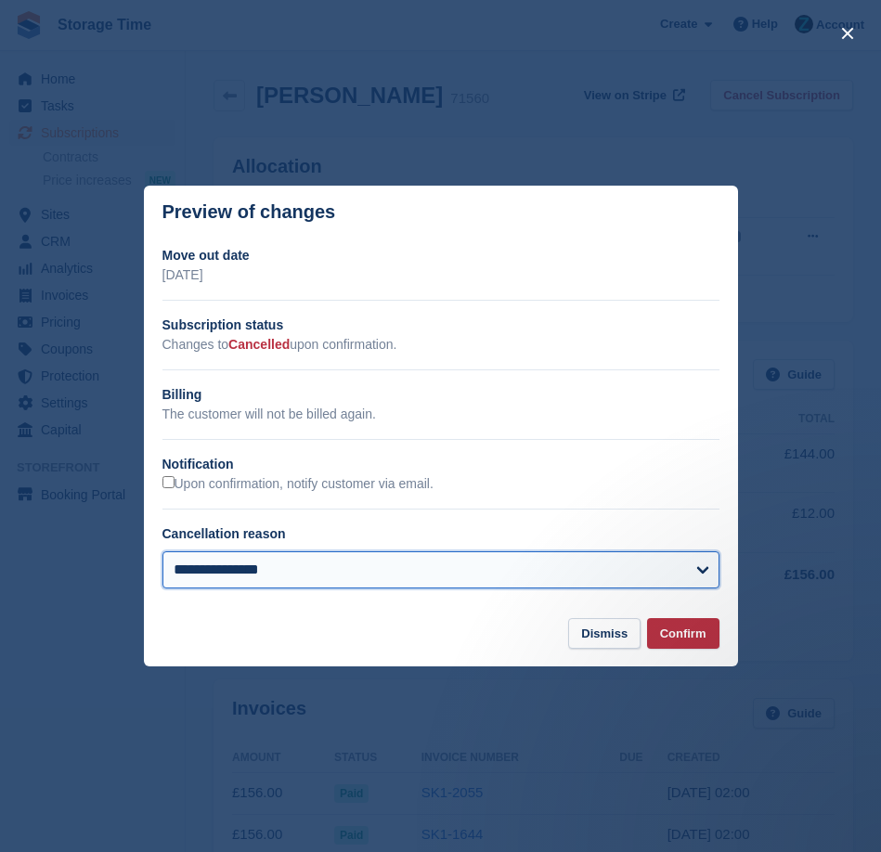
select select "**********"
click at [162, 552] on select "**********" at bounding box center [440, 570] width 557 height 37
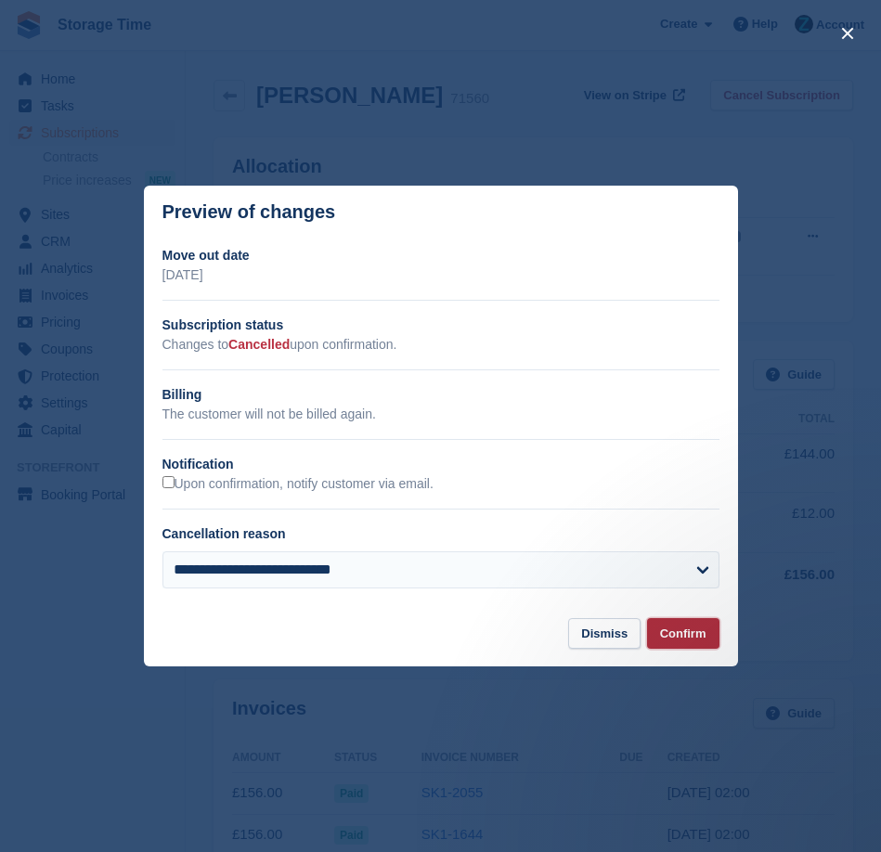
click at [691, 635] on button "Confirm" at bounding box center [683, 633] width 72 height 31
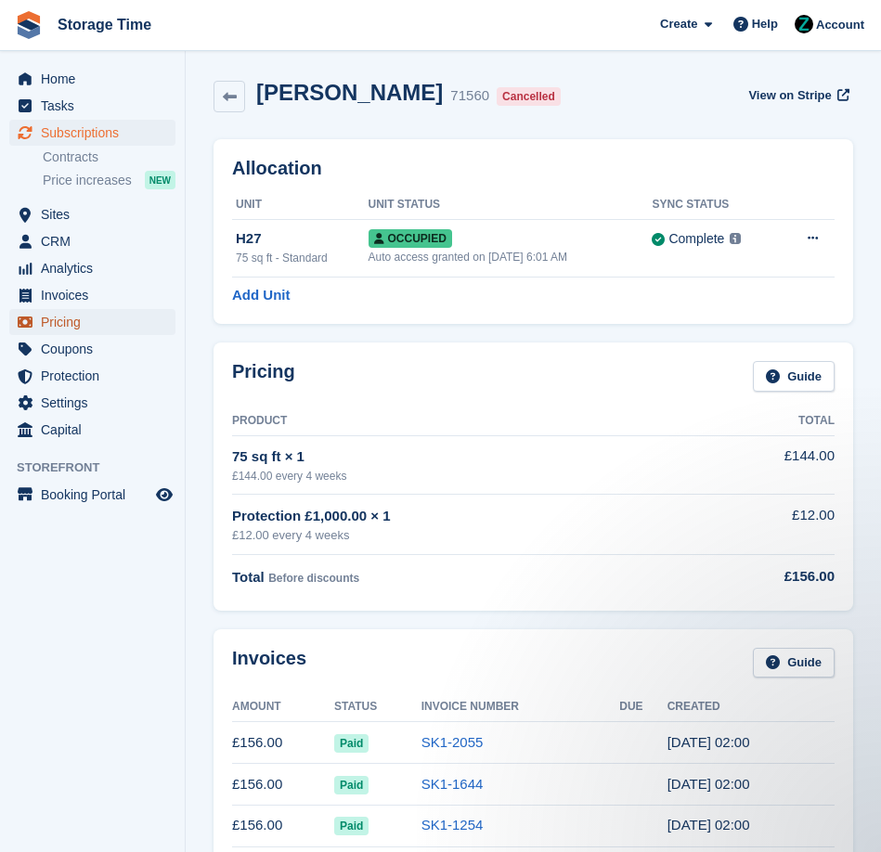
click at [123, 313] on span "Pricing" at bounding box center [96, 322] width 111 height 26
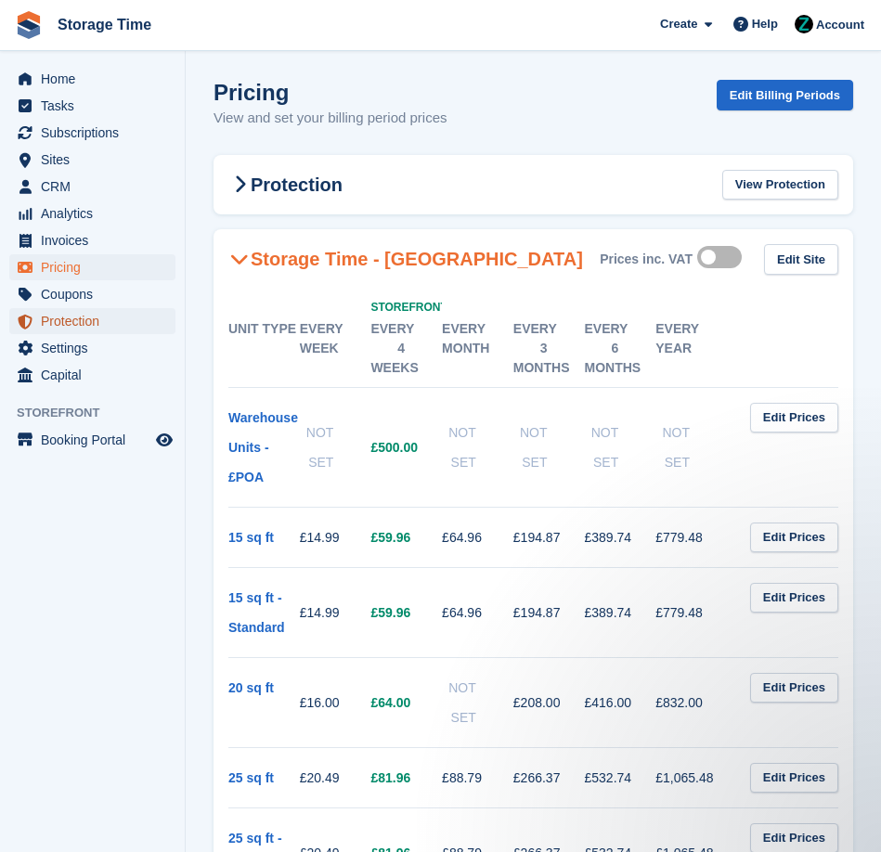
click at [85, 312] on span "Protection" at bounding box center [96, 321] width 111 height 26
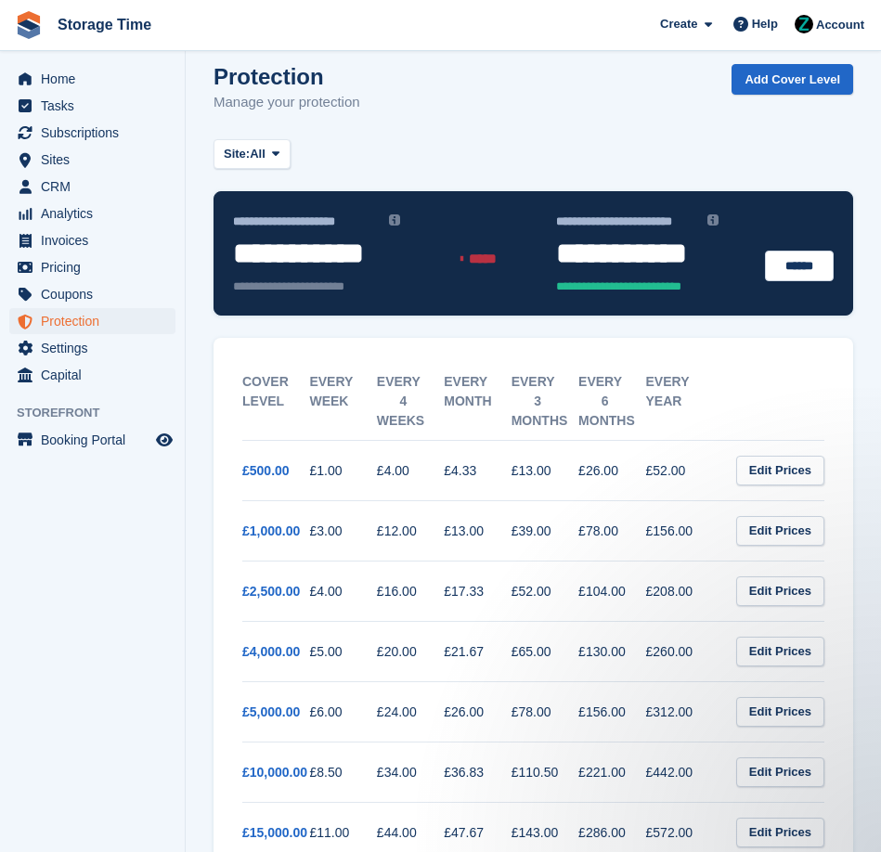
drag, startPoint x: 220, startPoint y: 590, endPoint x: 355, endPoint y: 611, distance: 136.3
click at [355, 611] on div "Cover Level Every week Every 4 weeks Every month Every 3 months Every 6 months …" at bounding box center [534, 670] width 640 height 665
click at [355, 611] on td "£4.00" at bounding box center [342, 591] width 67 height 60
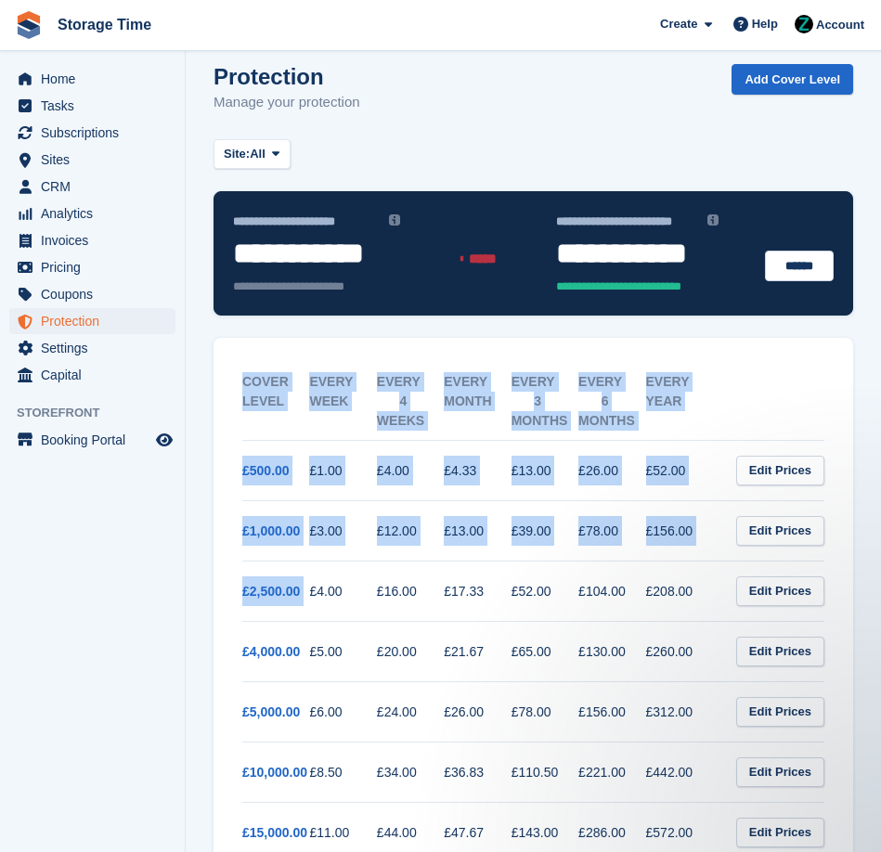
drag, startPoint x: 232, startPoint y: 595, endPoint x: 310, endPoint y: 600, distance: 78.1
click at [310, 600] on div "Cover Level Every week Every 4 weeks Every month Every 3 months Every 6 months …" at bounding box center [533, 671] width 612 height 656
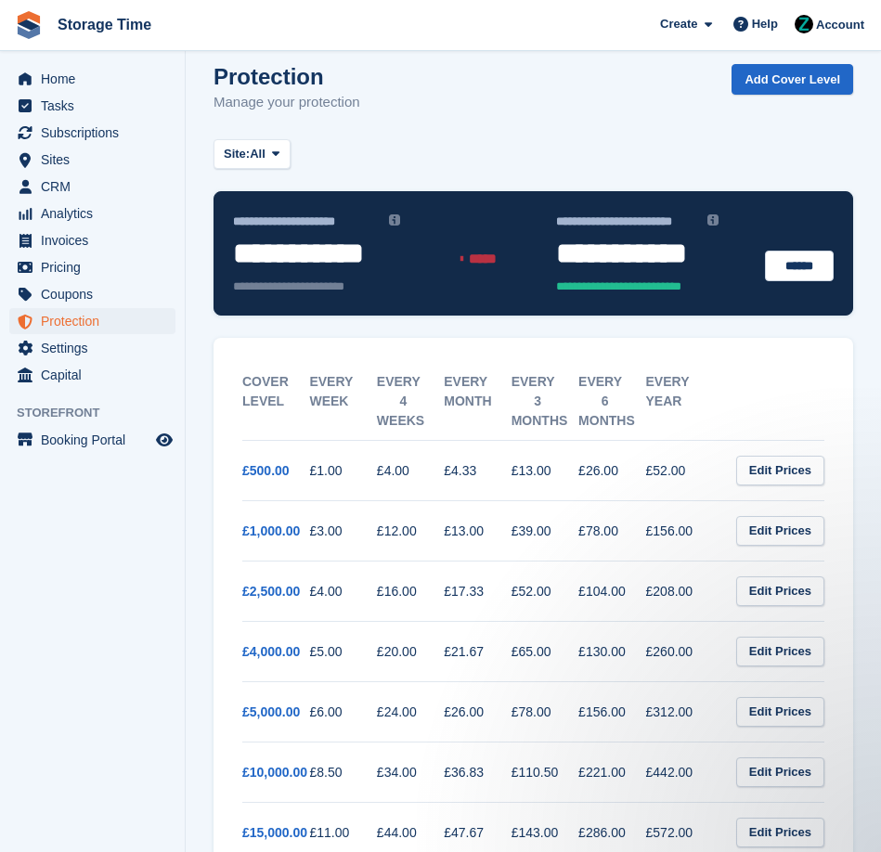
click at [335, 603] on td "£4.00" at bounding box center [342, 591] width 67 height 60
click at [112, 89] on span "Home" at bounding box center [96, 79] width 111 height 26
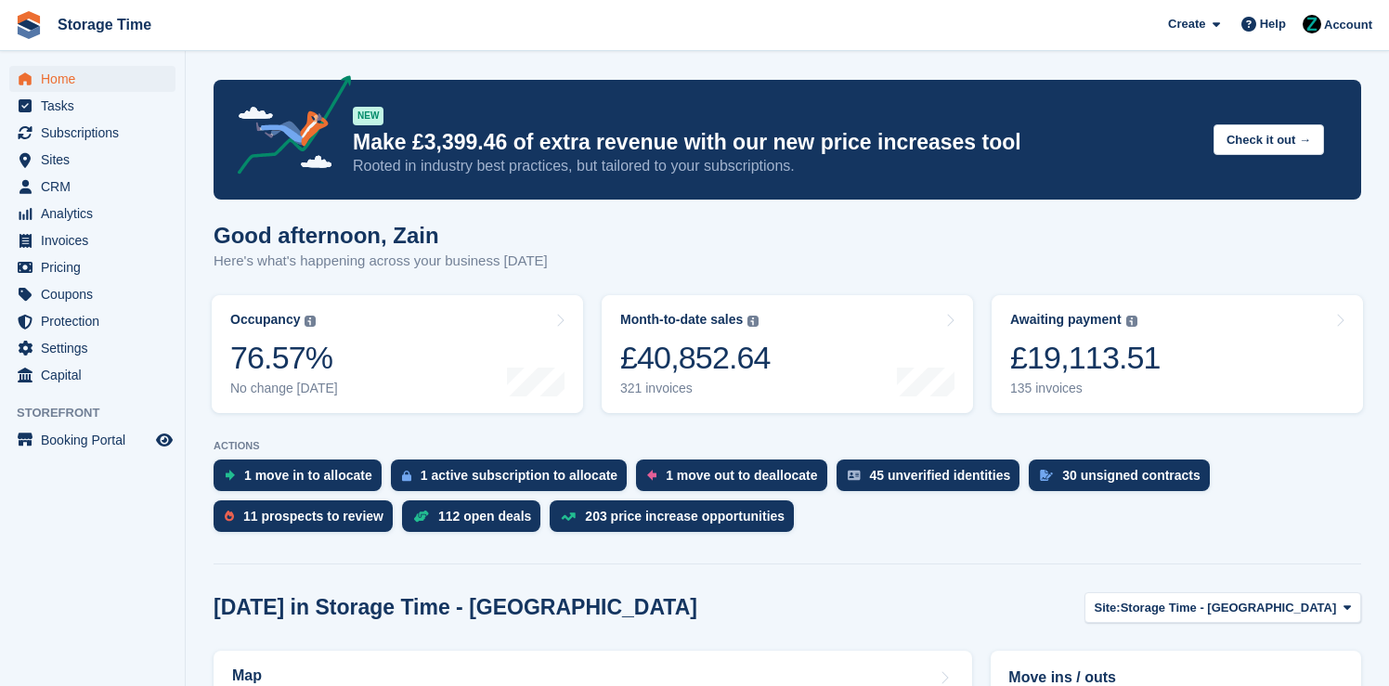
scroll to position [240, 0]
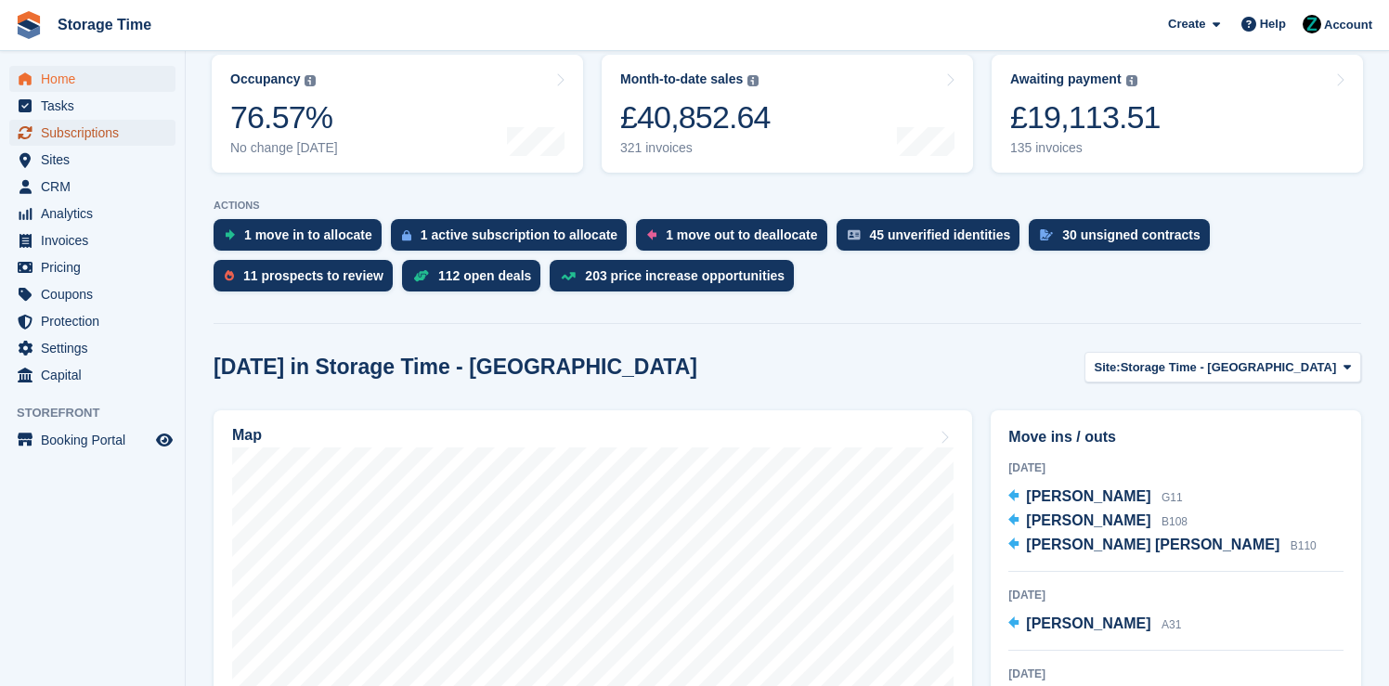
click at [107, 136] on span "Subscriptions" at bounding box center [96, 133] width 111 height 26
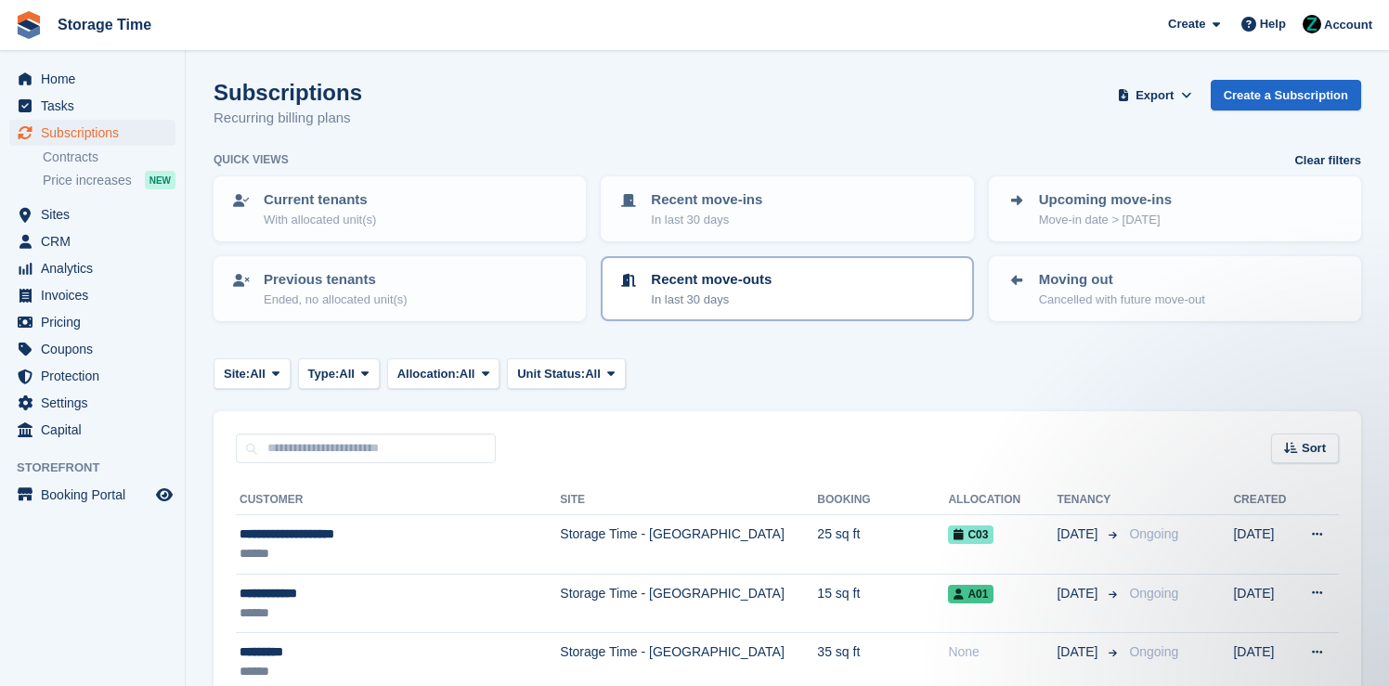
click at [710, 293] on p "In last 30 days" at bounding box center [711, 300] width 121 height 19
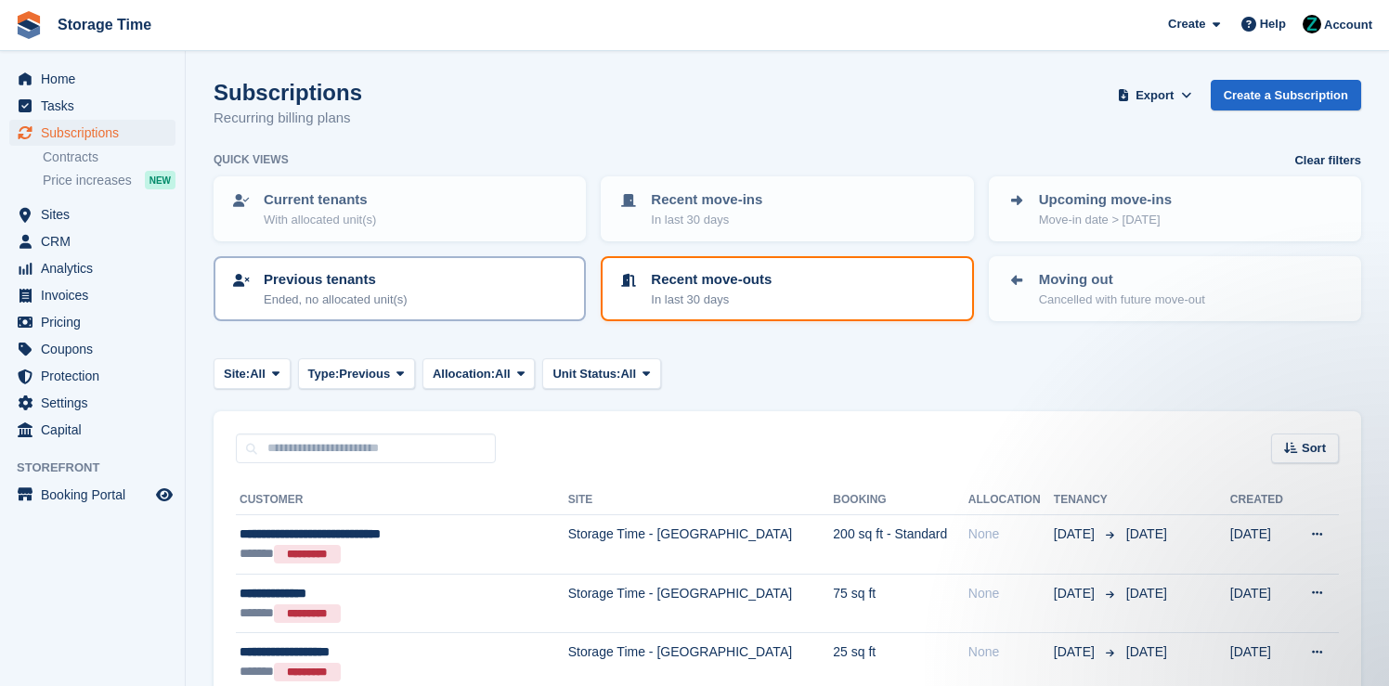
click at [425, 282] on div "Previous tenants Ended, no allocated unit(s)" at bounding box center [399, 288] width 339 height 39
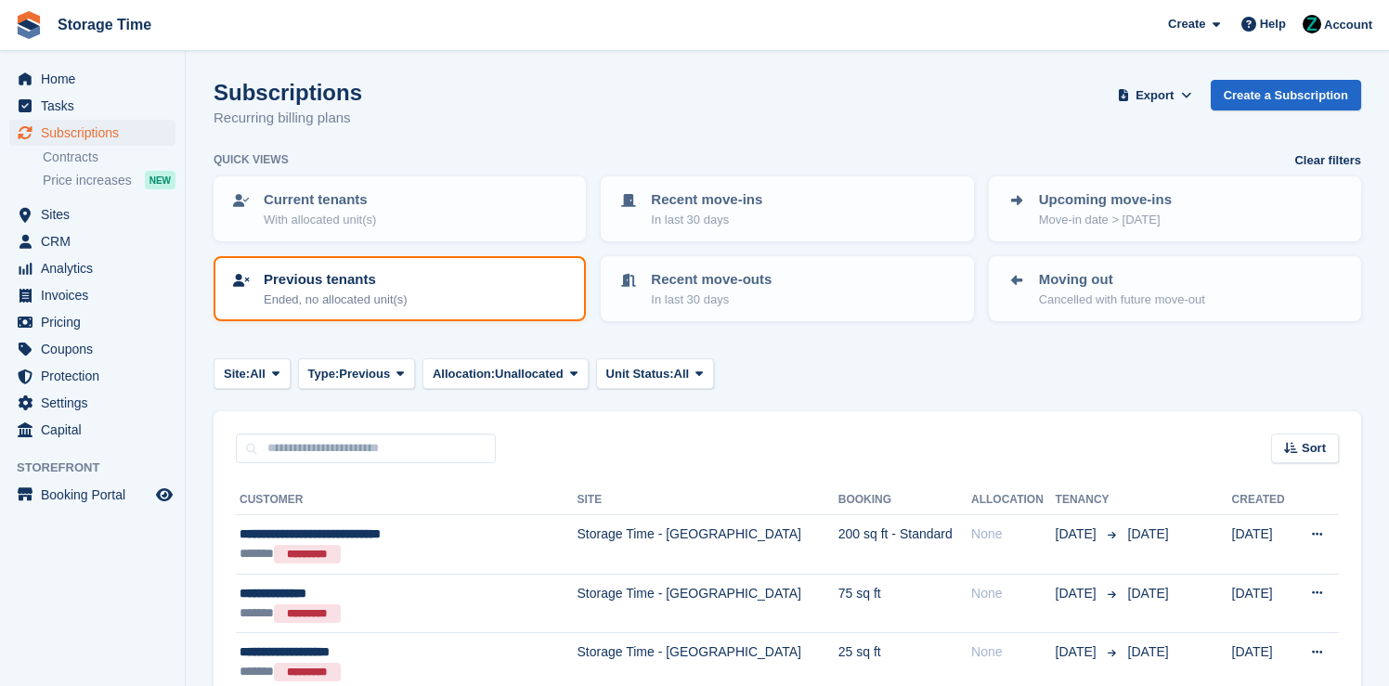
click at [1020, 250] on div "Moving out Cancelled with future move-out" at bounding box center [1174, 289] width 387 height 80
click at [344, 229] on link "Current tenants With allocated unit(s)" at bounding box center [399, 208] width 369 height 61
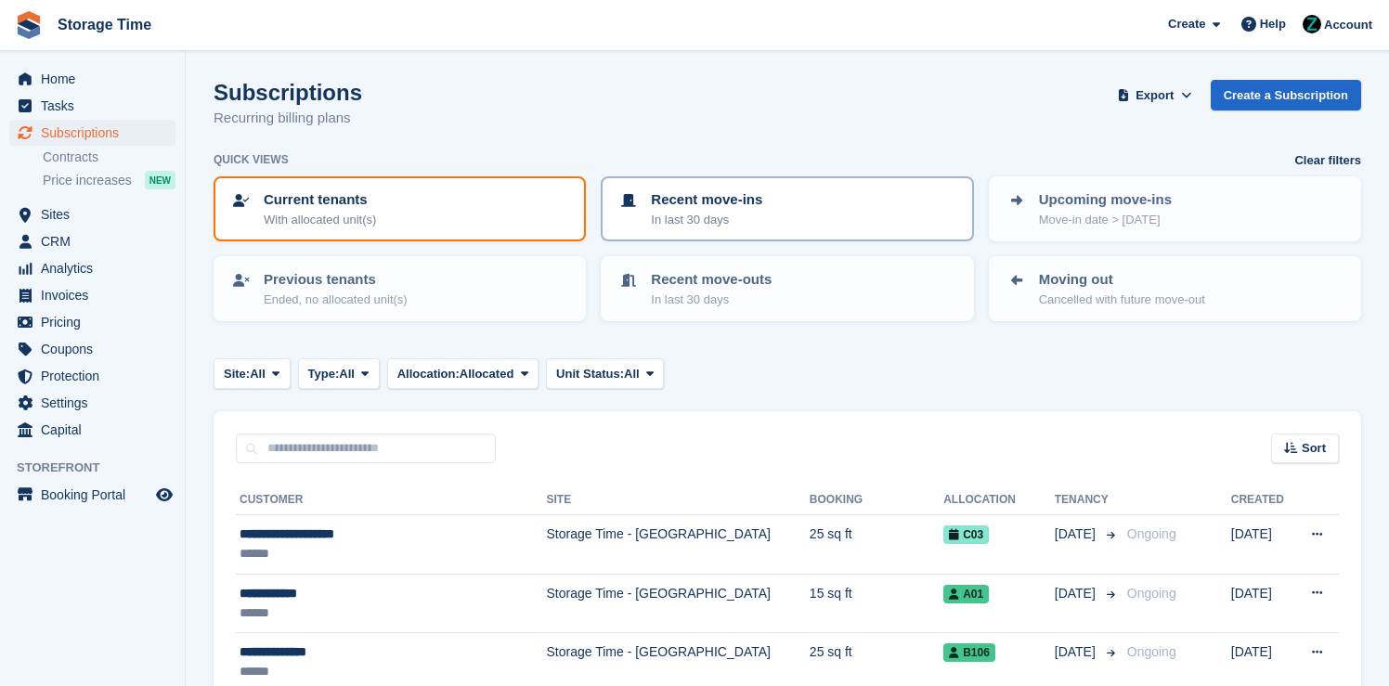
click at [716, 226] on p "In last 30 days" at bounding box center [706, 220] width 111 height 19
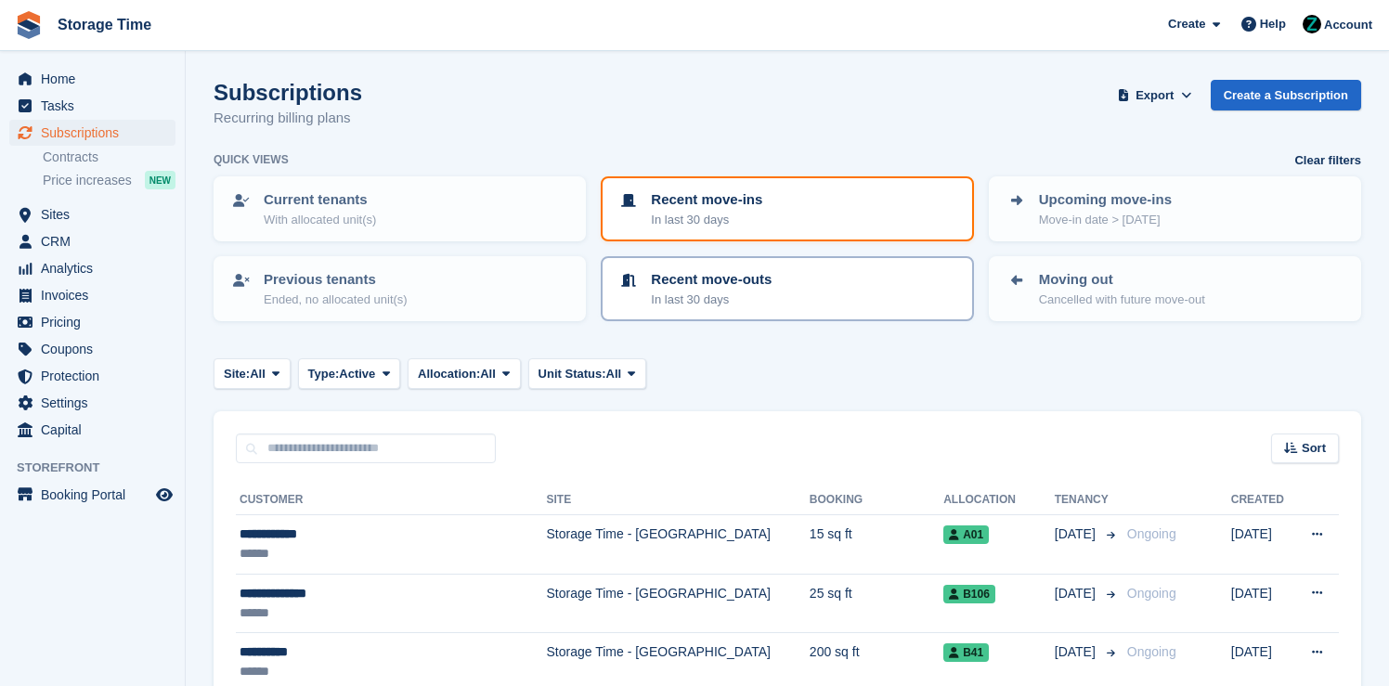
click at [701, 282] on p "Recent move-outs" at bounding box center [711, 279] width 121 height 21
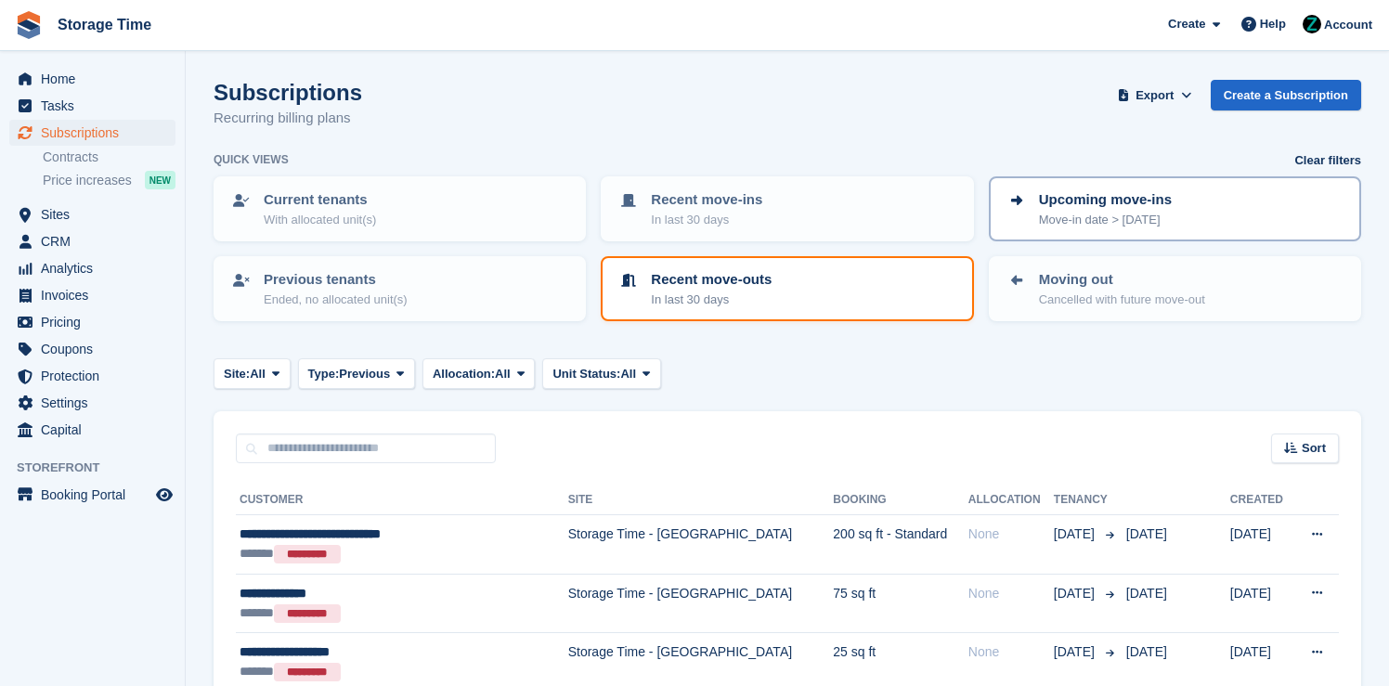
click at [1073, 215] on p "Move-in date > today" at bounding box center [1105, 220] width 133 height 19
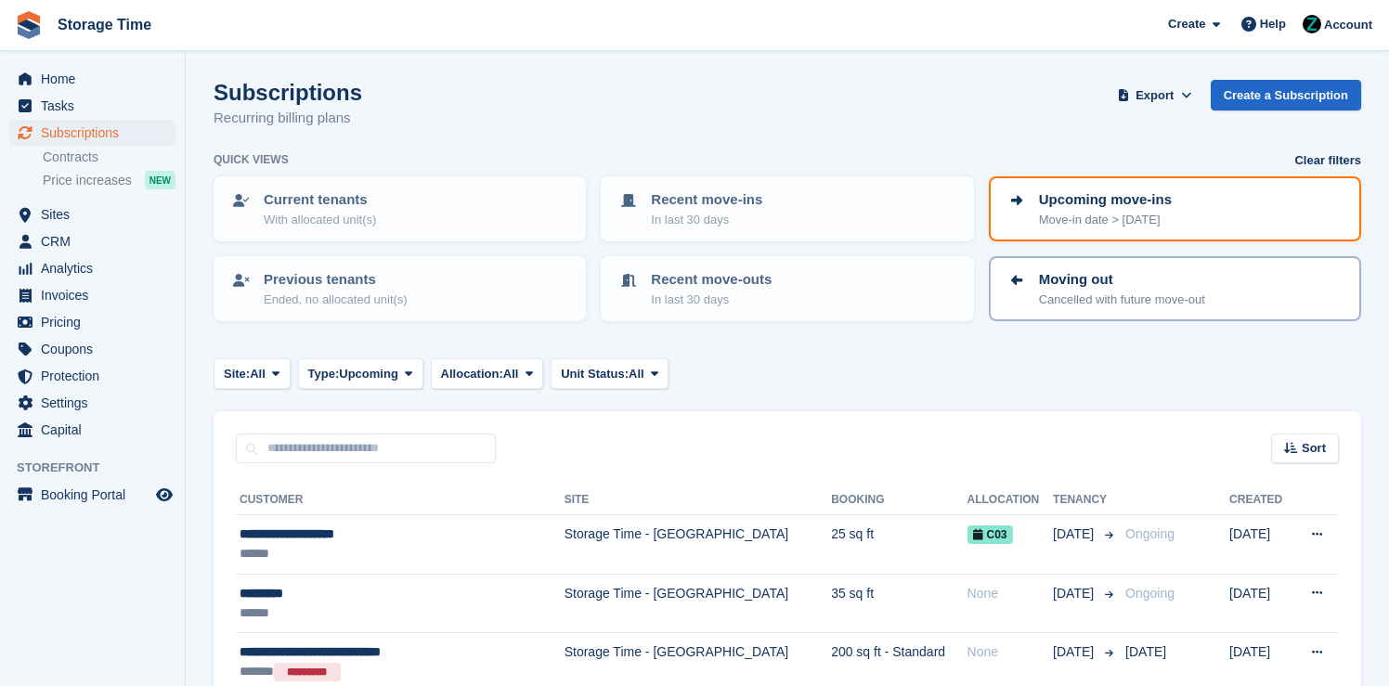
click at [1060, 305] on p "Cancelled with future move-out" at bounding box center [1122, 300] width 166 height 19
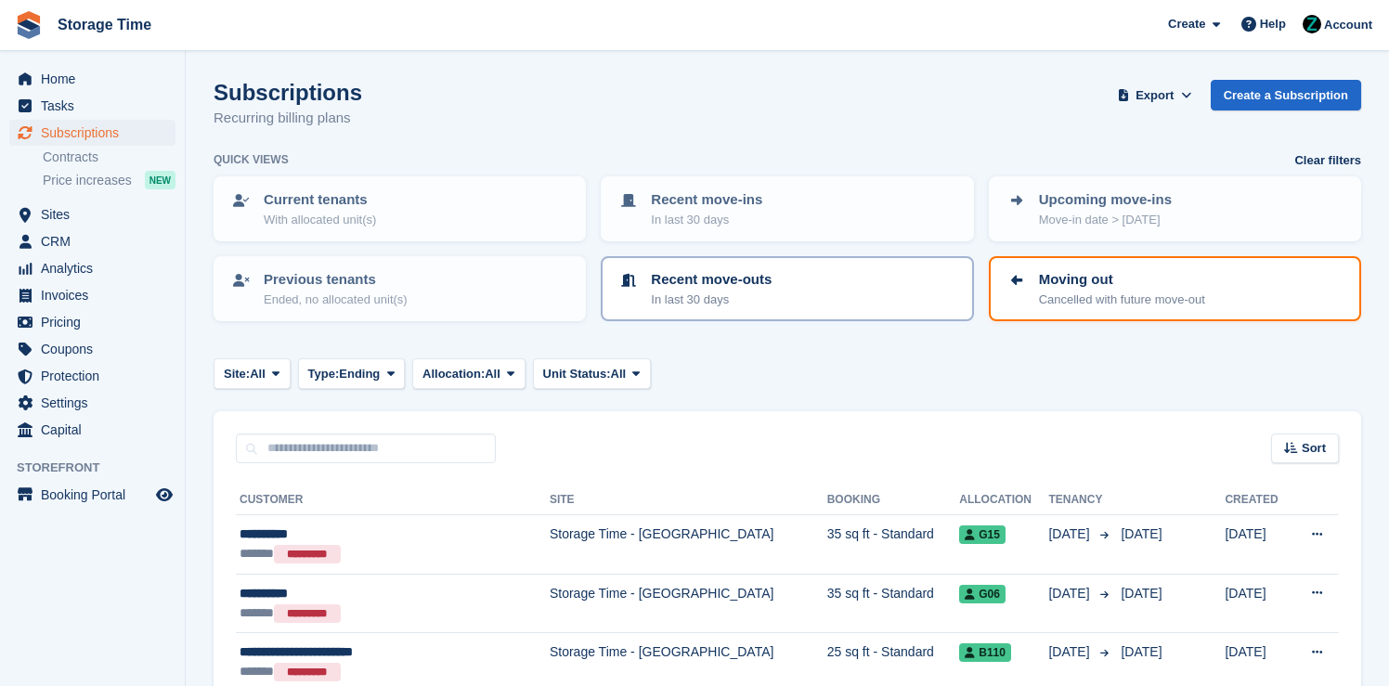
click at [630, 313] on link "Recent move-outs In last 30 days" at bounding box center [787, 288] width 369 height 61
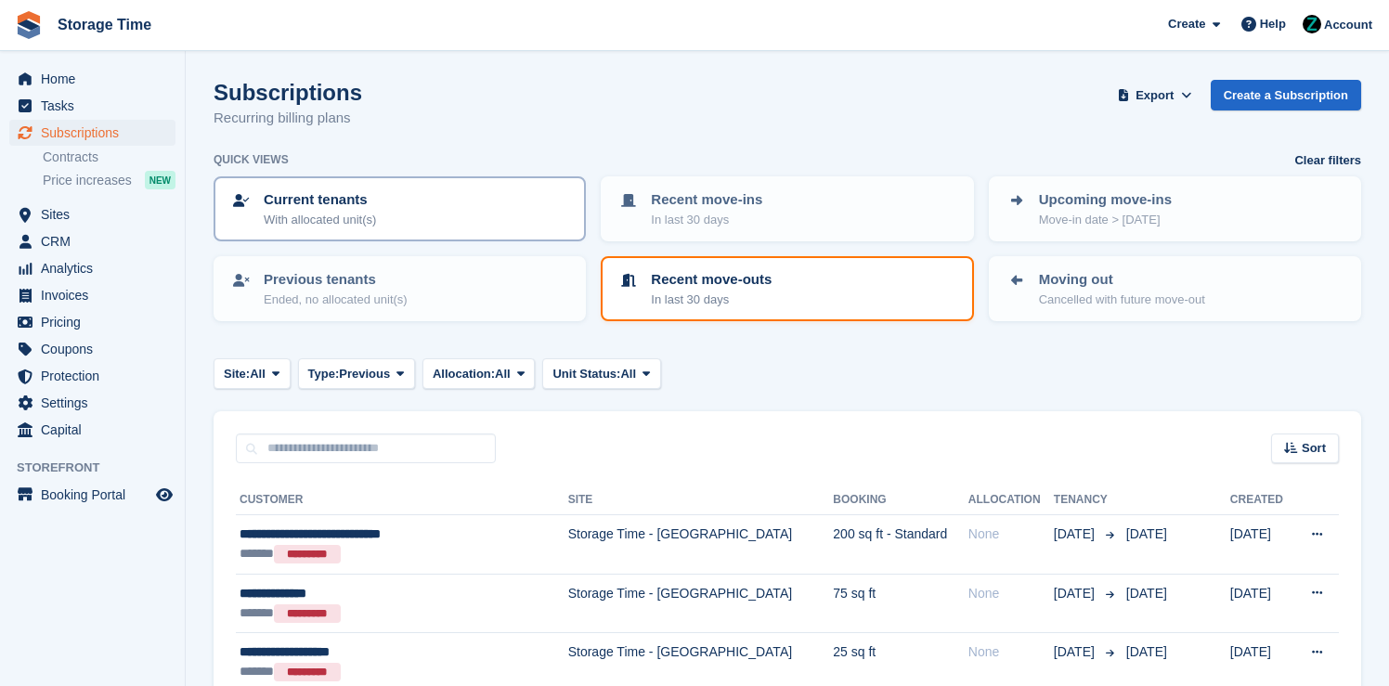
click at [385, 218] on div "Current tenants With allocated unit(s)" at bounding box center [399, 208] width 339 height 39
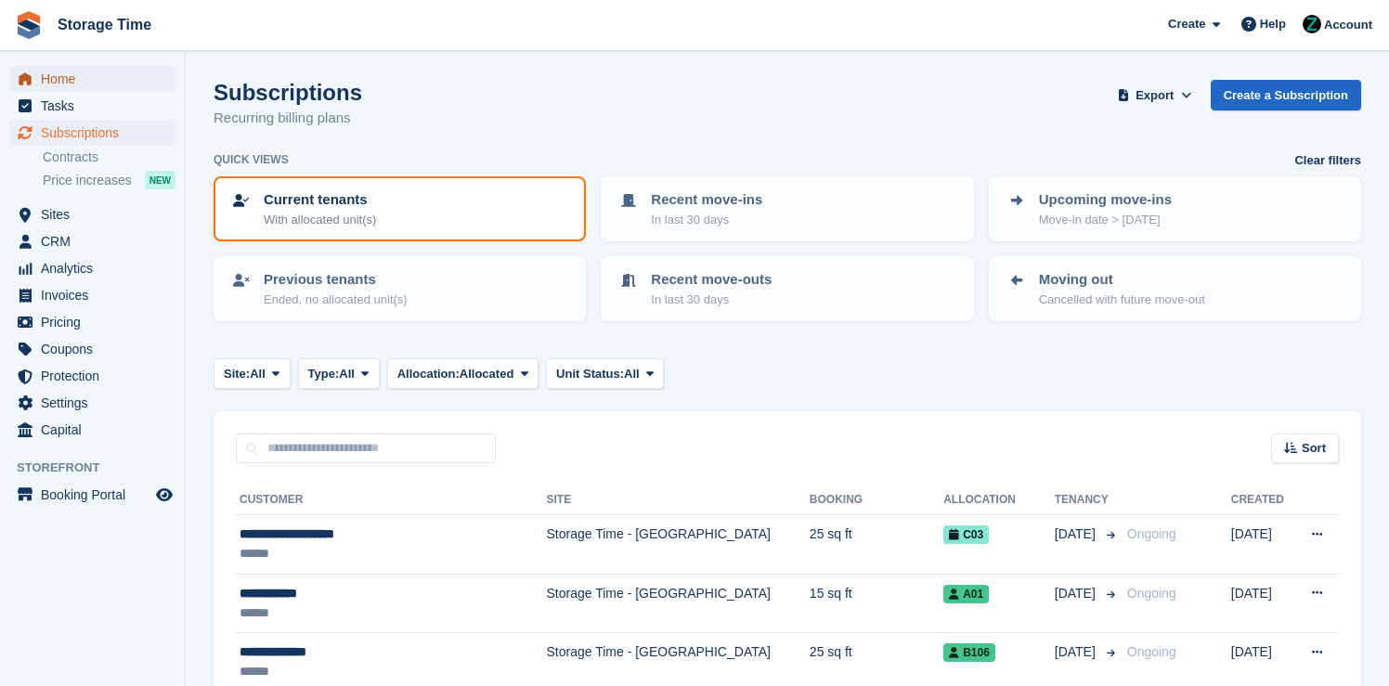
click at [95, 71] on span "Home" at bounding box center [96, 79] width 111 height 26
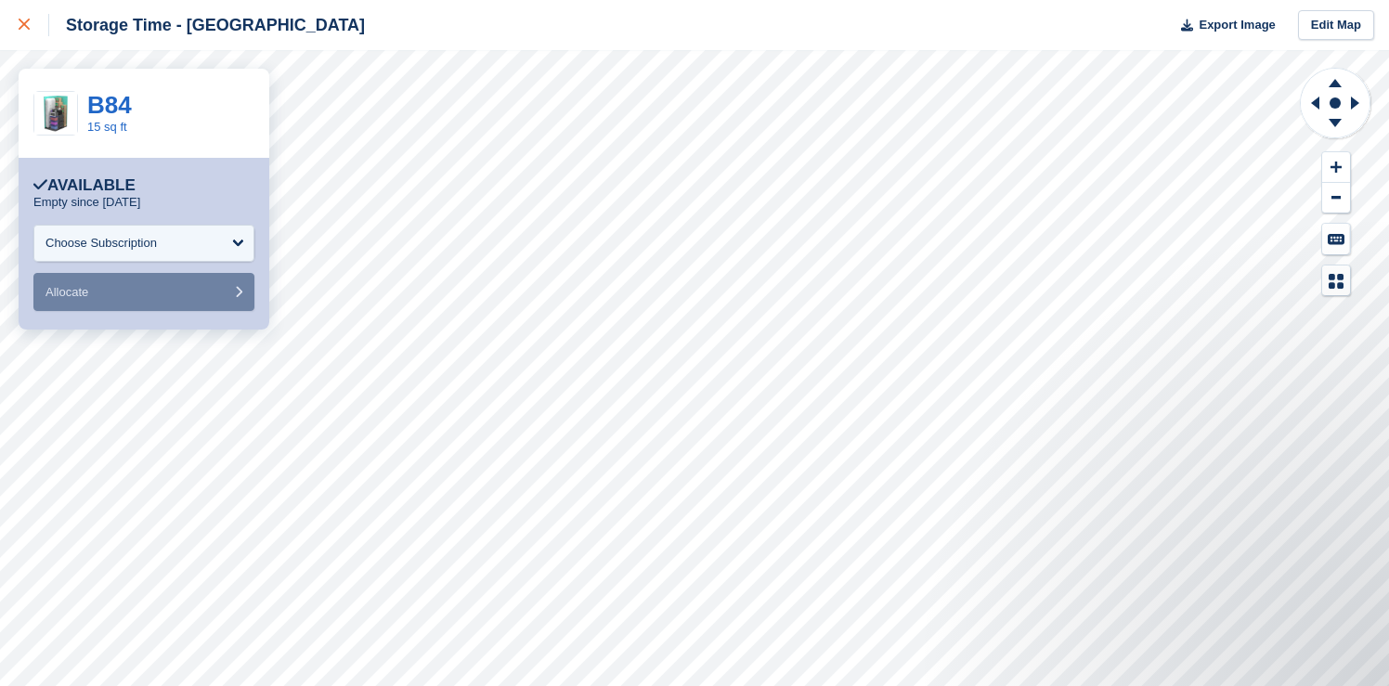
click at [18, 21] on link at bounding box center [24, 25] width 49 height 50
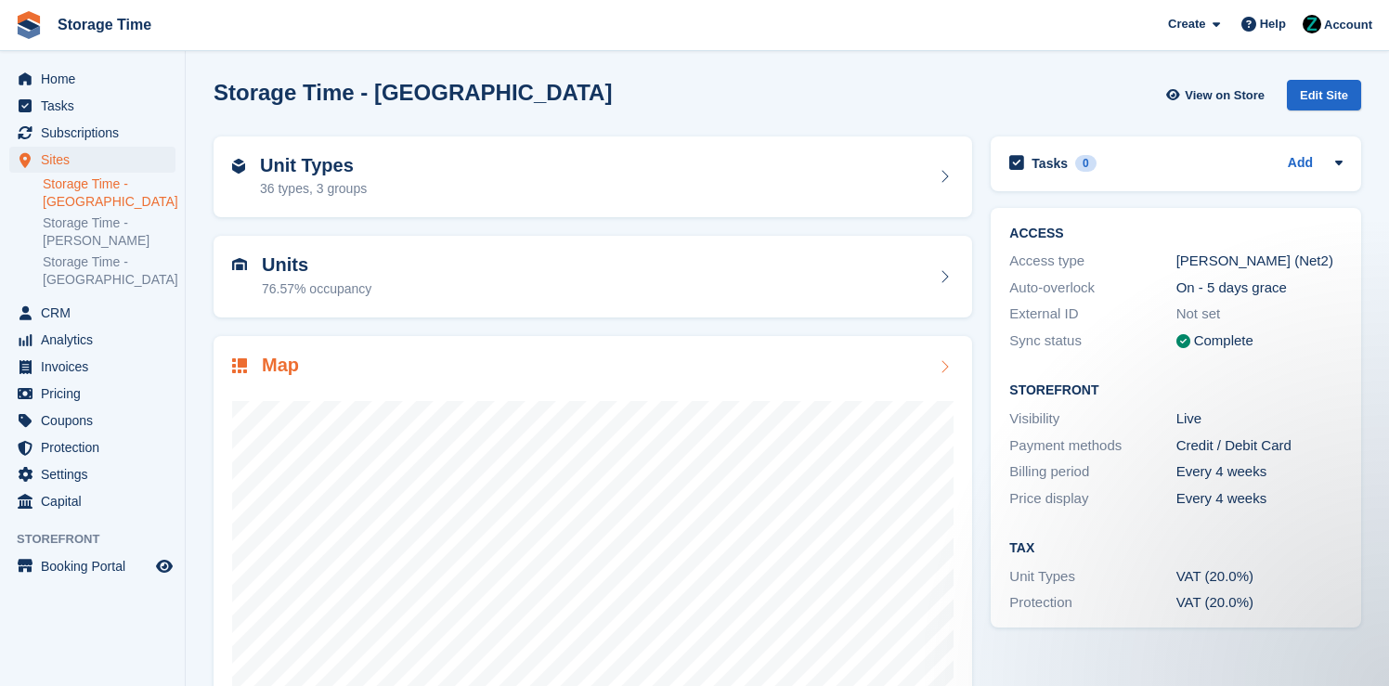
scroll to position [106, 0]
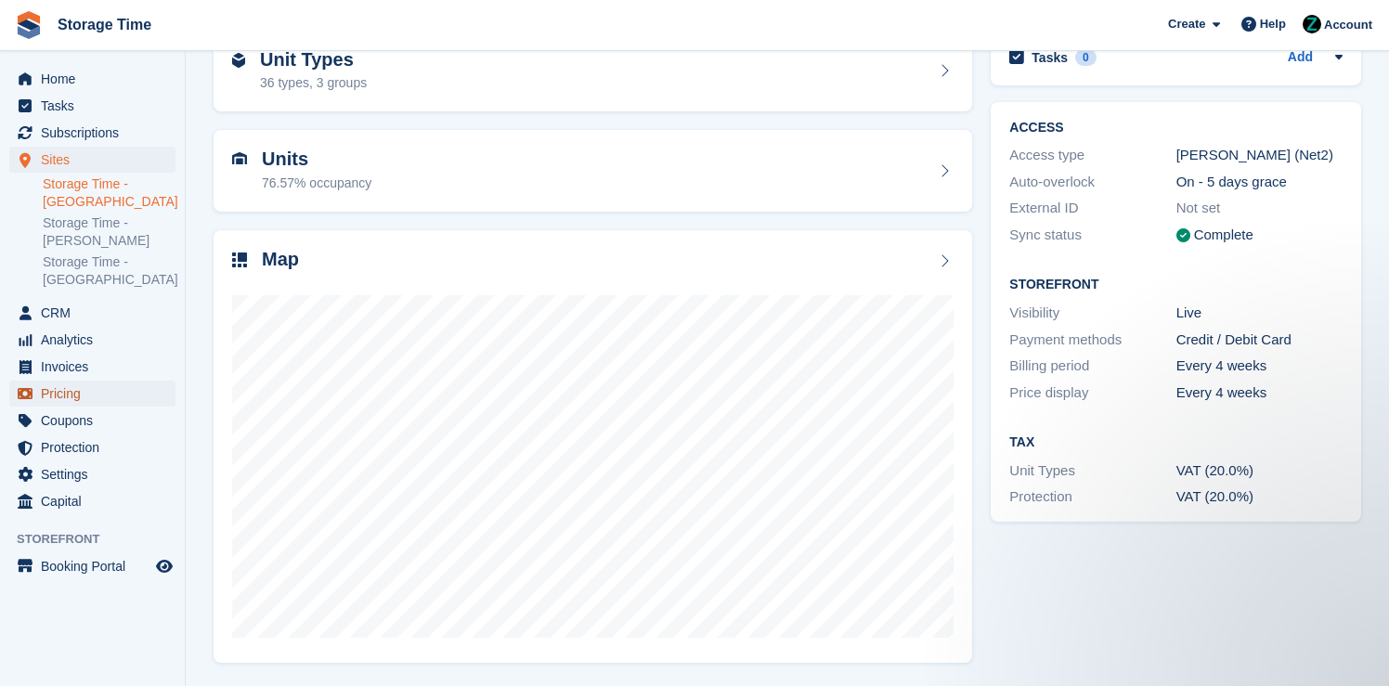
click at [129, 389] on span "Pricing" at bounding box center [96, 394] width 111 height 26
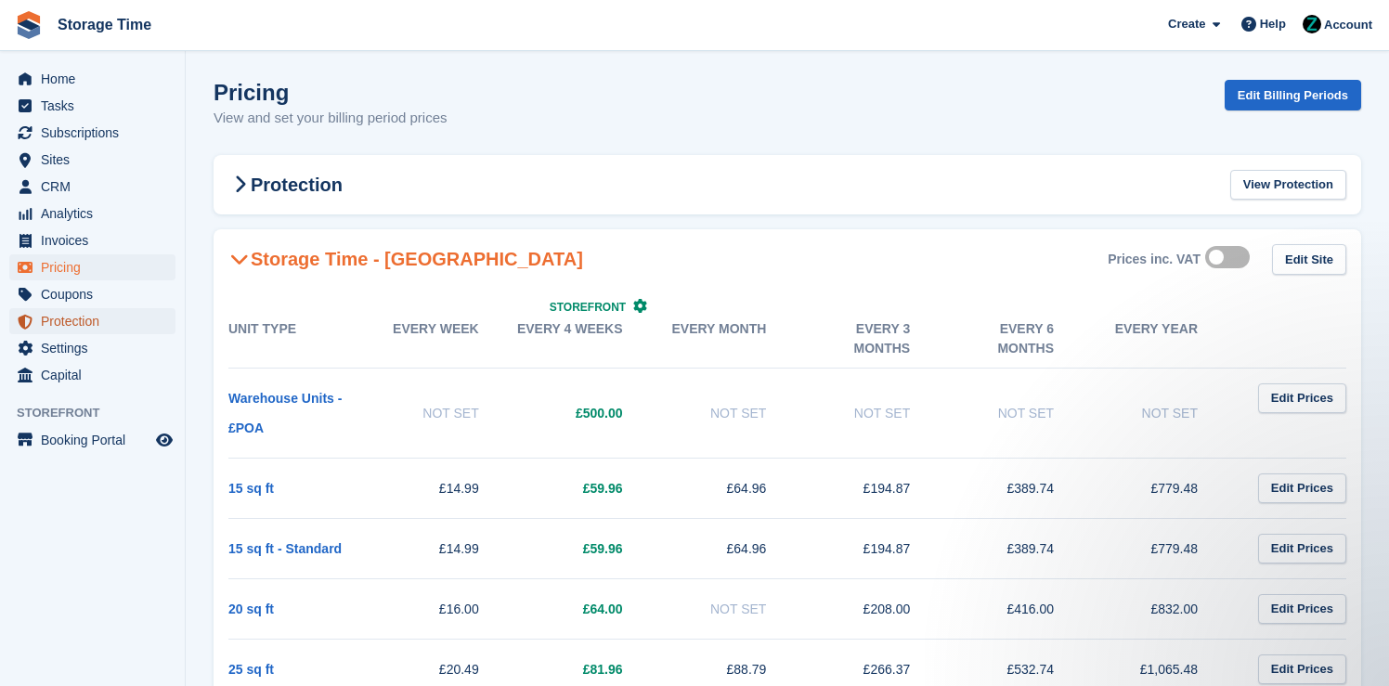
click at [88, 322] on span "Protection" at bounding box center [96, 321] width 111 height 26
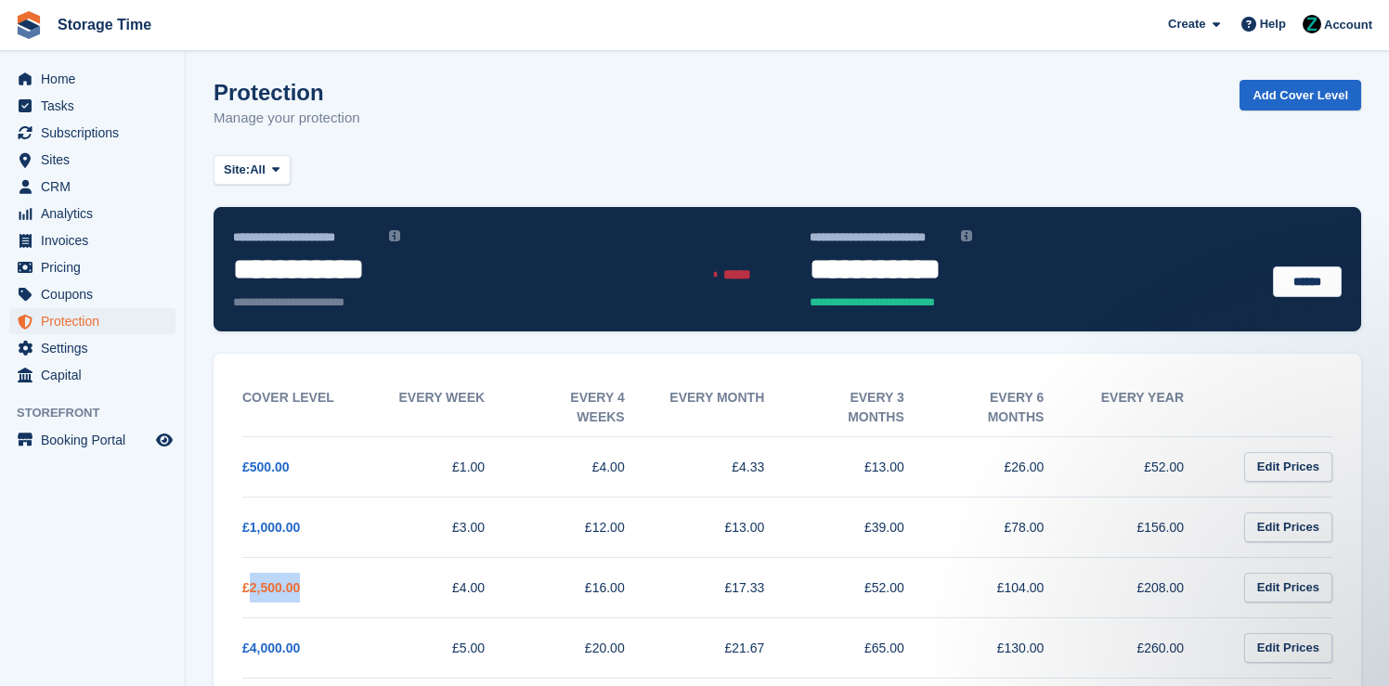
drag, startPoint x: 320, startPoint y: 594, endPoint x: 248, endPoint y: 593, distance: 72.4
click at [248, 593] on td "£2,500.00" at bounding box center [312, 587] width 140 height 60
click at [475, 617] on td "£5.00" at bounding box center [453, 647] width 140 height 60
click at [129, 141] on span "Subscriptions" at bounding box center [96, 133] width 111 height 26
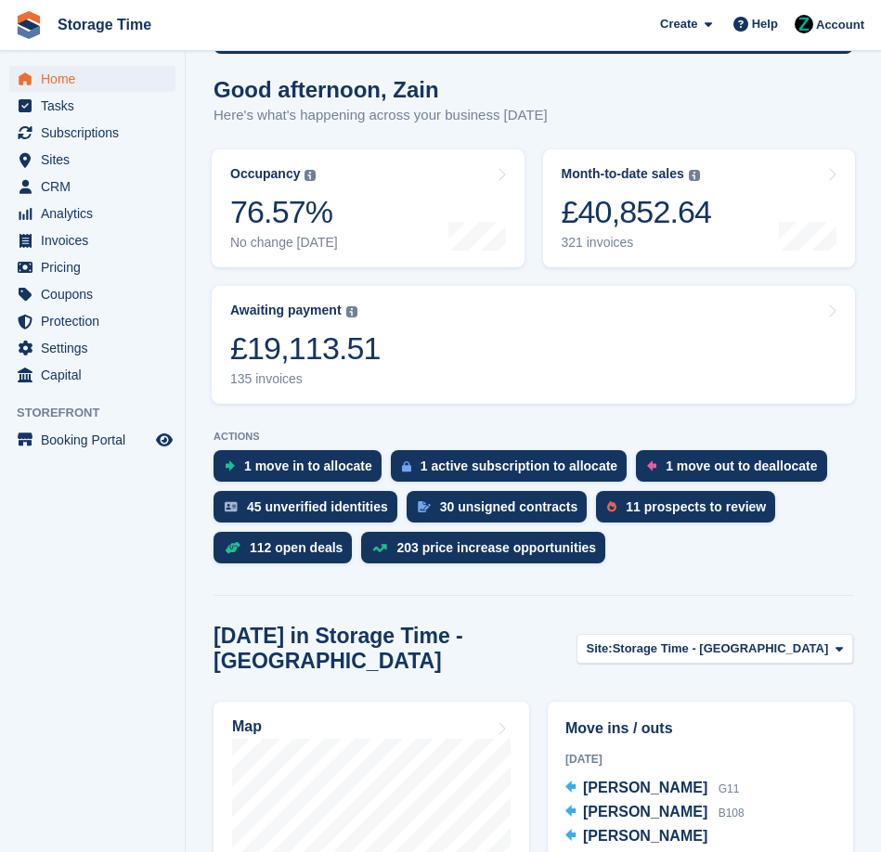
click at [477, 333] on turbo-frame "Awaiting payment The total outstanding balance on all open invoices. £19,113.51…" at bounding box center [533, 345] width 662 height 136
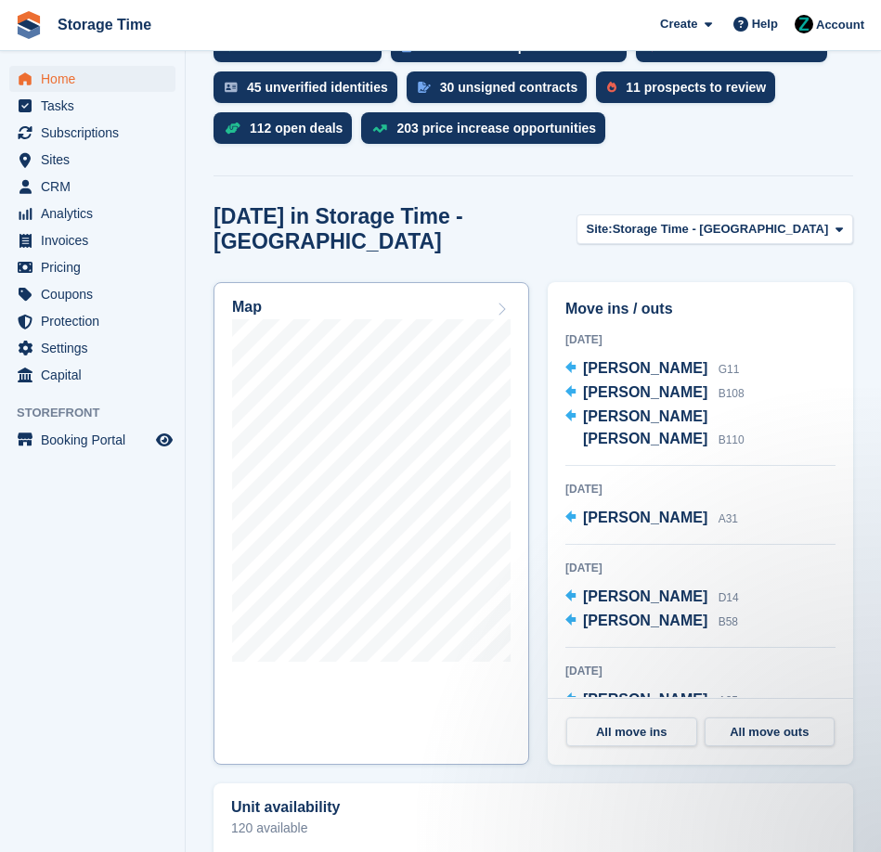
click at [512, 295] on link "Map" at bounding box center [372, 523] width 316 height 483
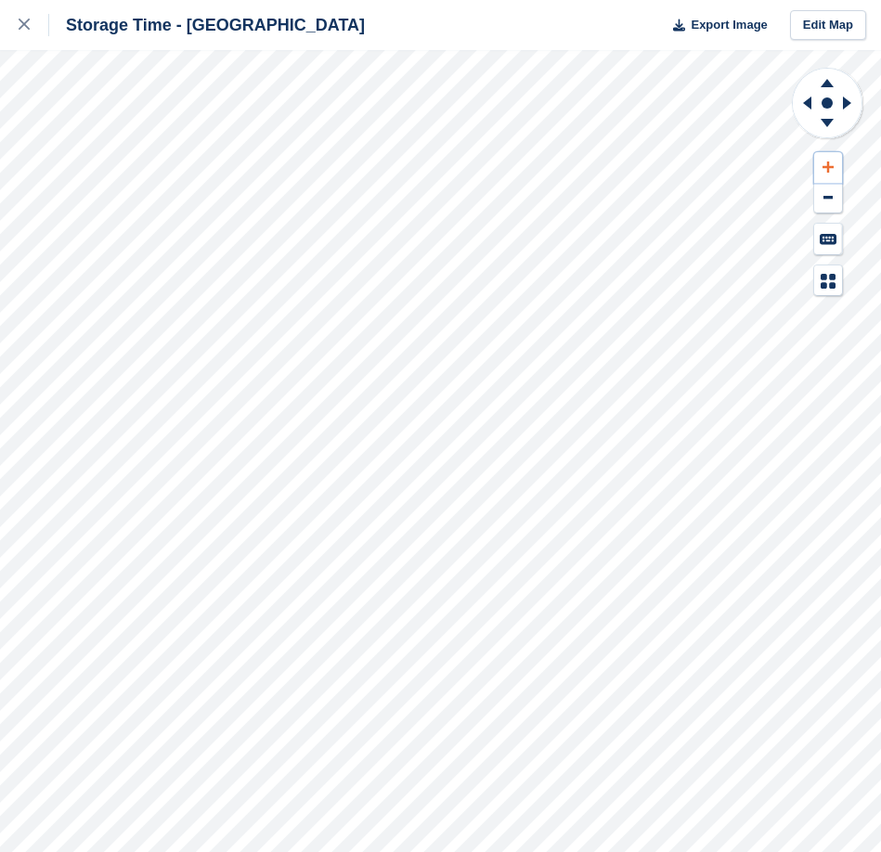
click at [828, 169] on icon at bounding box center [828, 167] width 11 height 11
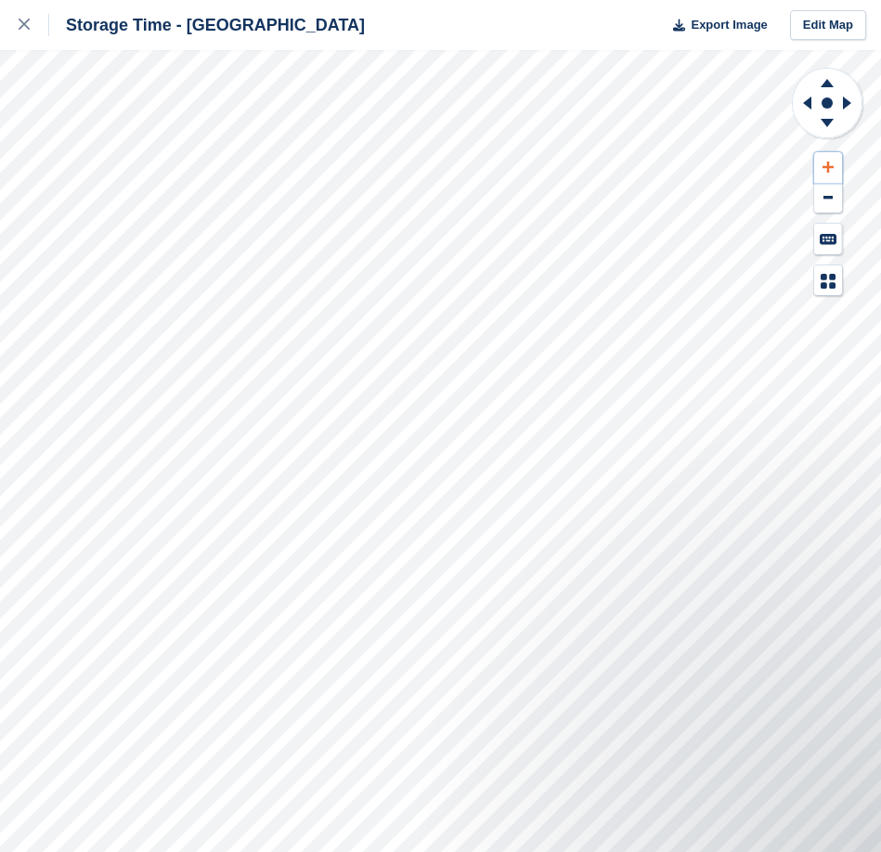
click at [828, 169] on icon at bounding box center [828, 167] width 11 height 11
click at [806, 102] on icon at bounding box center [807, 103] width 8 height 13
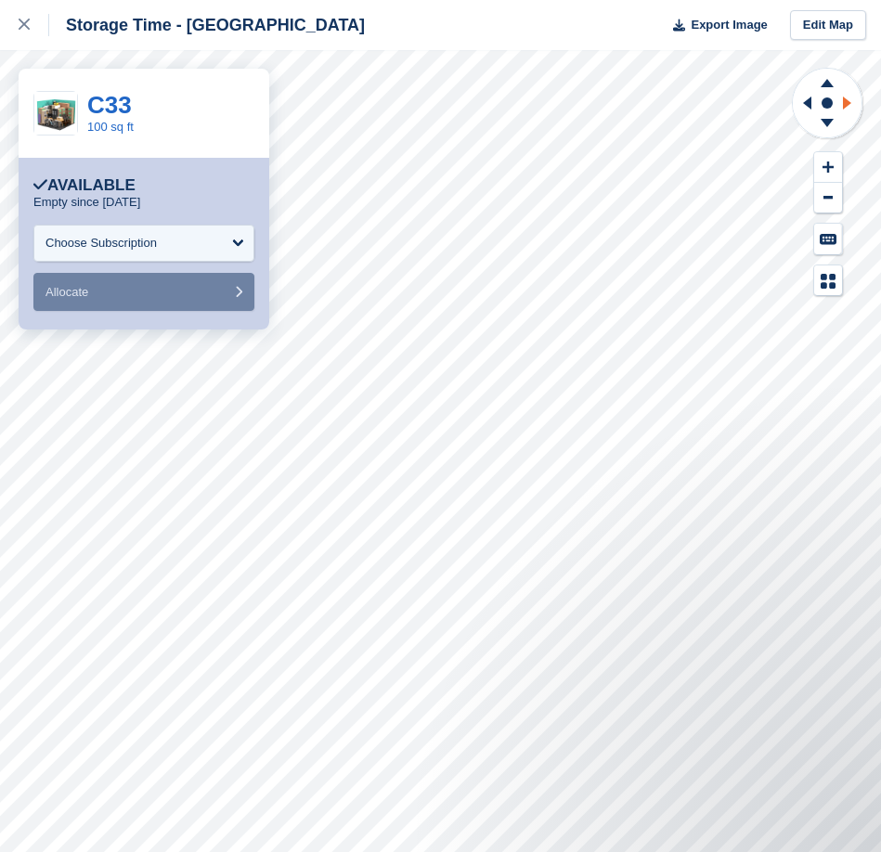
click at [846, 103] on icon at bounding box center [847, 103] width 8 height 13
click at [805, 107] on icon at bounding box center [804, 103] width 23 height 48
click at [842, 104] on icon at bounding box center [849, 103] width 23 height 48
click at [815, 106] on icon at bounding box center [804, 103] width 23 height 48
